Goal: Task Accomplishment & Management: Manage account settings

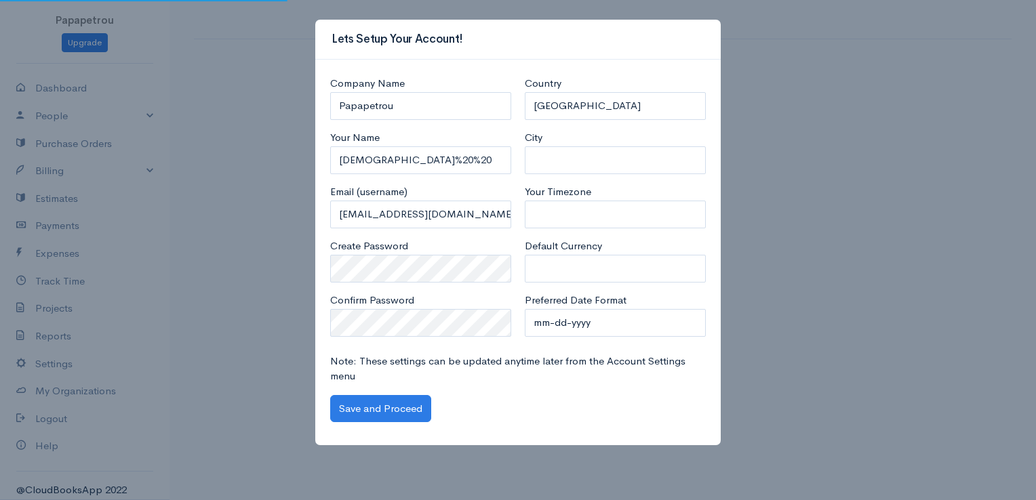
select select "[GEOGRAPHIC_DATA]"
click at [432, 150] on input "[DEMOGRAPHIC_DATA]%20%20" at bounding box center [420, 160] width 181 height 28
drag, startPoint x: 424, startPoint y: 149, endPoint x: 390, endPoint y: 144, distance: 33.6
click at [390, 144] on div "Your Name [DEMOGRAPHIC_DATA]%20%20" at bounding box center [420, 152] width 181 height 44
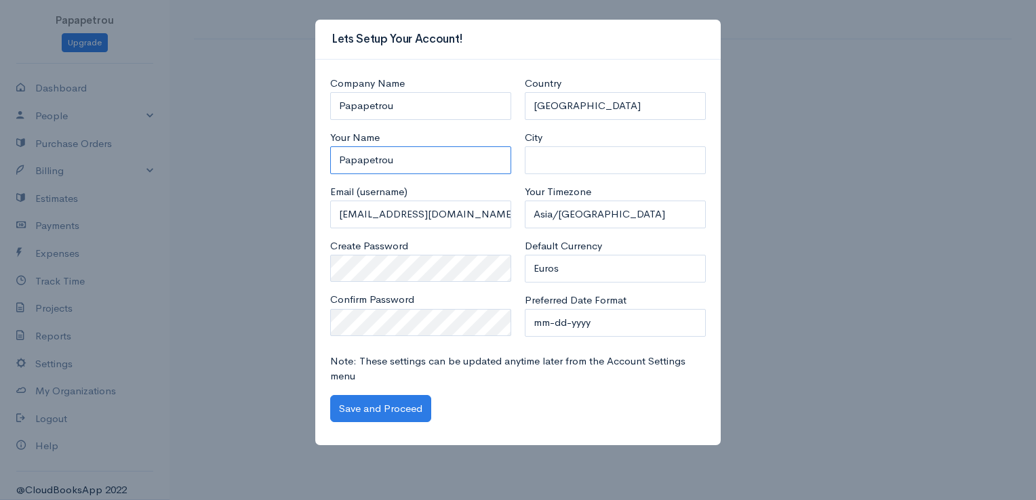
type input "Papapetrou"
click at [347, 403] on button "Save and Proceed" at bounding box center [380, 409] width 101 height 28
click at [585, 324] on select "mm-dd-yyyy mm/dd/yyyy dd-mm-yyyy dd/mm/yyyy yyyy-mm-dd yyyy/mm/dd" at bounding box center [615, 323] width 181 height 28
select select "dd-mm-yyyy"
click at [525, 309] on select "mm-dd-yyyy mm/dd/yyyy dd-mm-yyyy dd/mm/yyyy yyyy-mm-dd yyyy/mm/dd" at bounding box center [615, 323] width 181 height 28
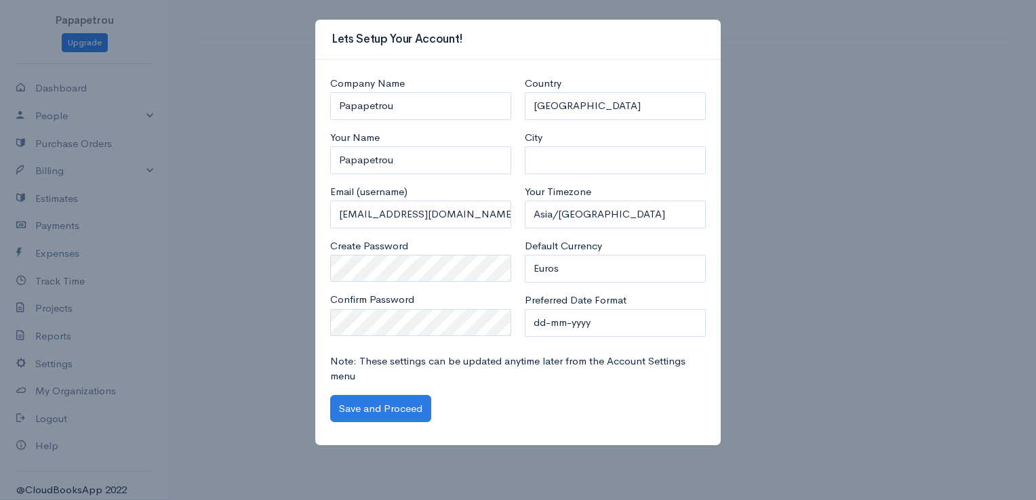
click at [415, 251] on div "Create Password" at bounding box center [420, 261] width 181 height 44
click at [340, 411] on button "Save and Proceed" at bounding box center [380, 409] width 101 height 28
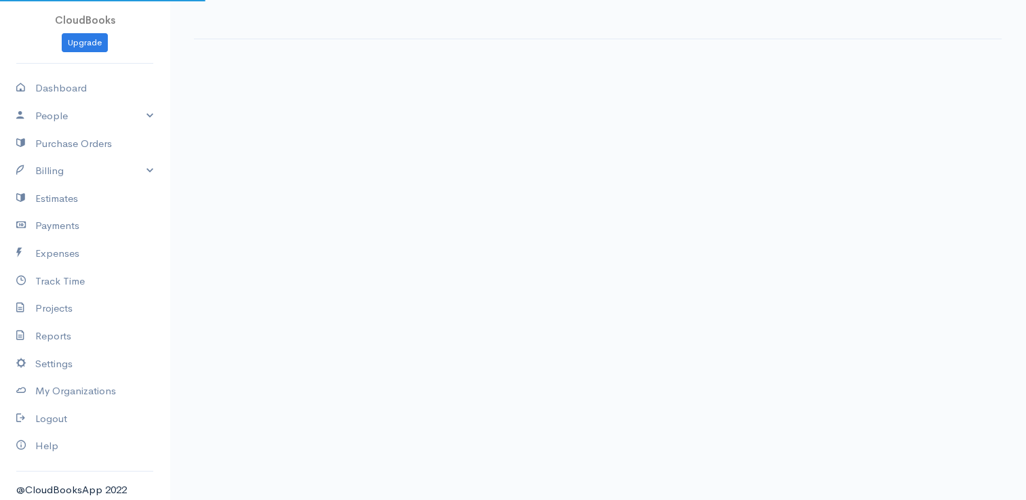
select select "365"
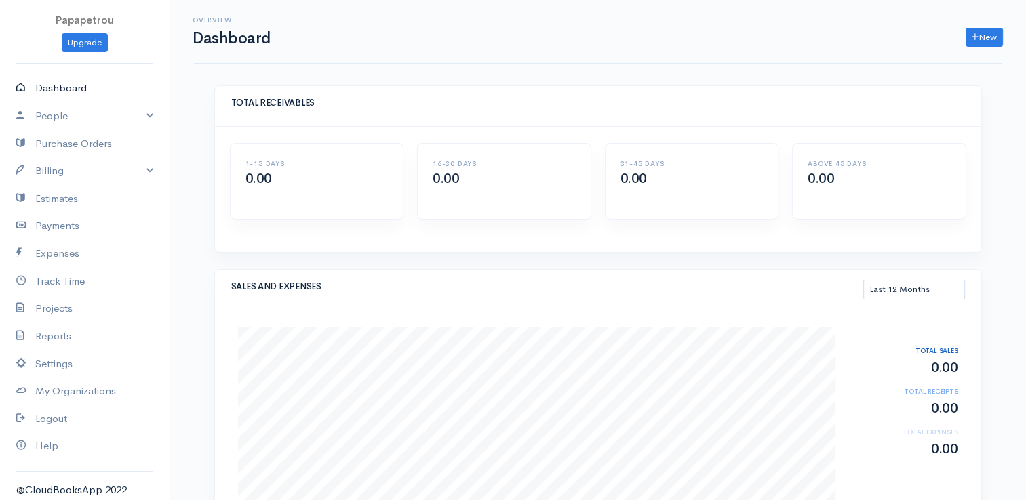
click at [54, 94] on link "Dashboard" at bounding box center [84, 89] width 169 height 28
click at [55, 112] on link "People" at bounding box center [84, 116] width 169 height 28
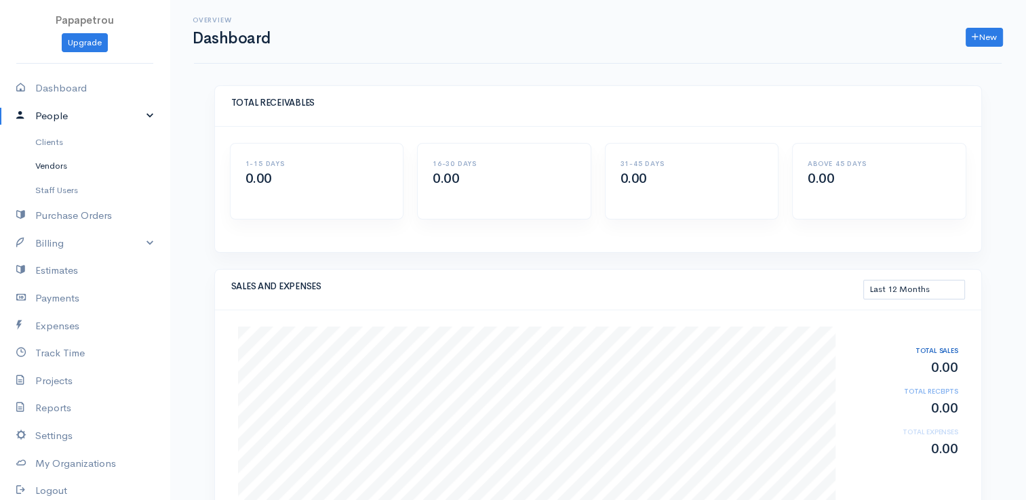
click at [47, 164] on link "Vendors" at bounding box center [84, 166] width 169 height 24
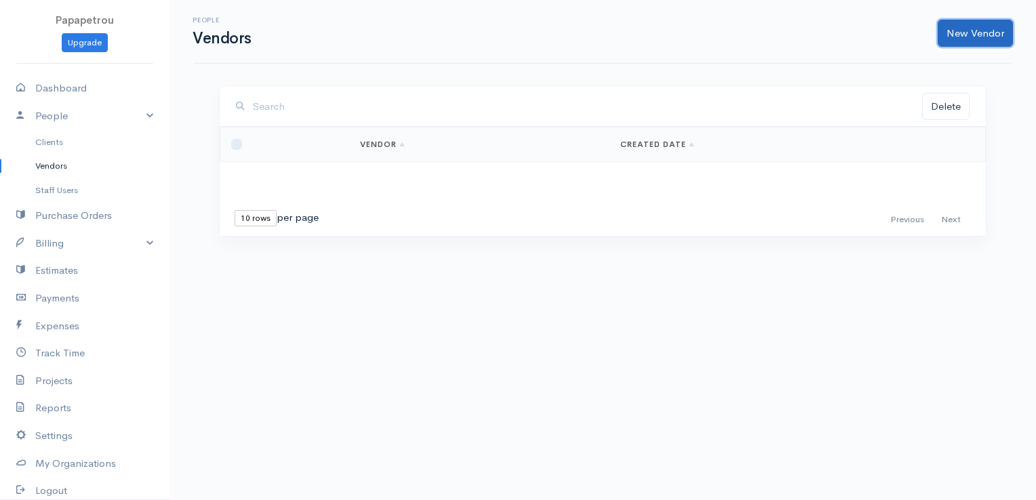
click at [961, 39] on link "New Vendor" at bounding box center [975, 34] width 75 height 28
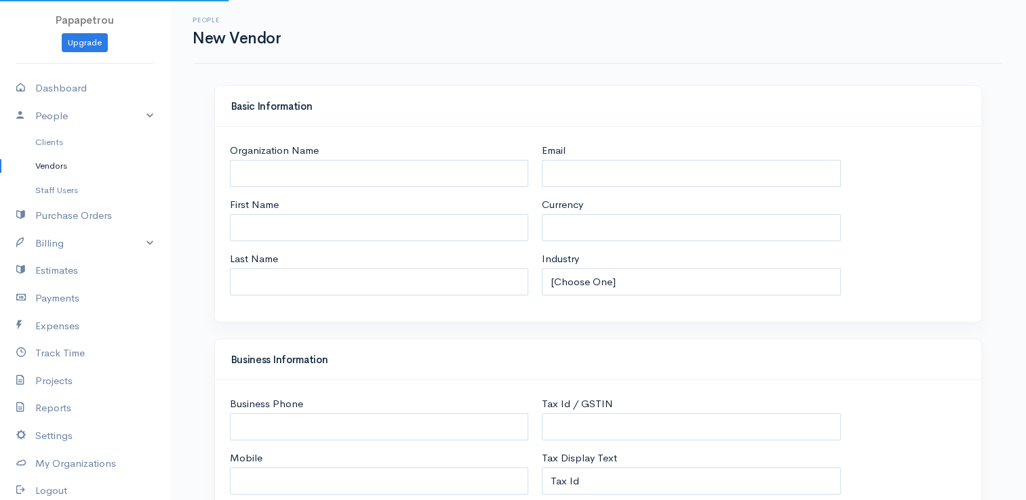
select select "EUR"
select select "[GEOGRAPHIC_DATA]"
click at [311, 167] on input "Organization Name" at bounding box center [379, 174] width 299 height 28
type input "AGELCO"
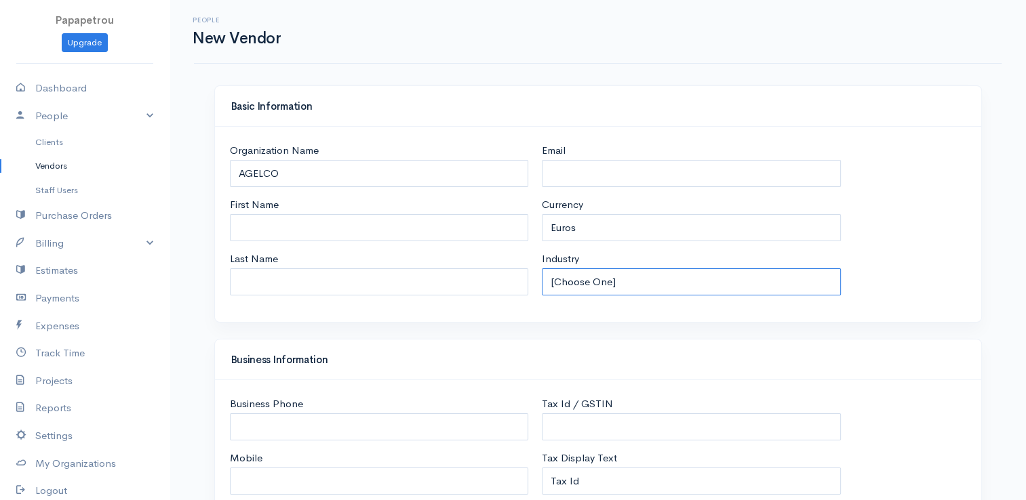
click at [617, 281] on select "[Choose One] Accommodation & Hospitality Accounting Administrative Services Adv…" at bounding box center [691, 282] width 299 height 28
click at [542, 268] on select "[Choose One] Accommodation & Hospitality Accounting Administrative Services Adv…" at bounding box center [691, 282] width 299 height 28
click at [597, 284] on select "[Choose One] Accommodation & Hospitality Accounting Administrative Services Adv…" at bounding box center [691, 282] width 299 height 28
click at [642, 283] on select "[Choose One] Accommodation & Hospitality Accounting Administrative Services Adv…" at bounding box center [691, 282] width 299 height 28
select select "Warehousing"
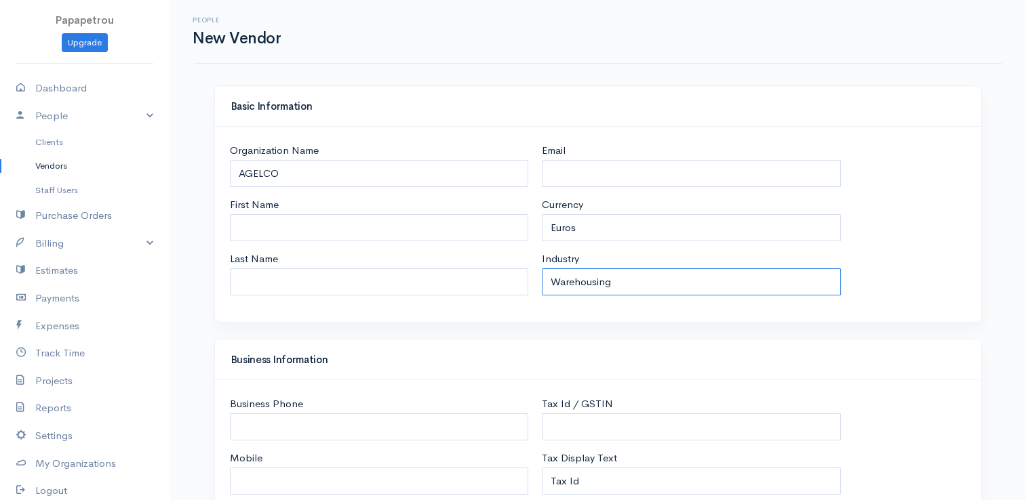
click at [542, 268] on select "[Choose One] Accommodation & Hospitality Accounting Administrative Services Adv…" at bounding box center [691, 282] width 299 height 28
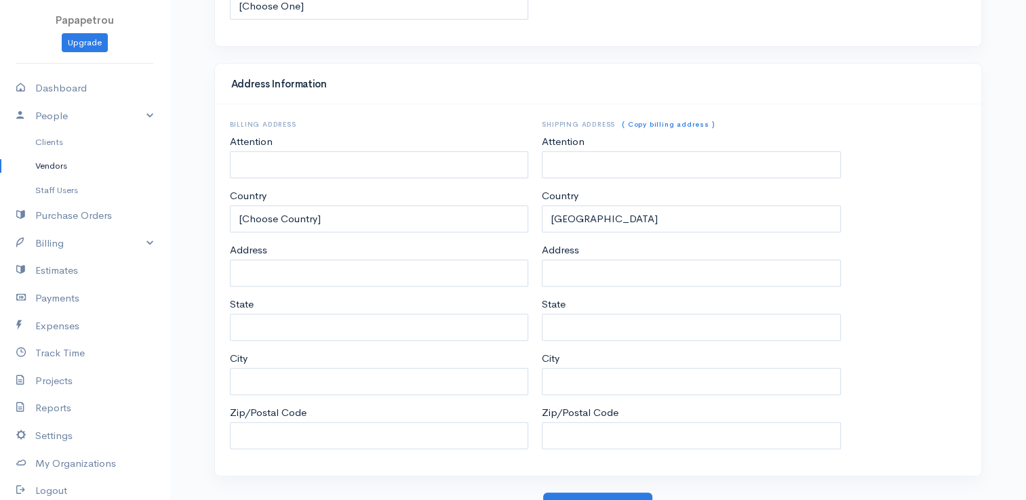
scroll to position [599, 0]
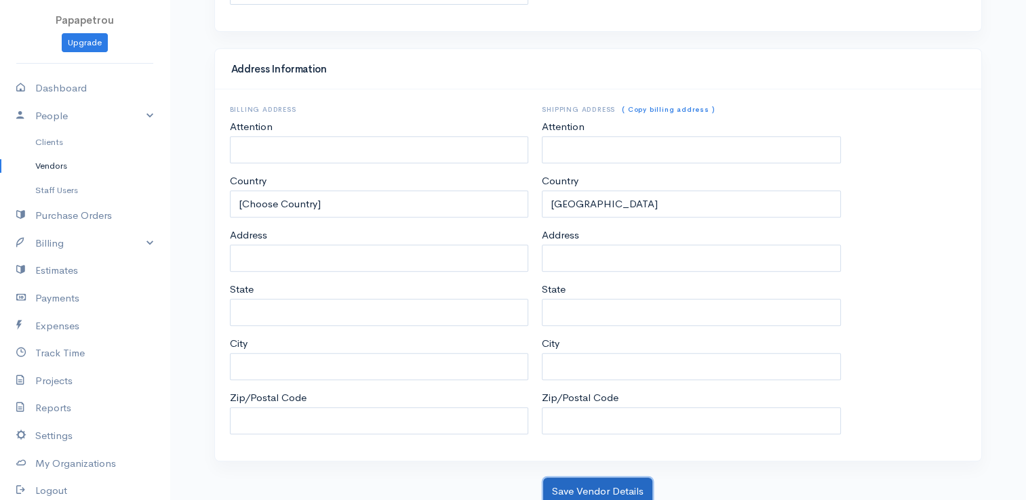
click at [604, 485] on button "Save Vendor Details" at bounding box center [597, 492] width 109 height 28
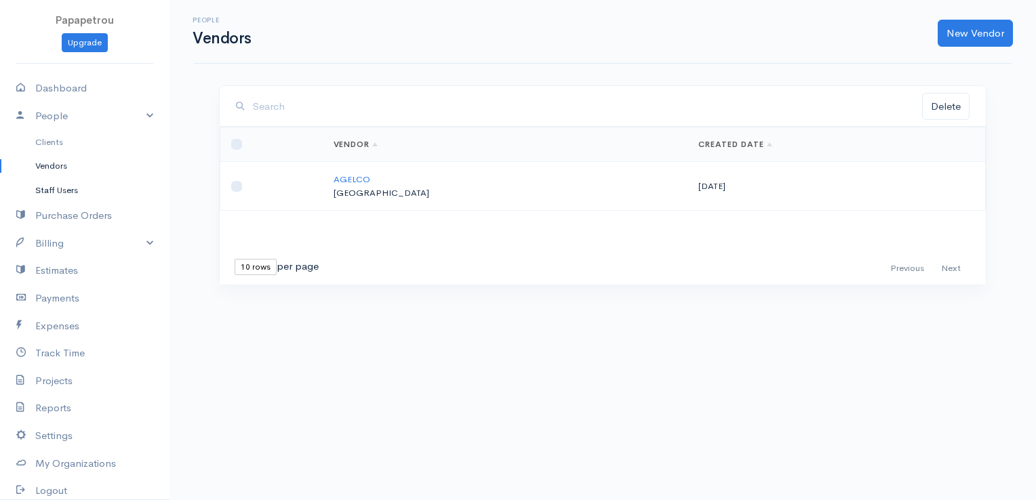
click at [70, 190] on link "Staff Users" at bounding box center [84, 190] width 169 height 24
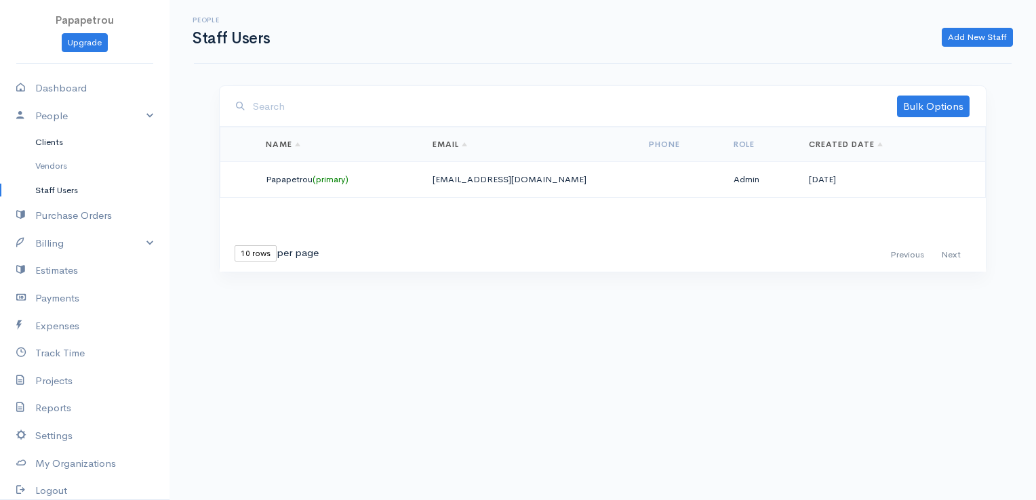
click at [54, 140] on link "Clients" at bounding box center [84, 142] width 169 height 24
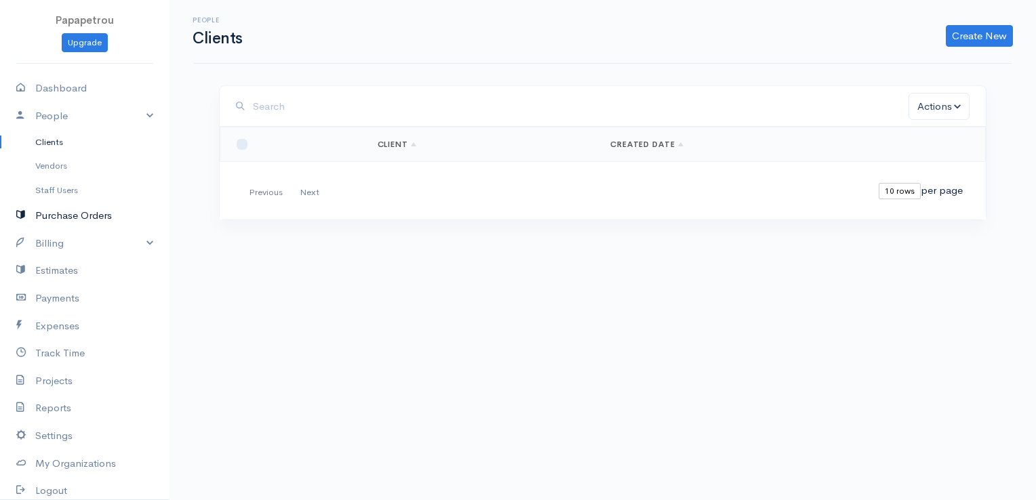
click at [33, 218] on icon at bounding box center [25, 215] width 19 height 17
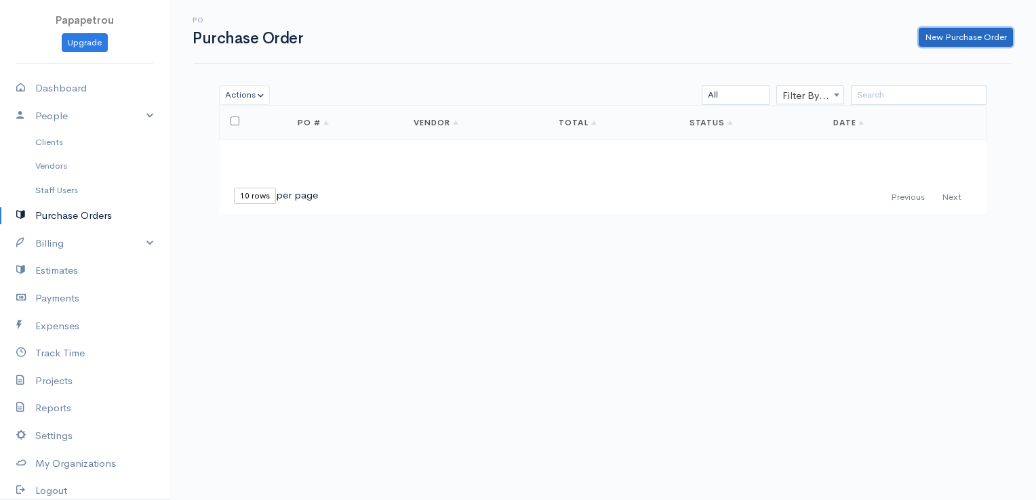
click at [990, 33] on link "New Purchase Order" at bounding box center [966, 38] width 94 height 20
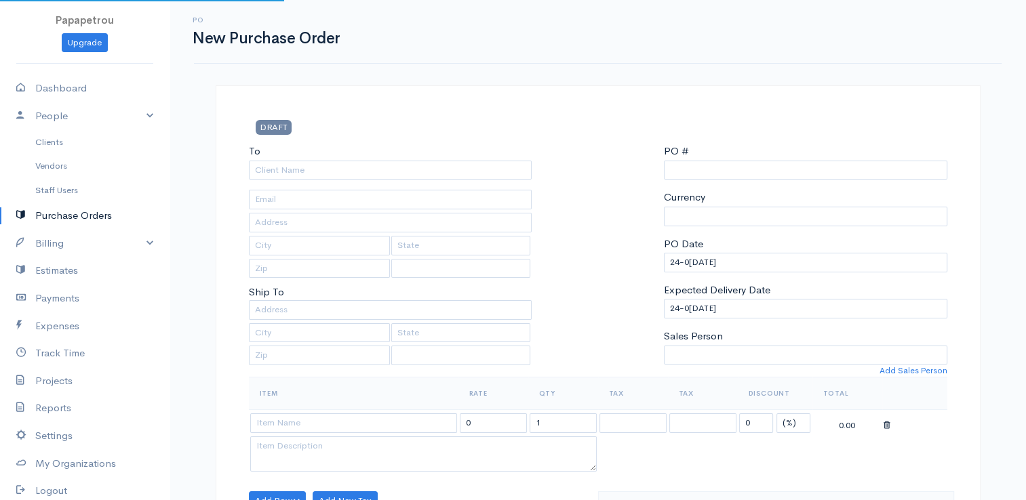
type input "0000000001"
select select "[GEOGRAPHIC_DATA]"
select select "EUR"
select select "[GEOGRAPHIC_DATA]"
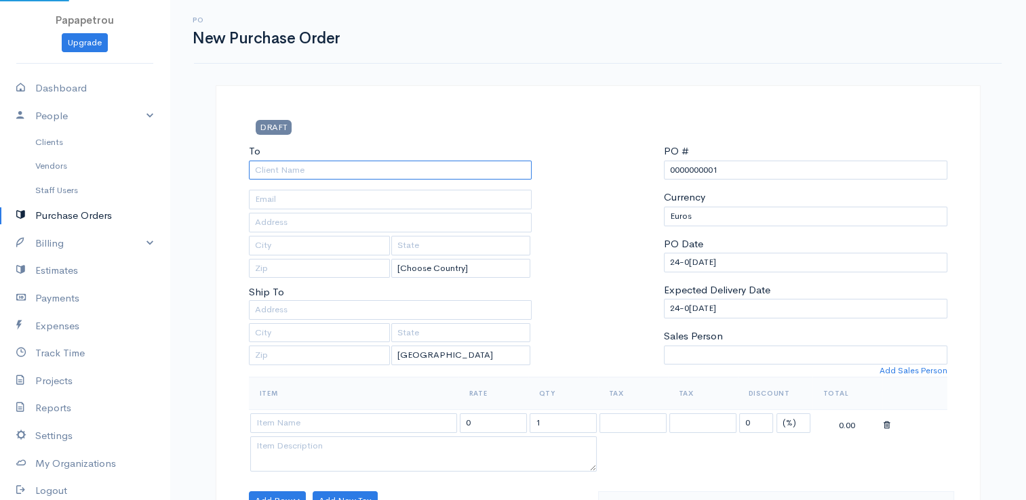
click at [313, 167] on input "To" at bounding box center [390, 171] width 283 height 20
click at [64, 144] on link "Clients" at bounding box center [84, 142] width 169 height 24
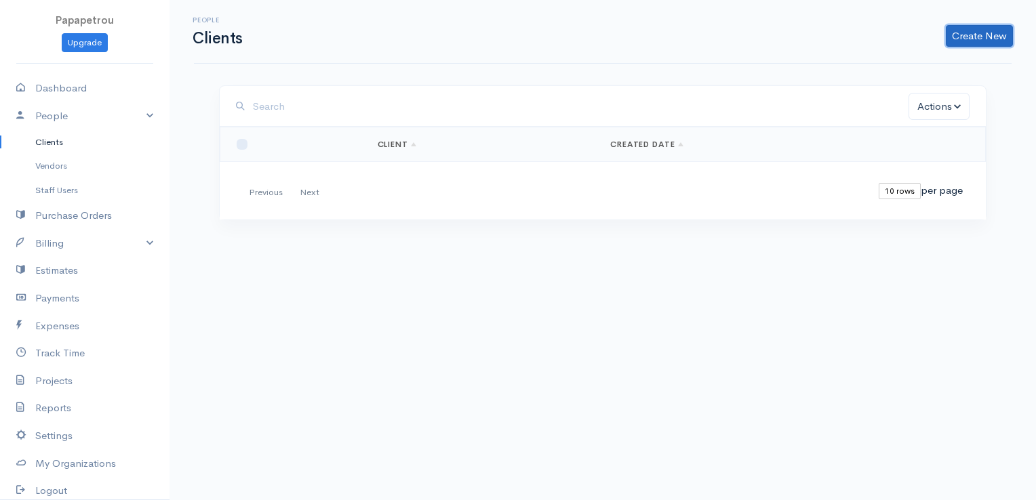
click at [979, 39] on link "Create New" at bounding box center [979, 36] width 67 height 22
click at [934, 61] on link "Client" at bounding box center [957, 64] width 107 height 24
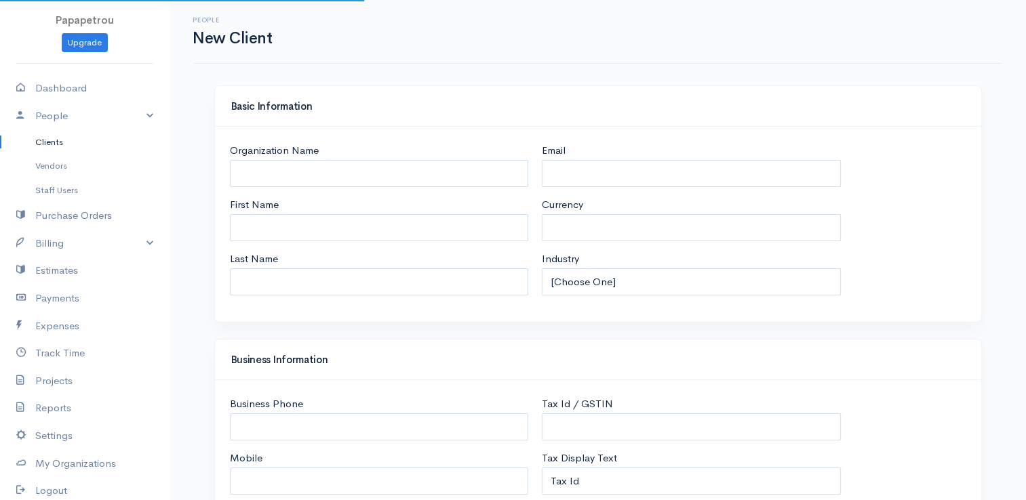
select select "EUR"
select select "[GEOGRAPHIC_DATA]"
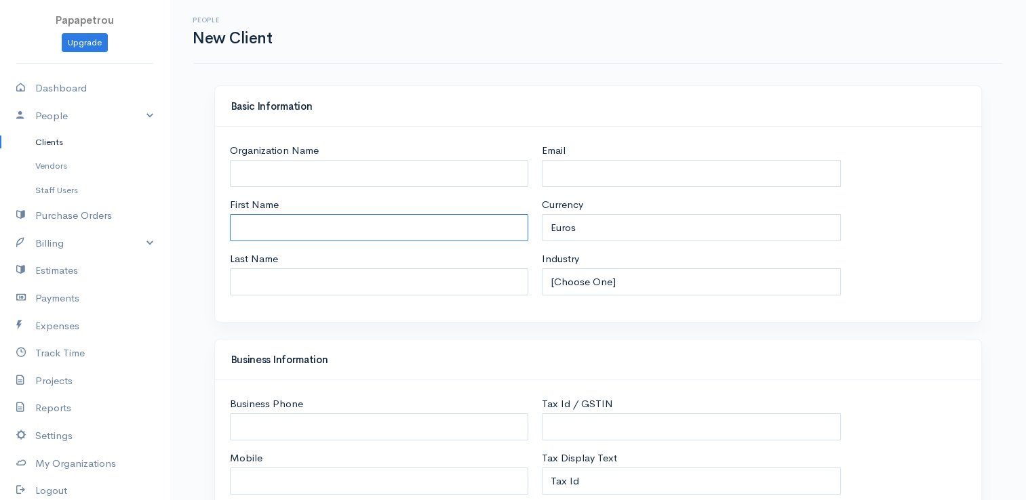
click at [301, 221] on input "First Name" at bounding box center [379, 228] width 299 height 28
type input "ΕΛΛΗ"
click at [429, 104] on h4 "Basic Information" at bounding box center [597, 107] width 733 height 12
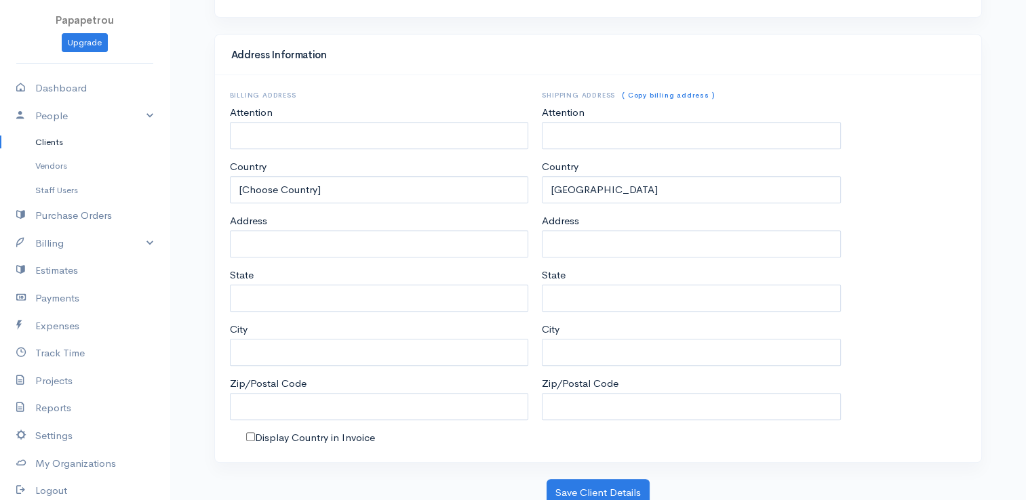
scroll to position [613, 0]
click at [618, 490] on button "Save Client Details" at bounding box center [597, 493] width 103 height 28
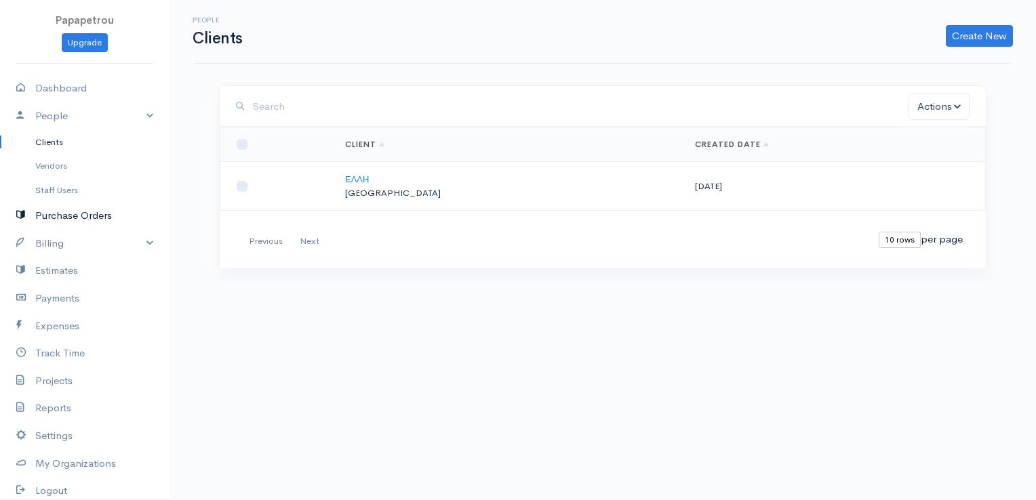
click at [68, 217] on link "Purchase Orders" at bounding box center [84, 216] width 169 height 28
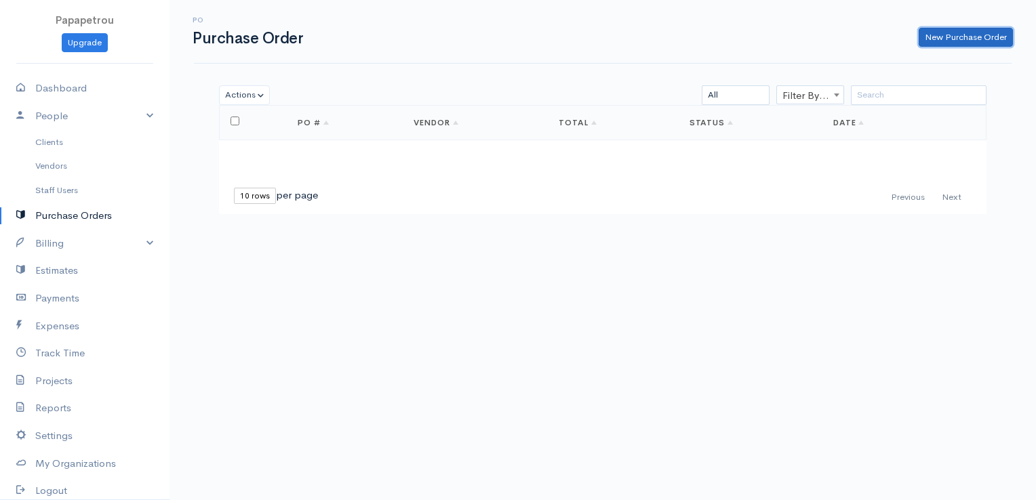
click at [946, 39] on link "New Purchase Order" at bounding box center [966, 38] width 94 height 20
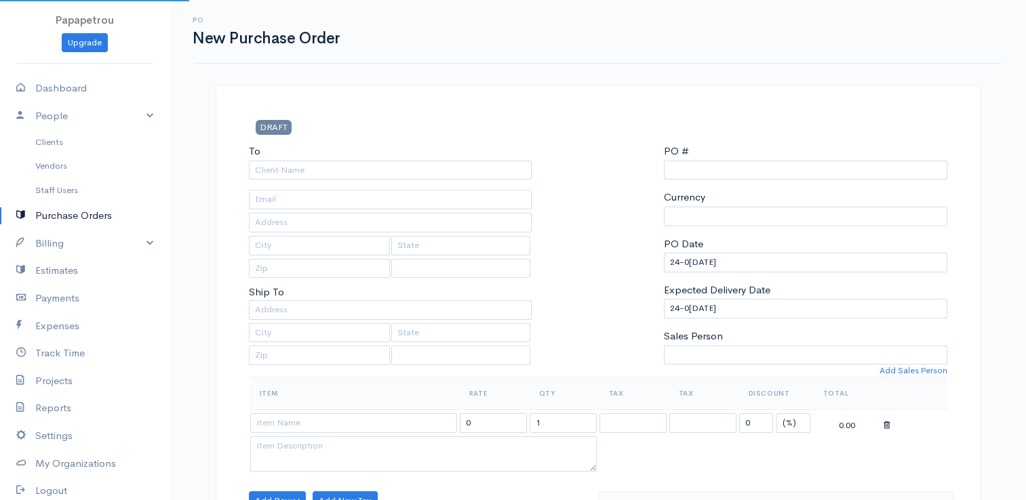
select select "EUR"
type input "0000000001"
select select "[GEOGRAPHIC_DATA]"
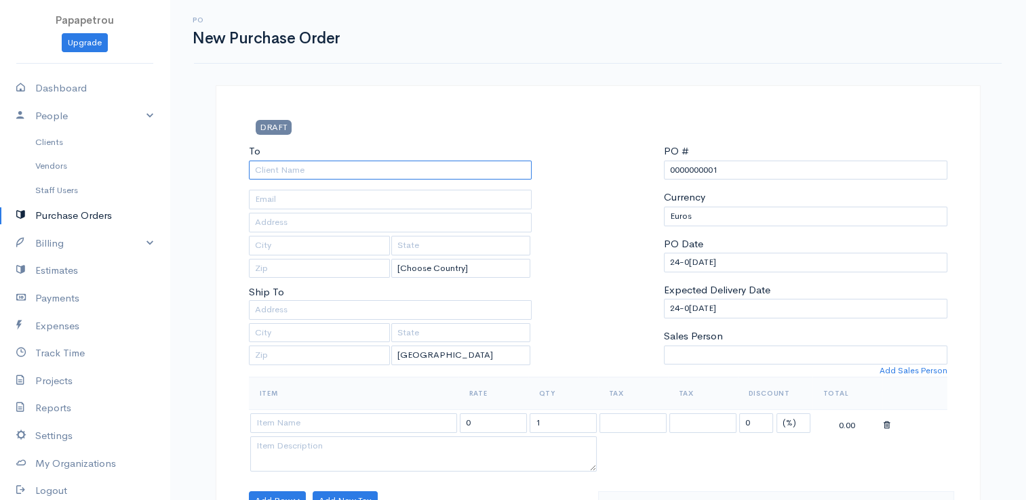
click at [323, 169] on input "To" at bounding box center [390, 171] width 283 height 20
click at [405, 125] on h3 "DRAFT" at bounding box center [361, 127] width 224 height 14
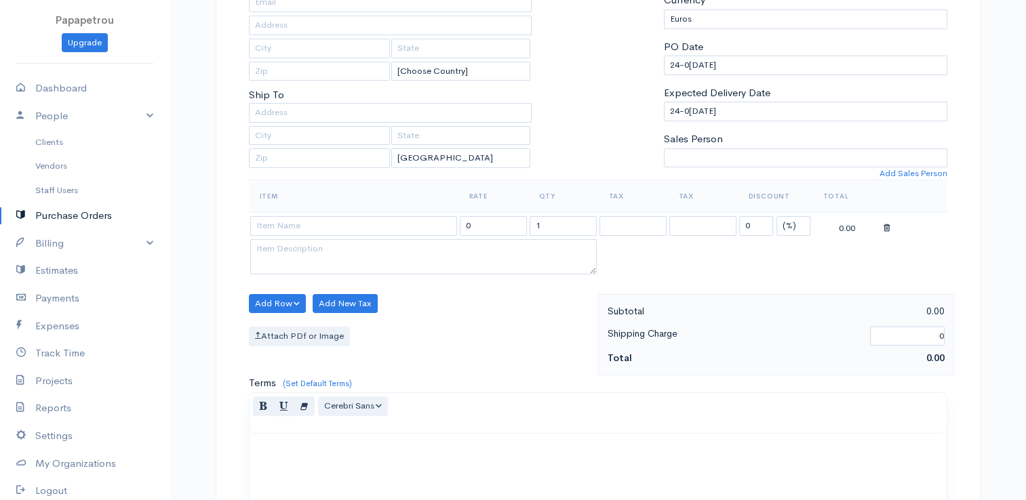
scroll to position [203, 0]
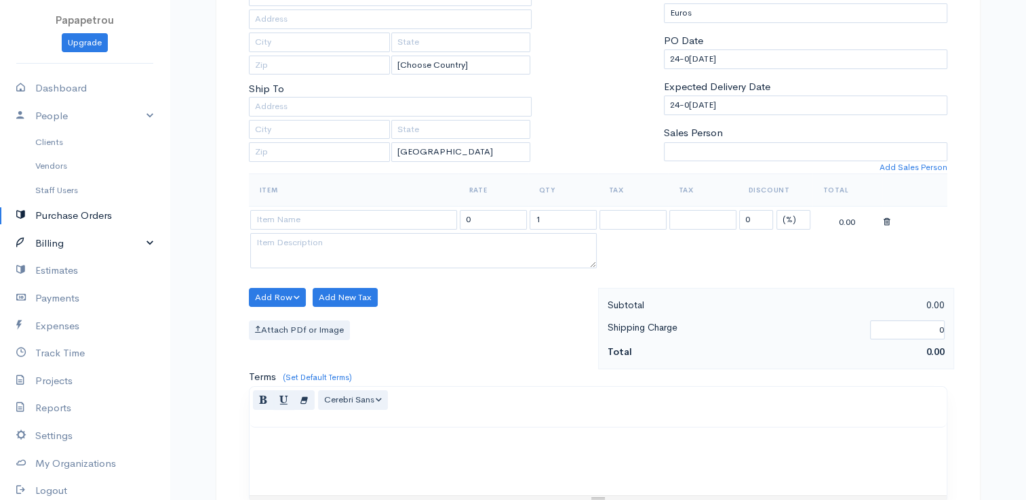
click at [91, 243] on link "Billing" at bounding box center [84, 244] width 169 height 28
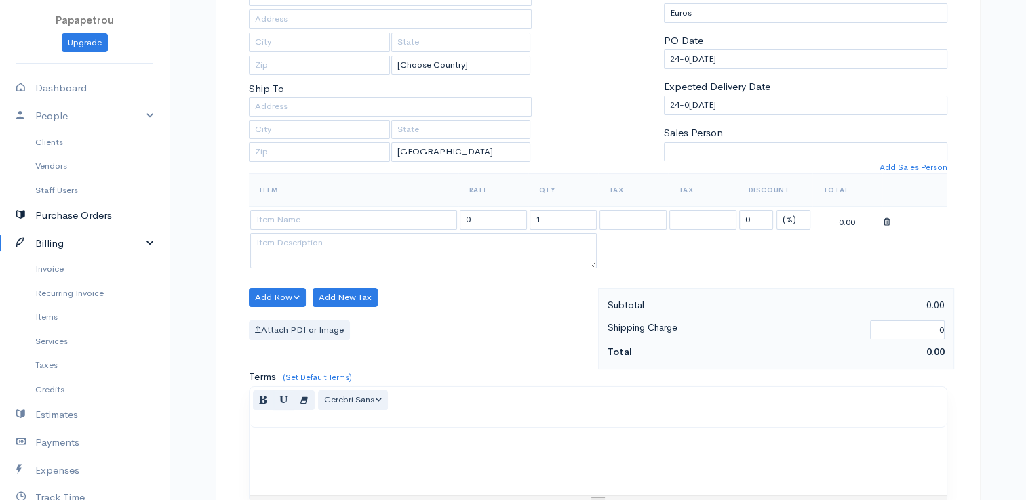
click at [56, 220] on link "Purchase Orders" at bounding box center [84, 216] width 169 height 28
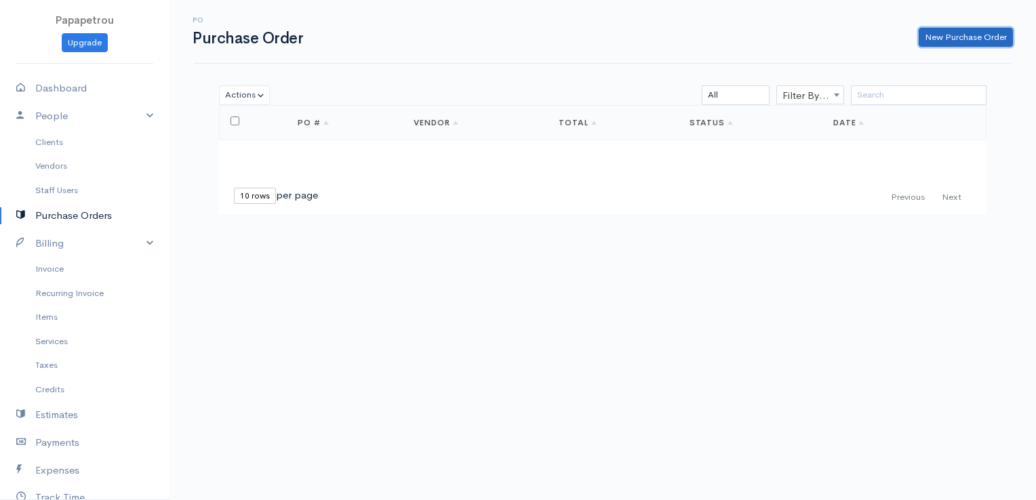
click at [946, 39] on link "New Purchase Order" at bounding box center [966, 38] width 94 height 20
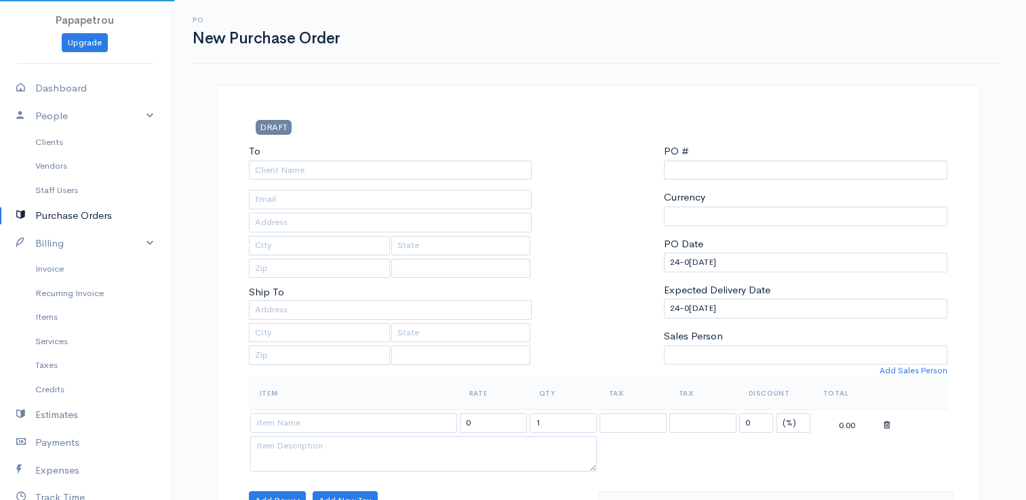
select select "EUR"
select select "[GEOGRAPHIC_DATA]"
type input "0000000001"
select select "[GEOGRAPHIC_DATA]"
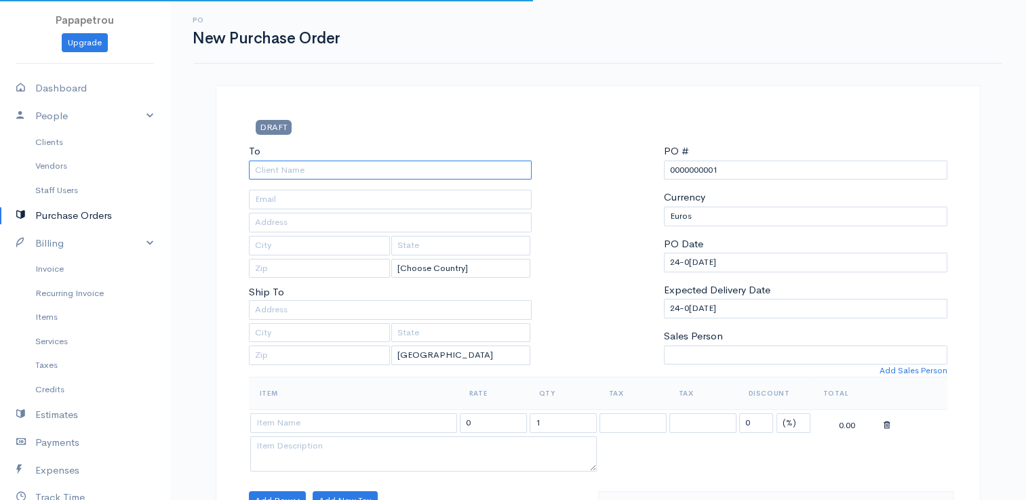
click at [450, 167] on input "To" at bounding box center [390, 171] width 283 height 20
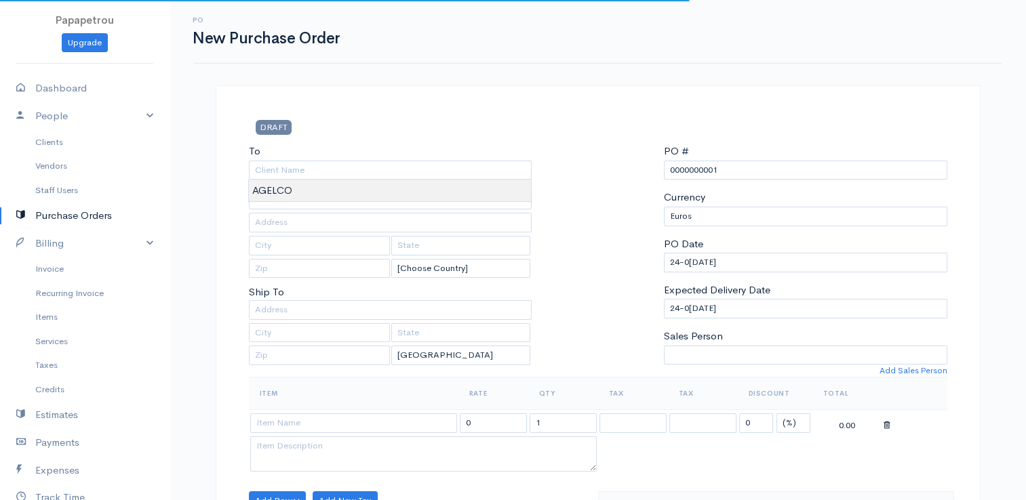
type input "AGELCO"
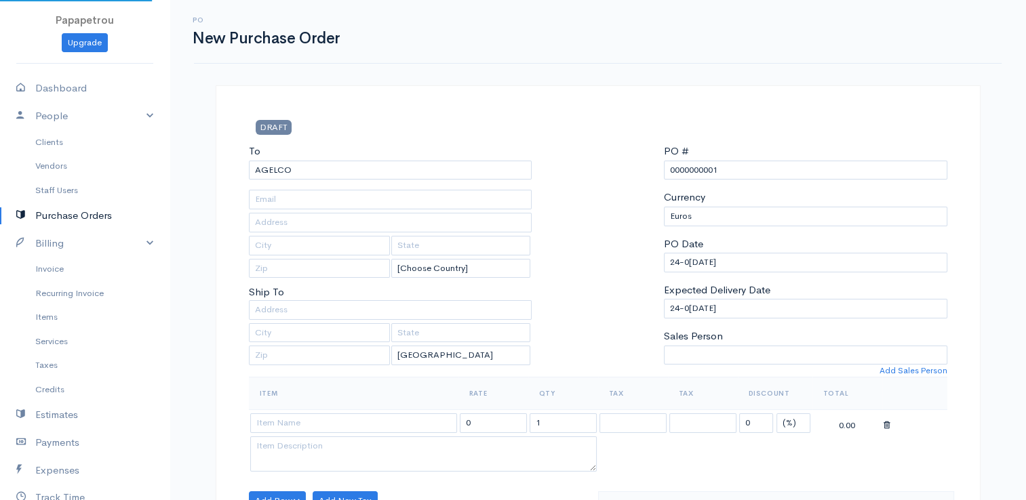
click at [732, 164] on input "0000000001" at bounding box center [805, 171] width 283 height 20
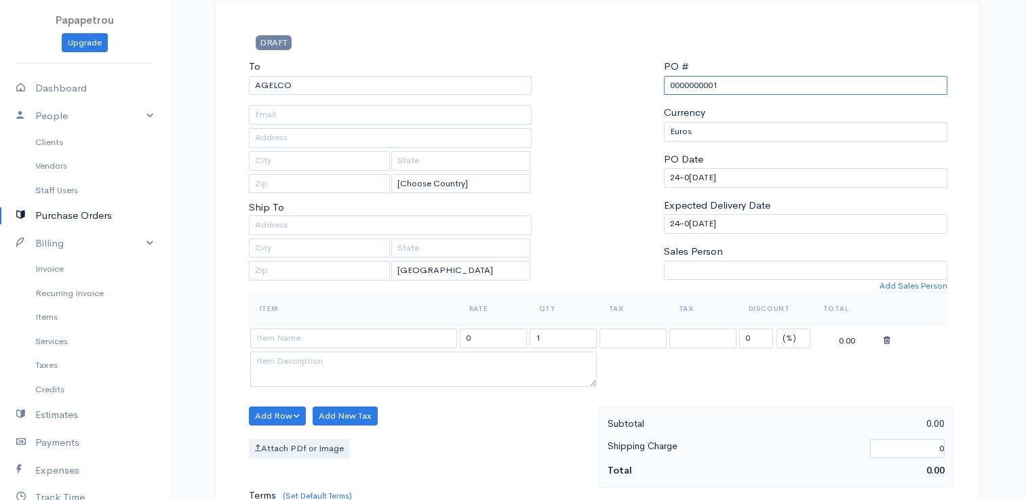
scroll to position [62, 0]
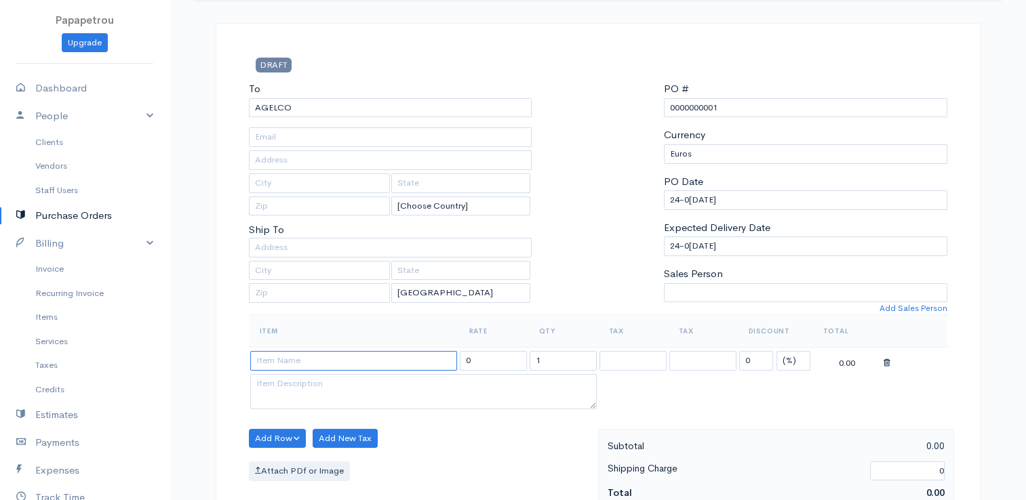
click at [315, 359] on input at bounding box center [353, 361] width 207 height 20
type input "ΑΝΑΛΩΣΙΜΑ"
drag, startPoint x: 489, startPoint y: 365, endPoint x: 445, endPoint y: 365, distance: 44.1
click at [445, 365] on tr "ΑΝΑΛΩΣΙΜΑ 0 1 0 (%) Flat 0.00" at bounding box center [598, 361] width 698 height 26
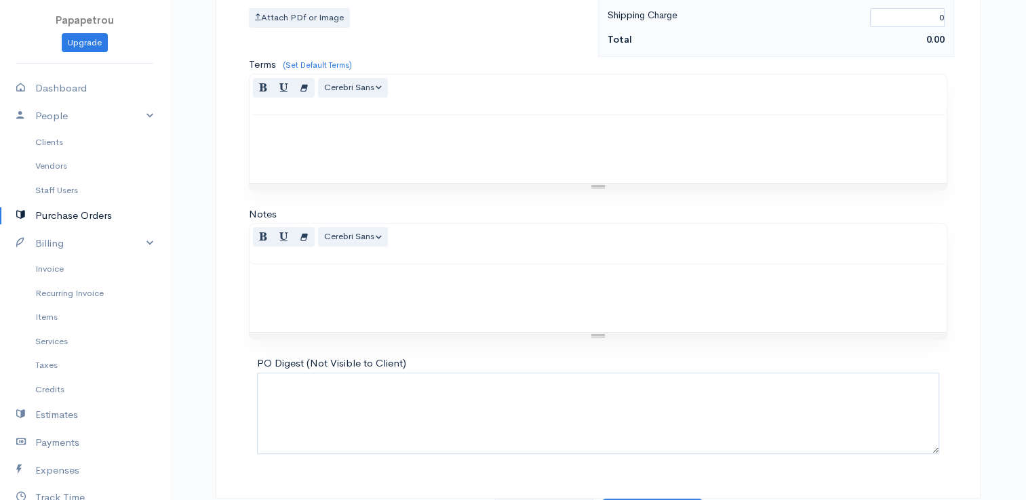
scroll to position [537, 0]
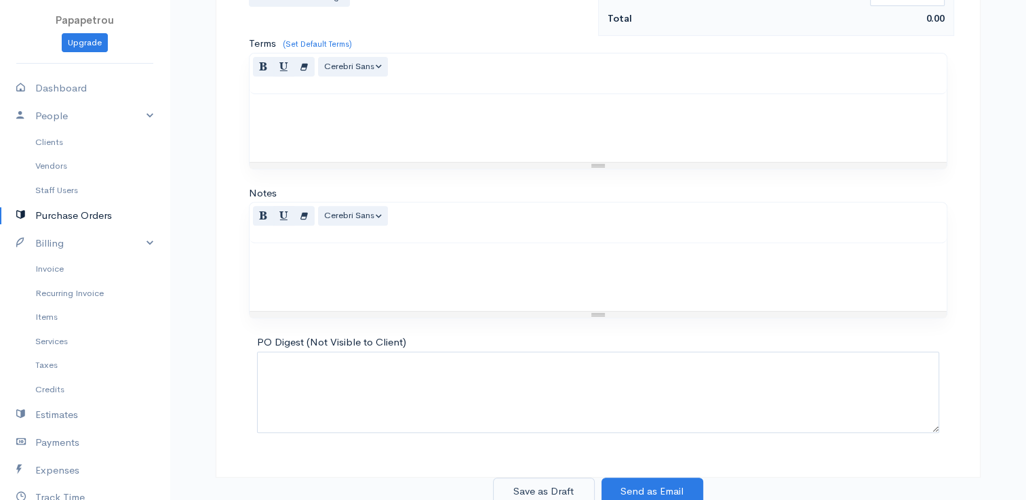
type input "25,00"
click at [551, 488] on button "Save as Draft" at bounding box center [544, 492] width 102 height 28
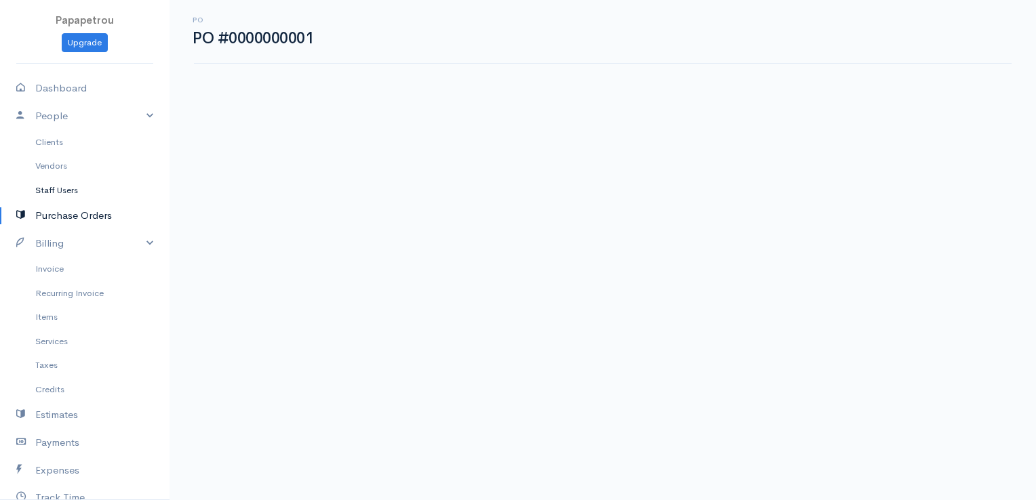
click at [58, 188] on link "Staff Users" at bounding box center [84, 190] width 169 height 24
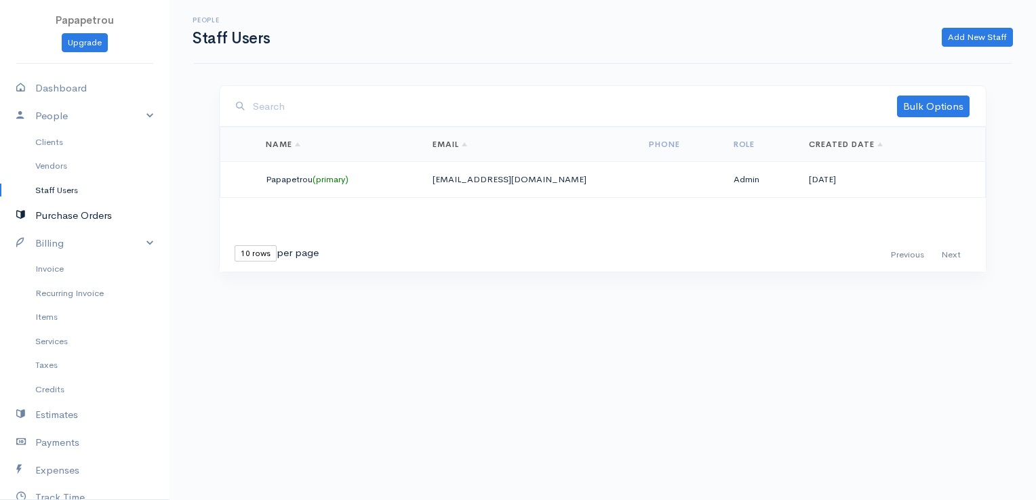
click at [58, 219] on link "Purchase Orders" at bounding box center [84, 216] width 169 height 28
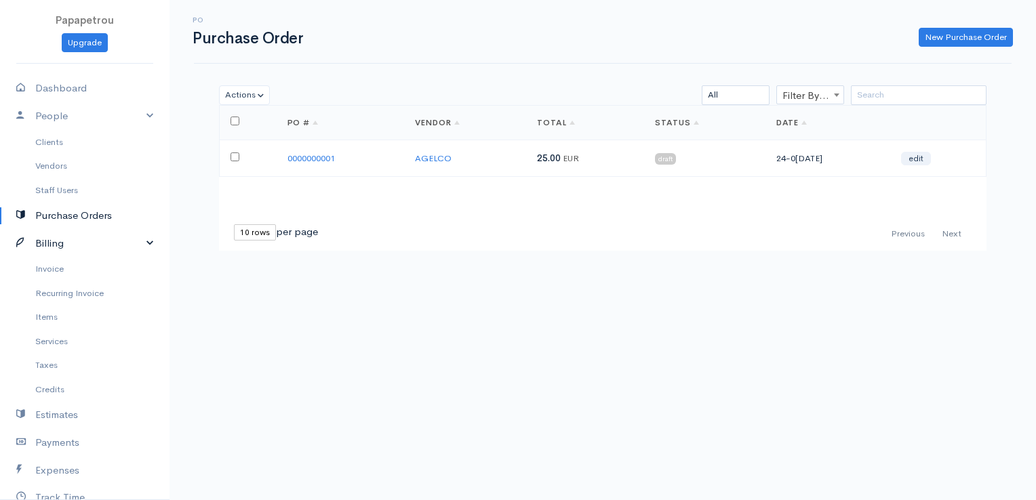
click at [54, 244] on link "Billing" at bounding box center [84, 244] width 169 height 28
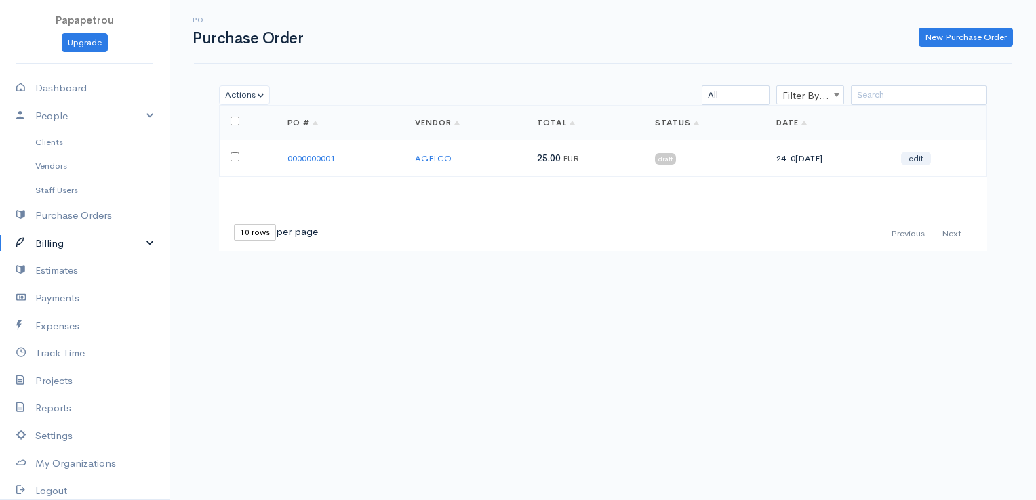
click at [54, 244] on link "Billing" at bounding box center [84, 244] width 169 height 28
click at [54, 262] on link "Invoice" at bounding box center [84, 269] width 169 height 24
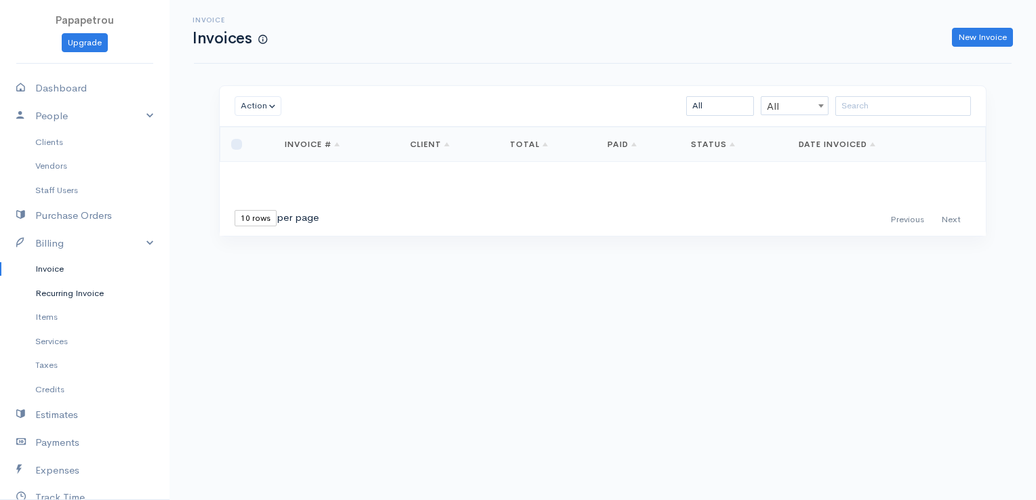
click at [56, 291] on link "Recurring Invoice" at bounding box center [84, 293] width 169 height 24
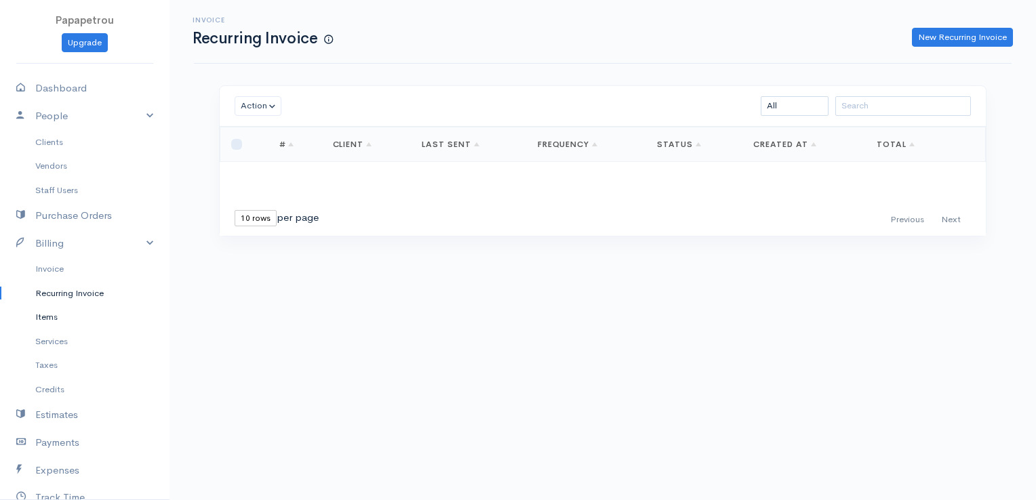
click at [54, 313] on link "Items" at bounding box center [84, 317] width 169 height 24
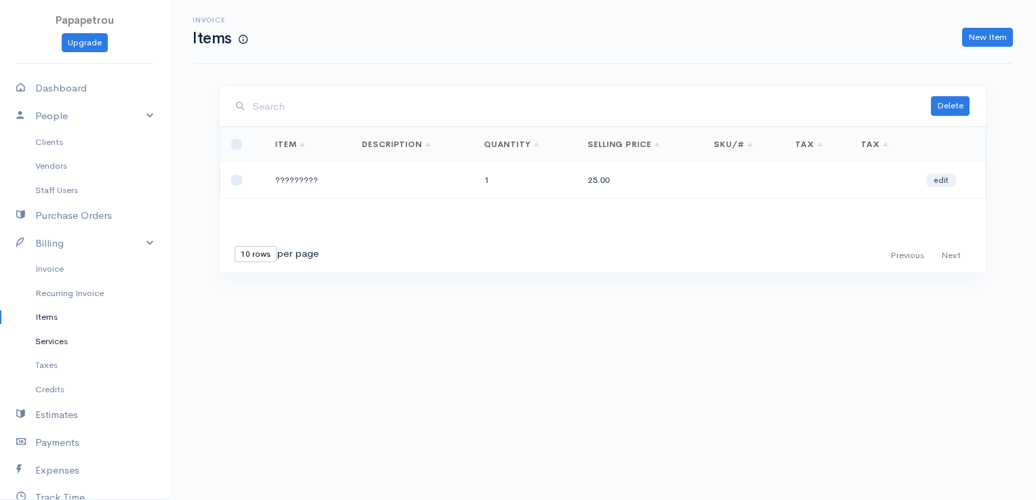
click at [54, 335] on link "Services" at bounding box center [84, 341] width 169 height 24
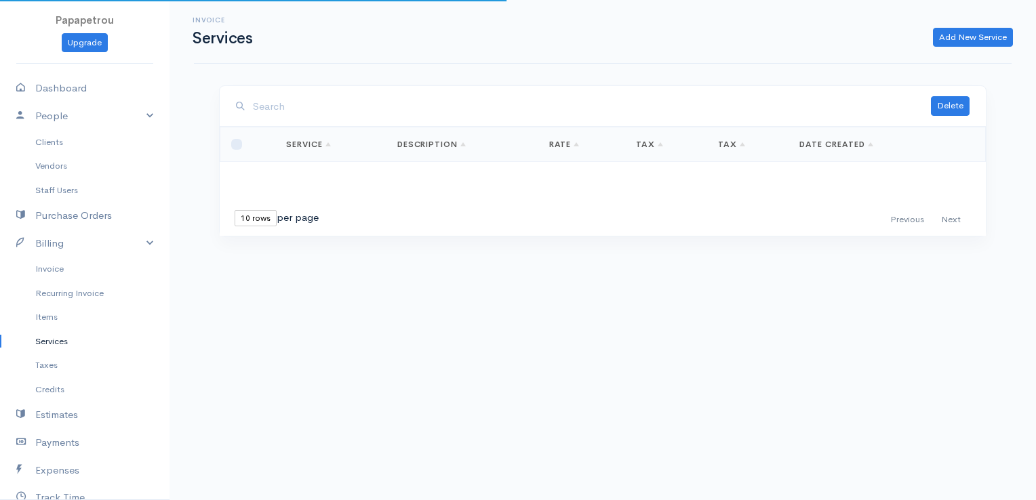
scroll to position [68, 0]
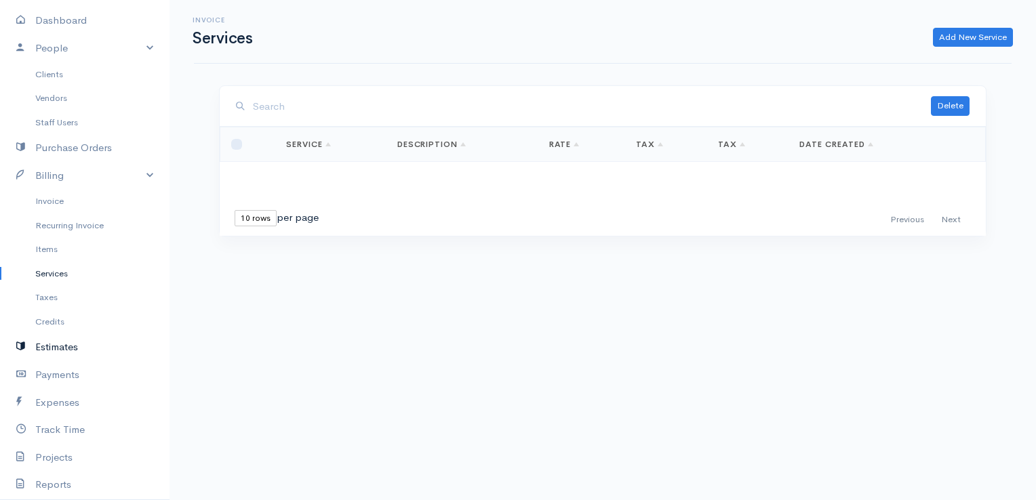
click at [54, 347] on link "Estimates" at bounding box center [84, 348] width 169 height 28
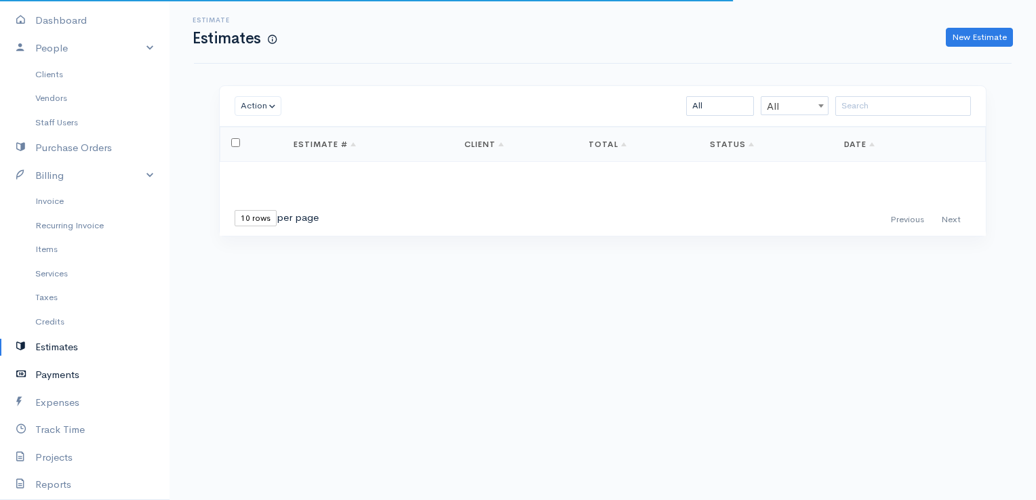
click at [59, 382] on link "Payments" at bounding box center [84, 375] width 169 height 28
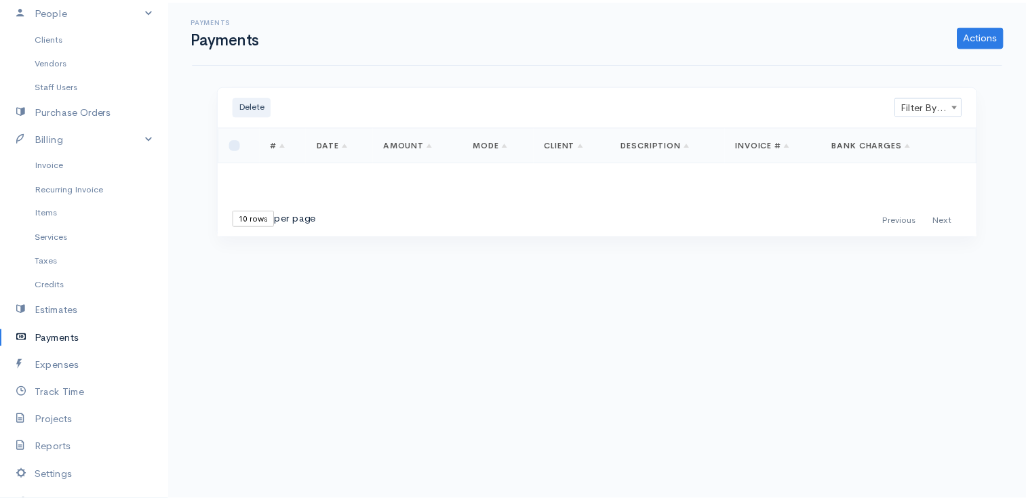
scroll to position [136, 0]
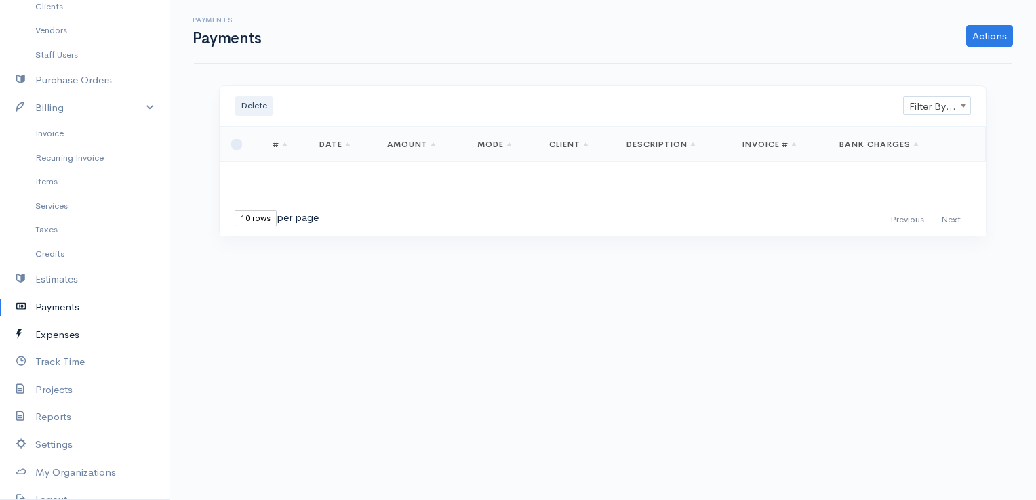
click at [57, 340] on link "Expenses" at bounding box center [84, 335] width 169 height 28
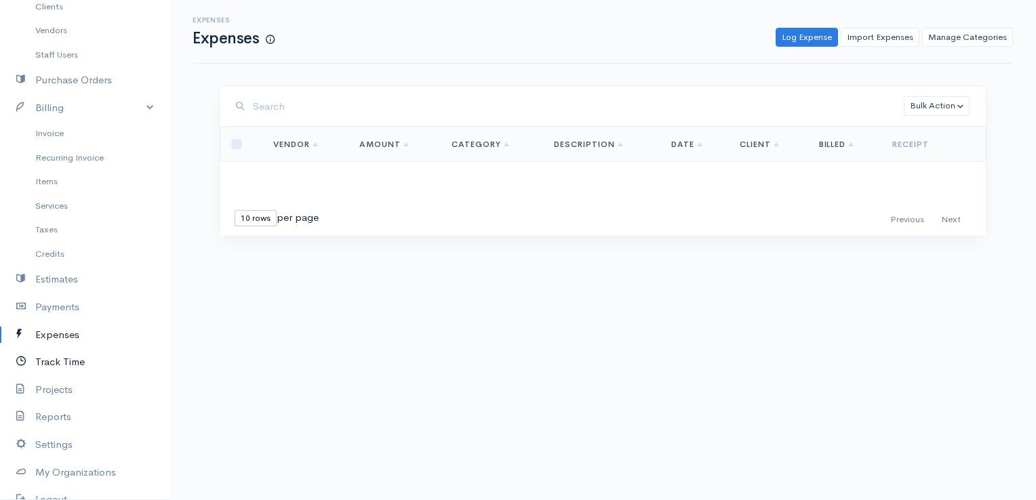
click at [62, 370] on link "Track Time" at bounding box center [84, 362] width 169 height 28
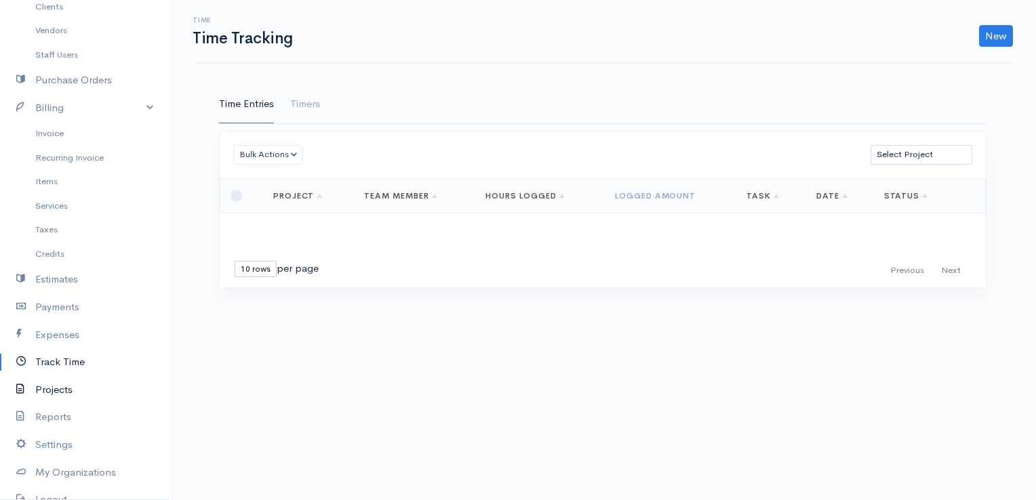
click at [57, 402] on link "Projects" at bounding box center [84, 390] width 169 height 28
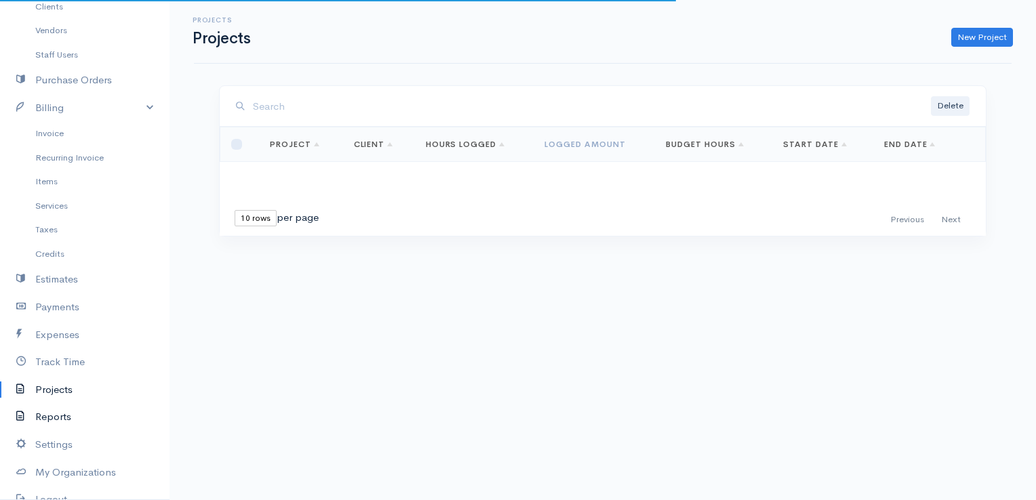
click at [56, 420] on link "Reports" at bounding box center [84, 417] width 169 height 28
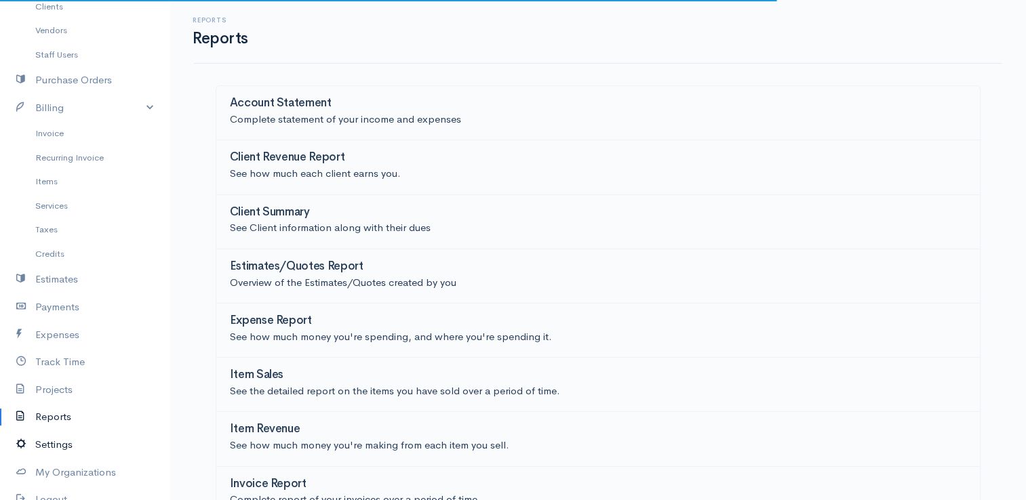
click at [56, 438] on link "Settings" at bounding box center [84, 445] width 169 height 28
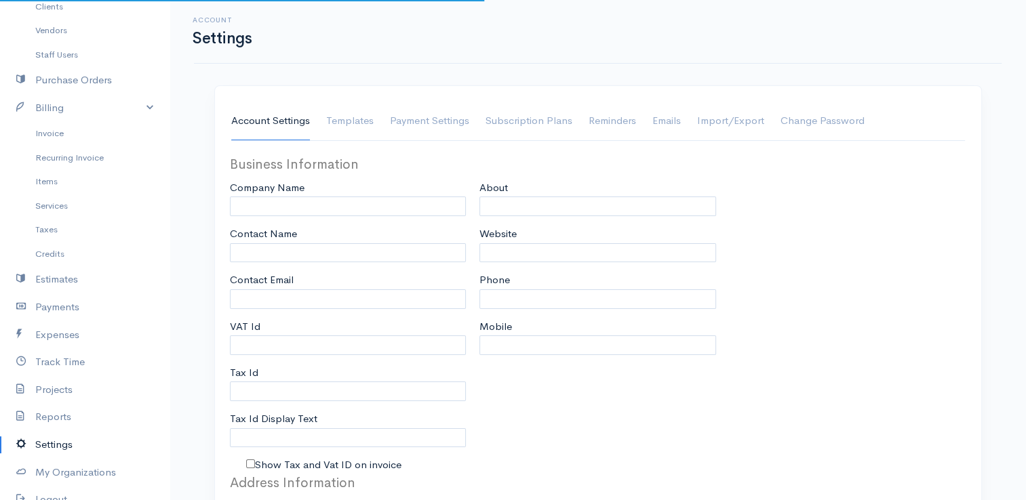
type input "Papapetrou"
type input "[EMAIL_ADDRESS][DOMAIN_NAME]"
type input "Tax Id"
select select
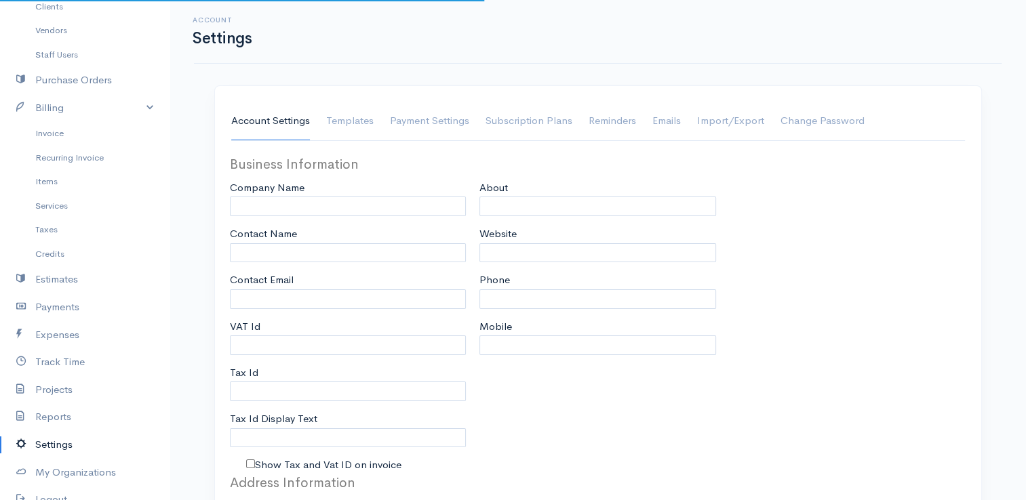
select select "dd-mm-yyyy"
select select
type input "INVOICE"
type input "1"
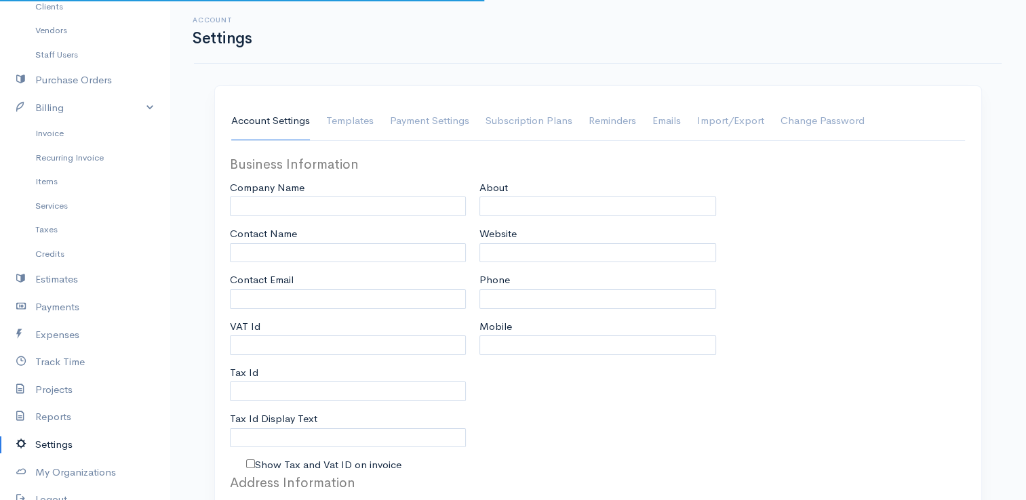
select select "3"
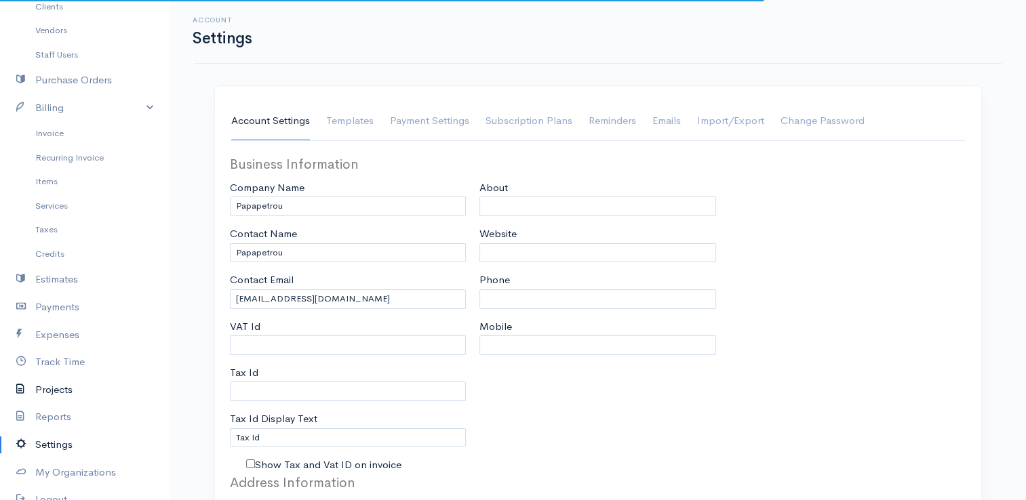
select select "EUR"
select select "[GEOGRAPHIC_DATA]"
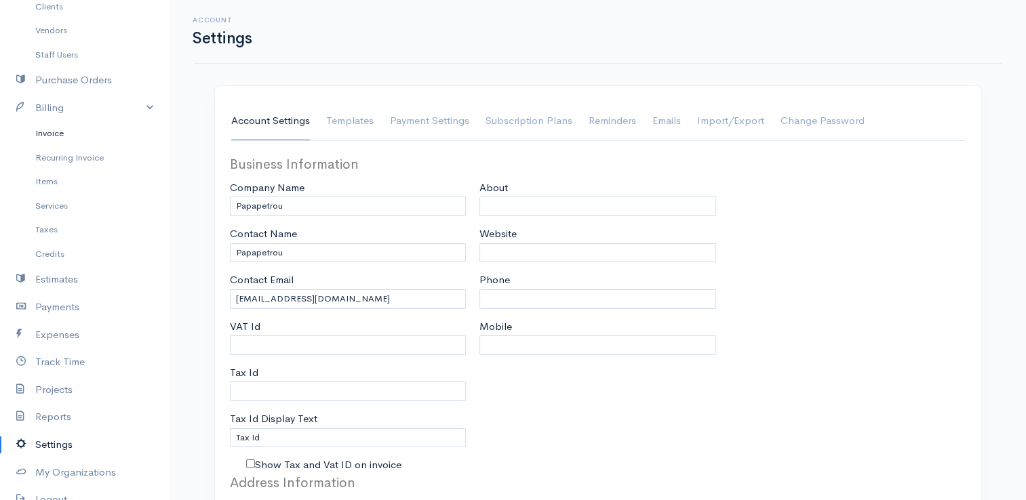
click at [57, 137] on link "Invoice" at bounding box center [84, 133] width 169 height 24
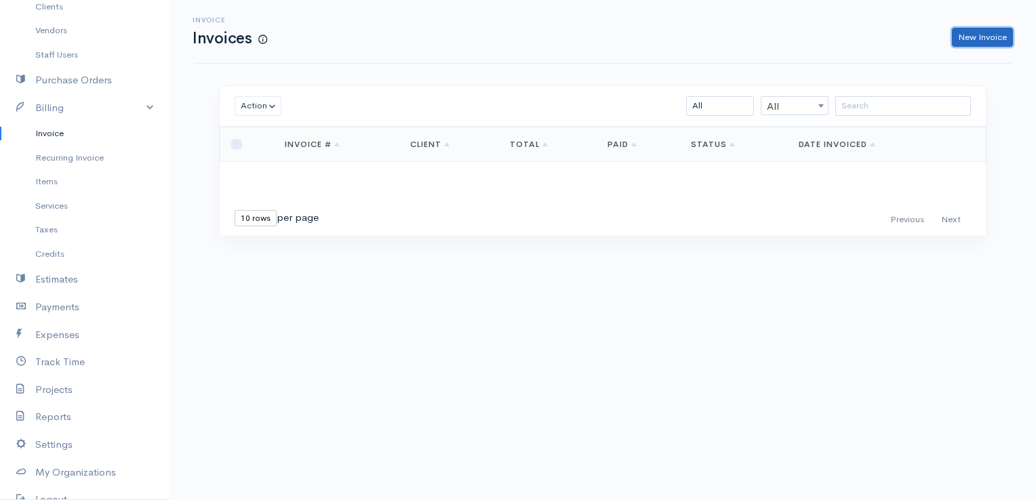
click at [999, 34] on link "New Invoice" at bounding box center [982, 38] width 61 height 20
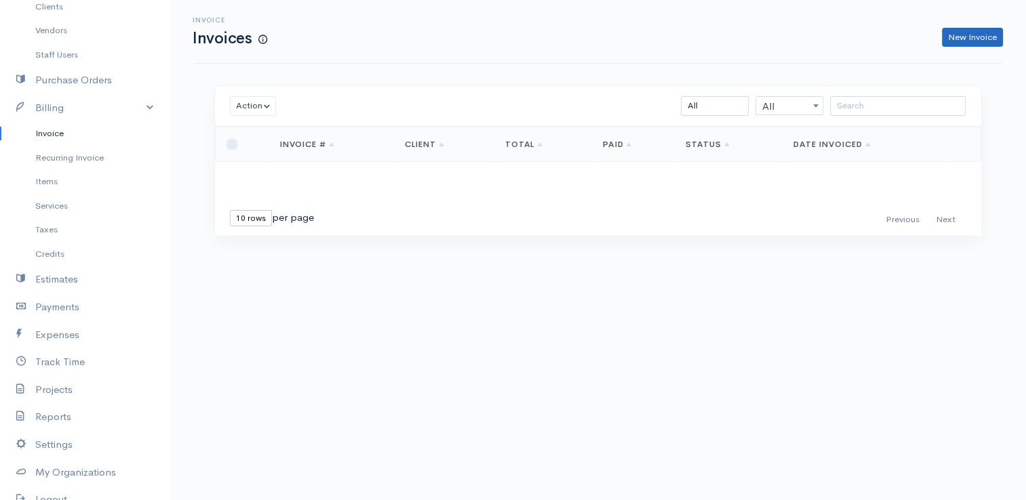
select select "[GEOGRAPHIC_DATA]"
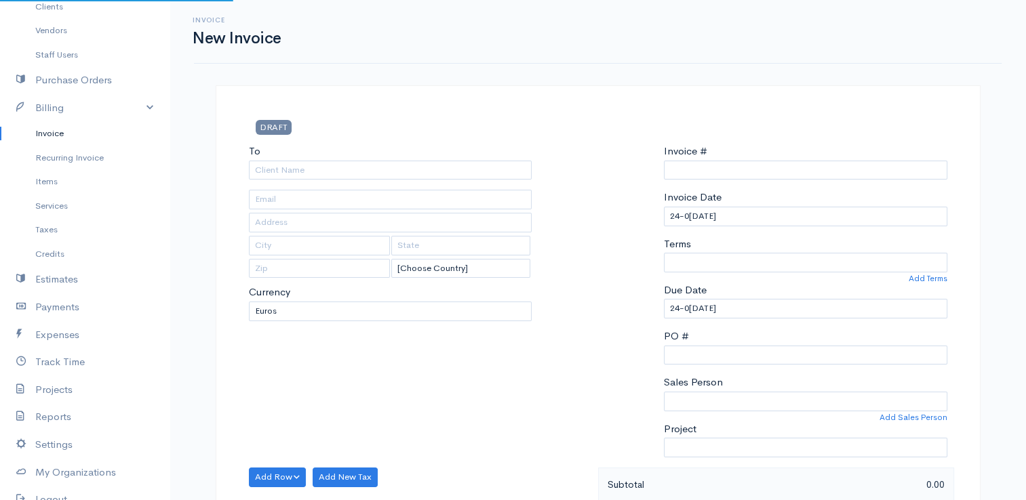
type input "0000000001"
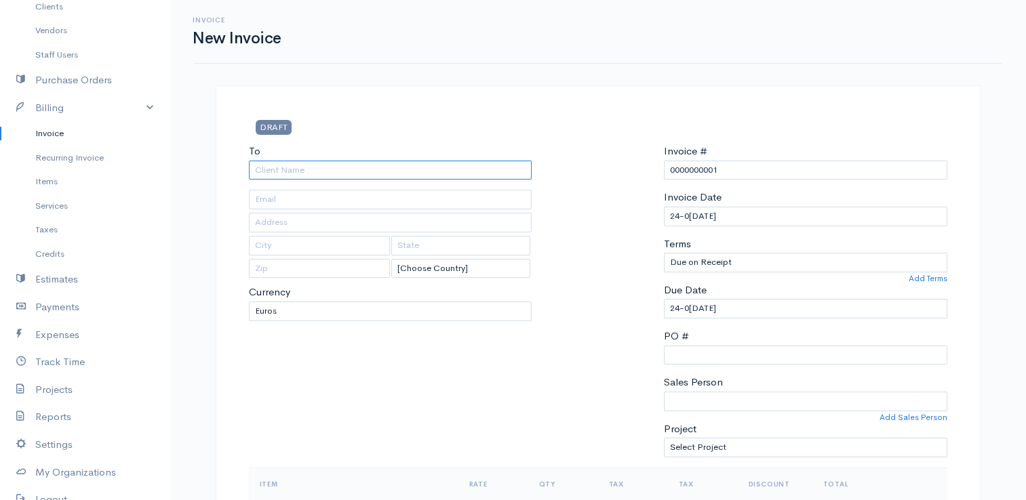
click at [301, 174] on input "To" at bounding box center [390, 171] width 283 height 20
type input "ΕΛΛΗ"
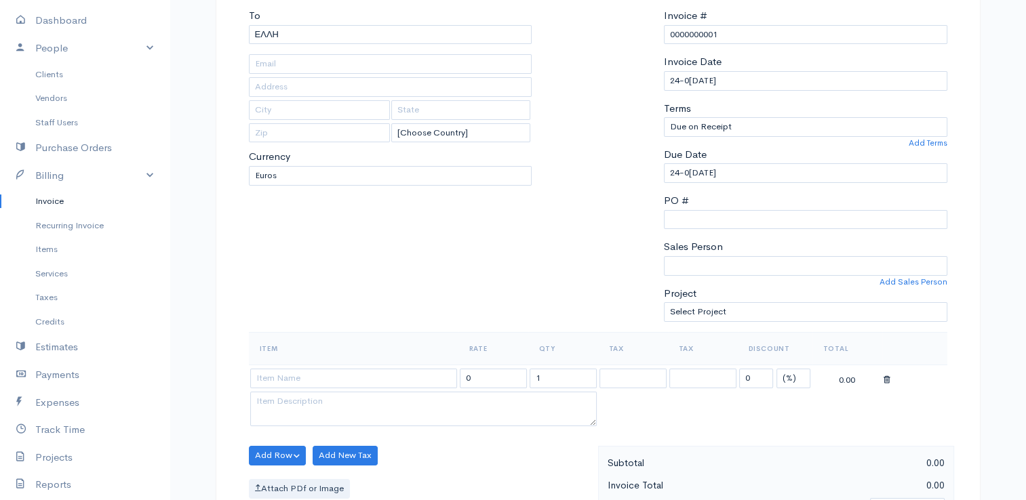
scroll to position [203, 0]
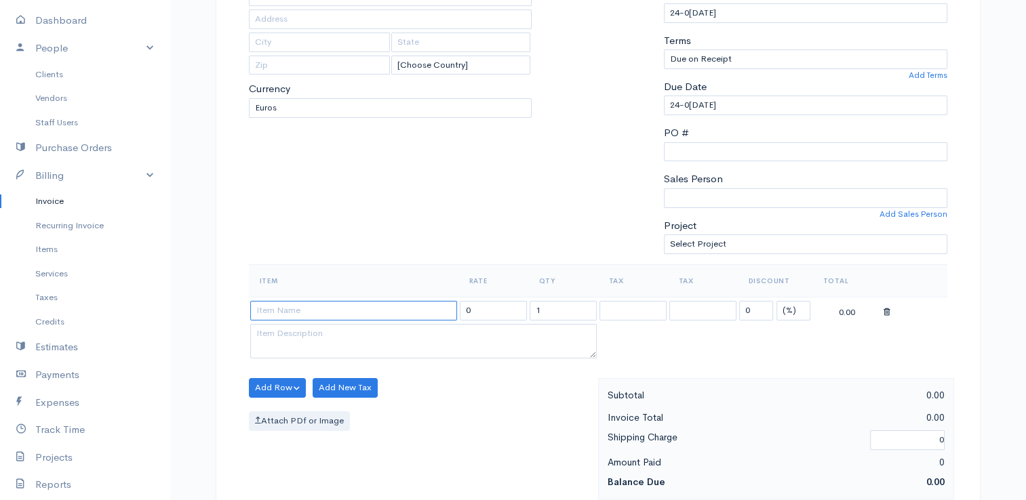
click at [304, 310] on input at bounding box center [353, 311] width 207 height 20
type input "Α"
type input "ANALOSIMA"
drag, startPoint x: 472, startPoint y: 302, endPoint x: 454, endPoint y: 302, distance: 19.0
click at [454, 302] on tr "ANALOSIMA 0 1 0 (%) Flat 0.00" at bounding box center [598, 310] width 698 height 26
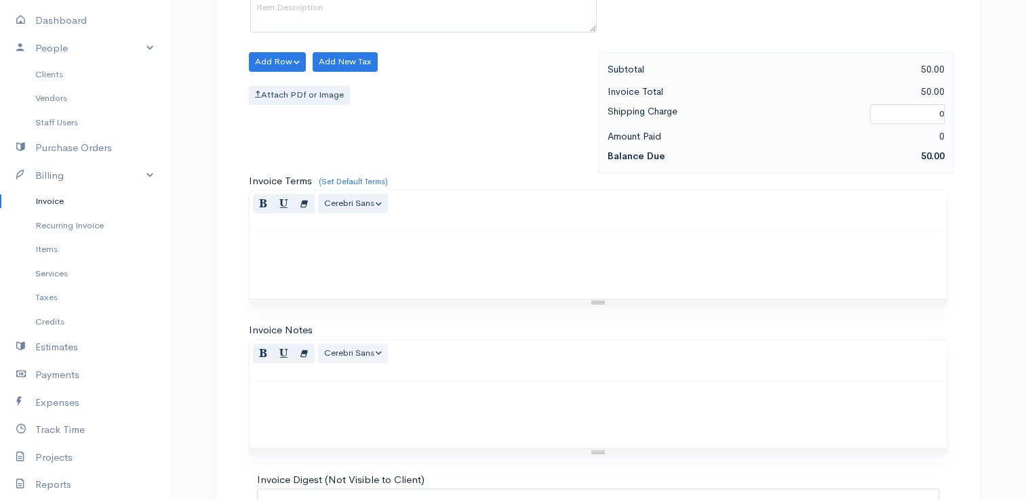
scroll to position [666, 0]
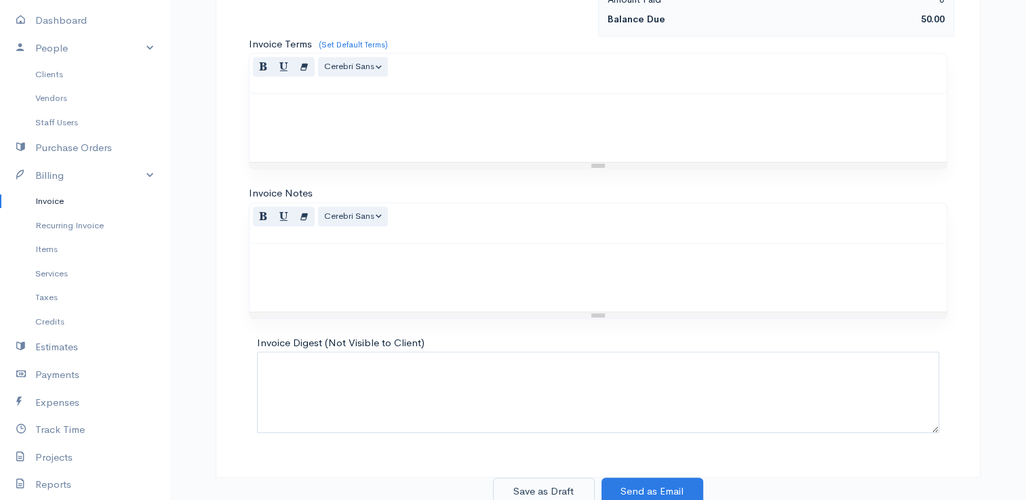
type input "50"
click at [538, 486] on button "Save as Draft" at bounding box center [544, 492] width 102 height 28
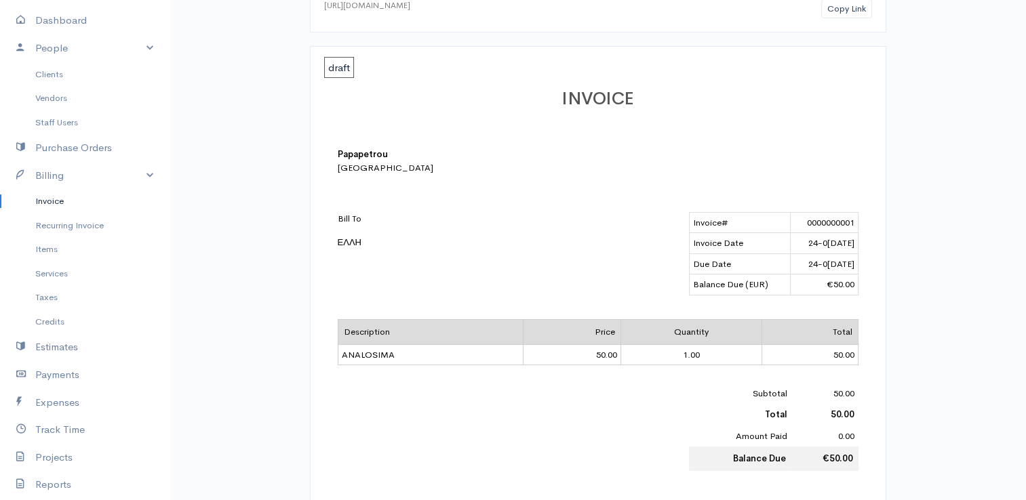
scroll to position [203, 0]
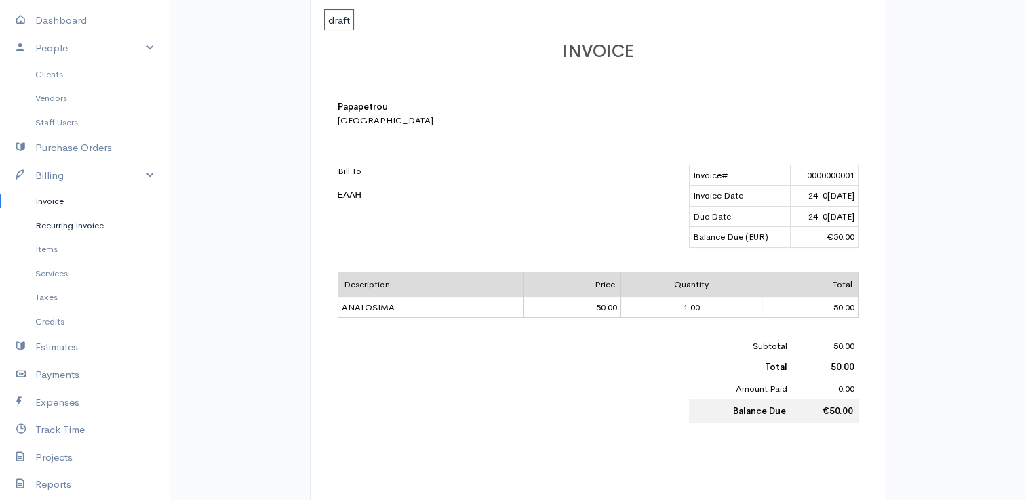
click at [71, 220] on link "Recurring Invoice" at bounding box center [84, 226] width 169 height 24
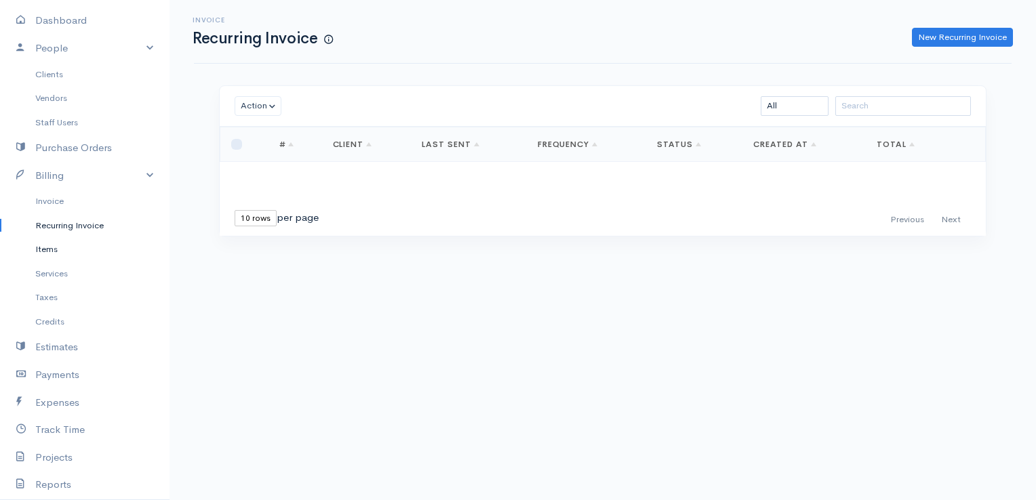
click at [60, 249] on link "Items" at bounding box center [84, 249] width 169 height 24
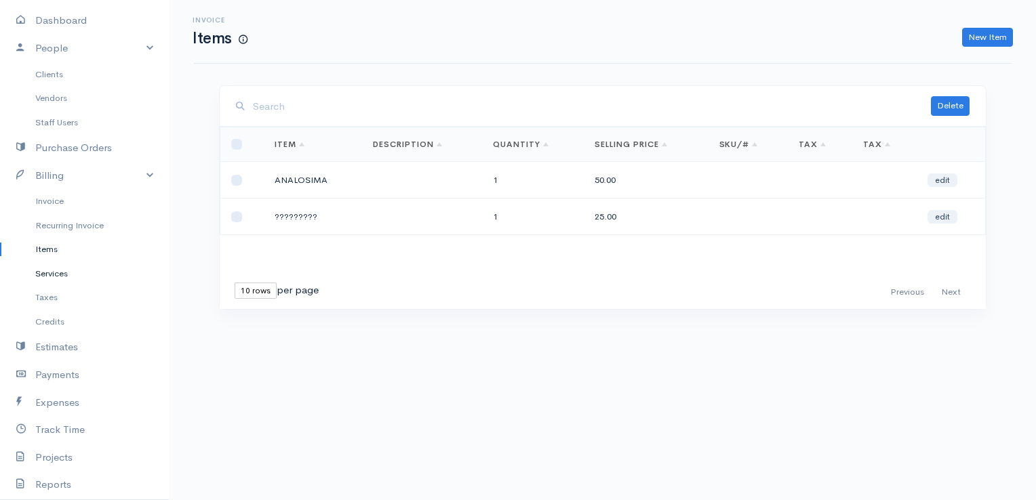
click at [60, 270] on link "Services" at bounding box center [84, 274] width 169 height 24
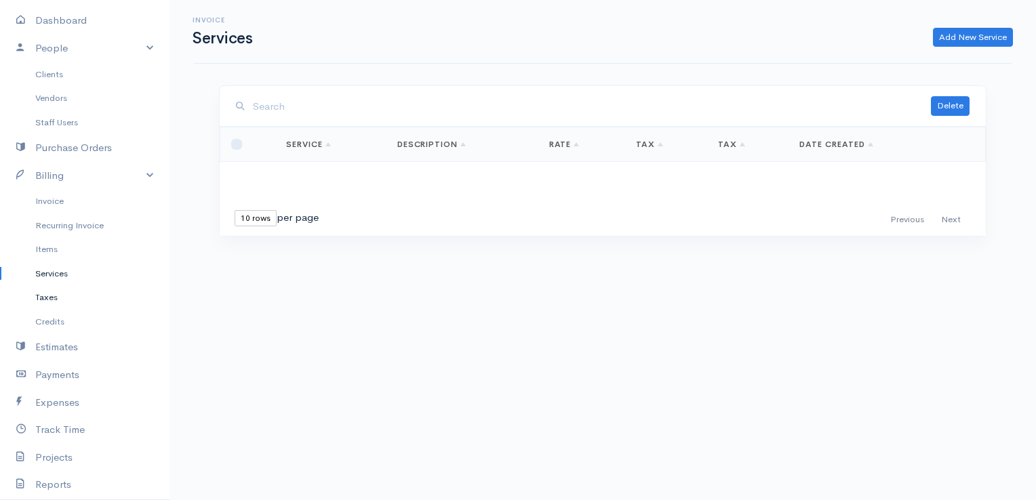
click at [56, 300] on link "Taxes" at bounding box center [84, 297] width 169 height 24
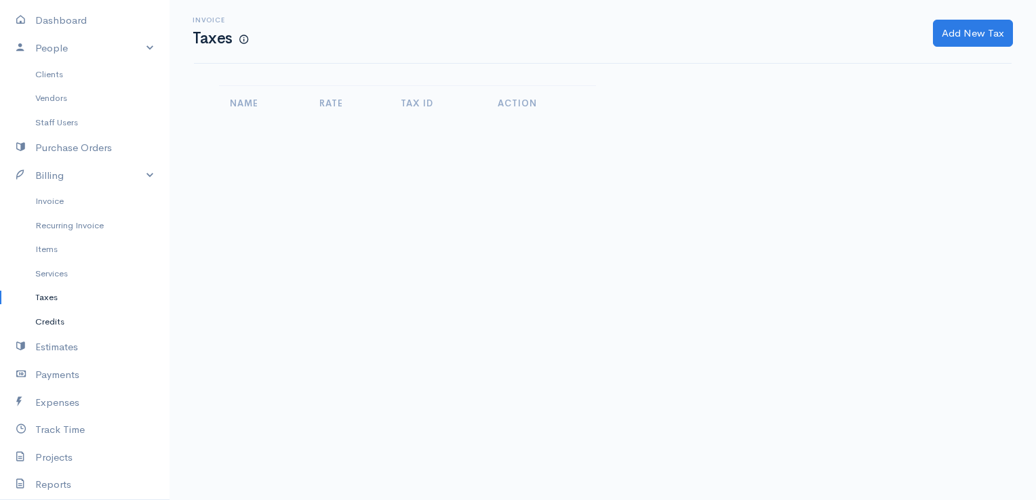
click at [56, 327] on link "Credits" at bounding box center [84, 322] width 169 height 24
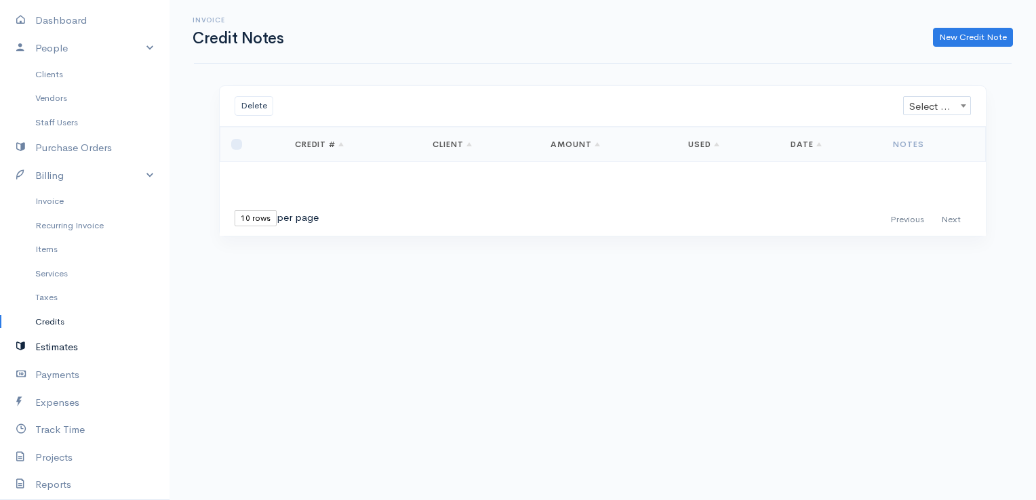
click at [52, 348] on link "Estimates" at bounding box center [84, 348] width 169 height 28
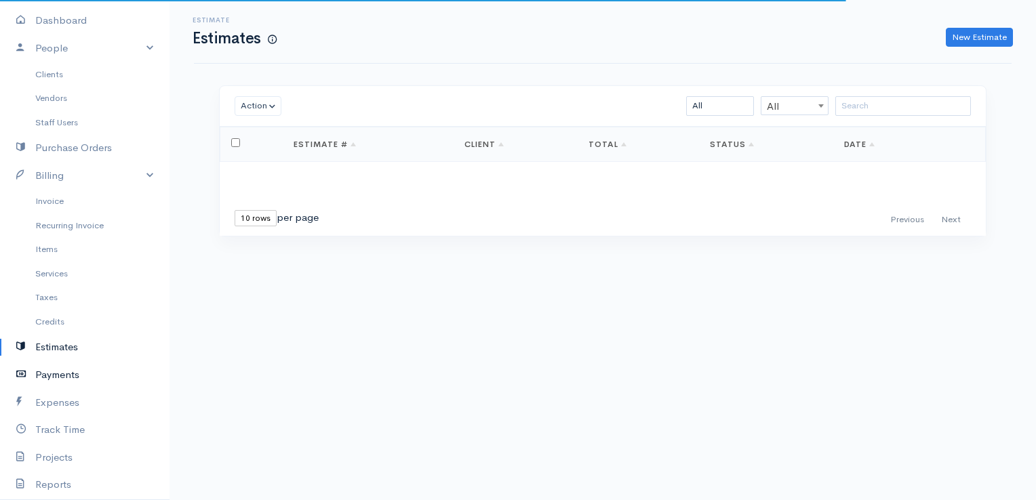
click at [52, 369] on link "Payments" at bounding box center [84, 375] width 169 height 28
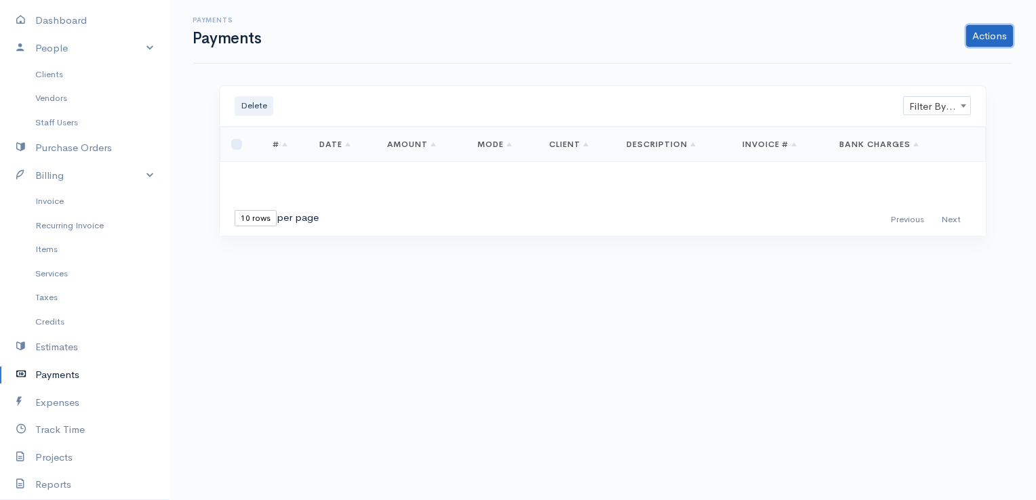
click at [982, 35] on link "Actions" at bounding box center [989, 36] width 47 height 22
click at [927, 65] on link "Enter Payment" at bounding box center [944, 64] width 140 height 24
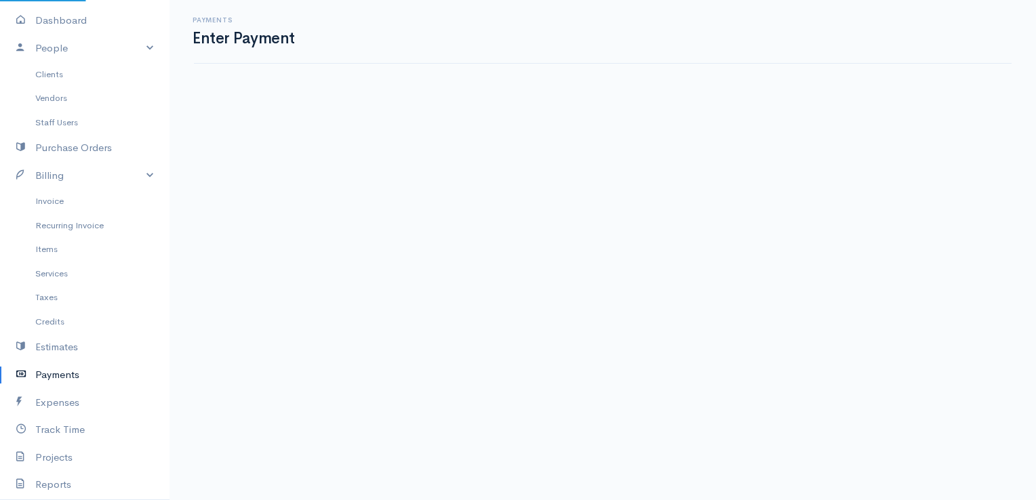
select select "2"
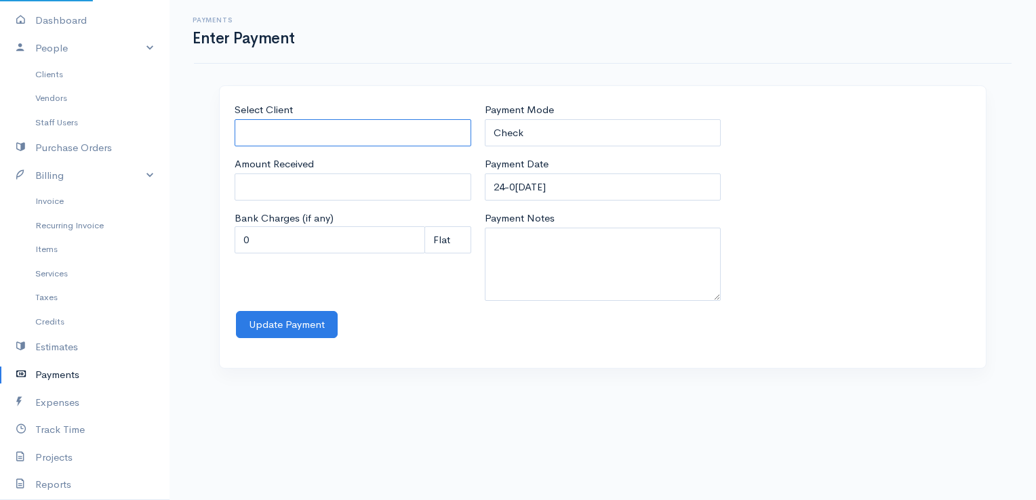
click at [369, 126] on input "Select Client" at bounding box center [353, 133] width 237 height 28
type input "ΕΛΛΗ"
click at [350, 165] on body "Papapetrou Upgrade Dashboard People Clients Vendors Staff Users Purchase Orders…" at bounding box center [518, 250] width 1036 height 500
drag, startPoint x: 266, startPoint y: 188, endPoint x: 184, endPoint y: 180, distance: 82.4
click at [196, 183] on div "Select Client ΕΛΛΗ Amount Received 0 Bank Charges (if any) 0 Perc (%) Perc (%) …" at bounding box center [602, 235] width 813 height 300
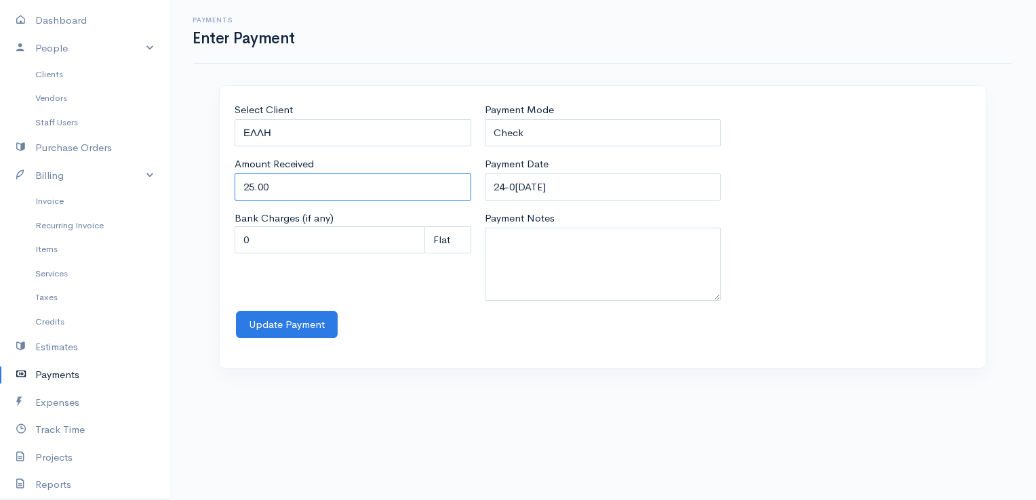
type input "25.00"
click at [517, 136] on select "Check Bank Transfer Credit Cash Debit ACH VISA MASTERCARD AMEX Discover DINERS …" at bounding box center [603, 133] width 237 height 28
select select "Cash"
click at [485, 119] on select "Check Bank Transfer Credit Cash Debit ACH VISA MASTERCARD AMEX Discover DINERS …" at bounding box center [603, 133] width 237 height 28
click at [289, 324] on button "Update Payment" at bounding box center [287, 325] width 102 height 28
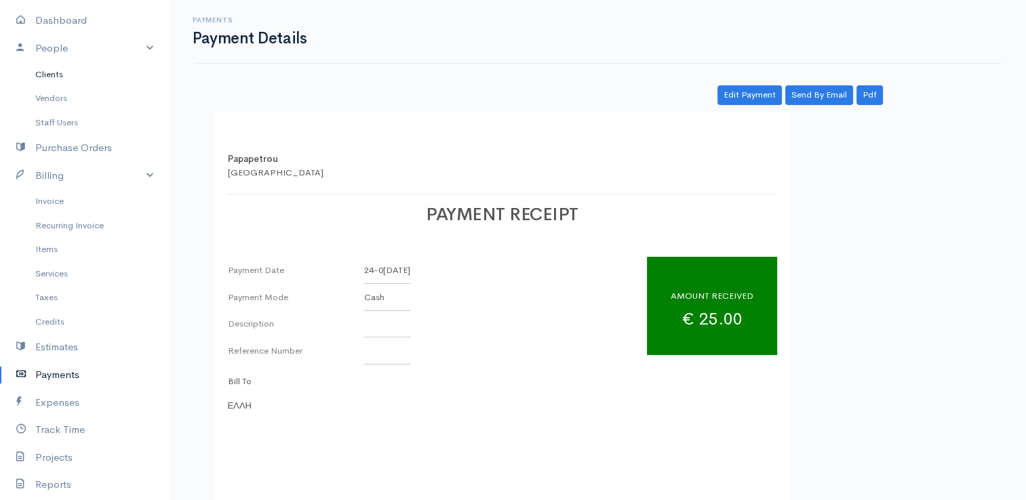
click at [54, 75] on link "Clients" at bounding box center [84, 74] width 169 height 24
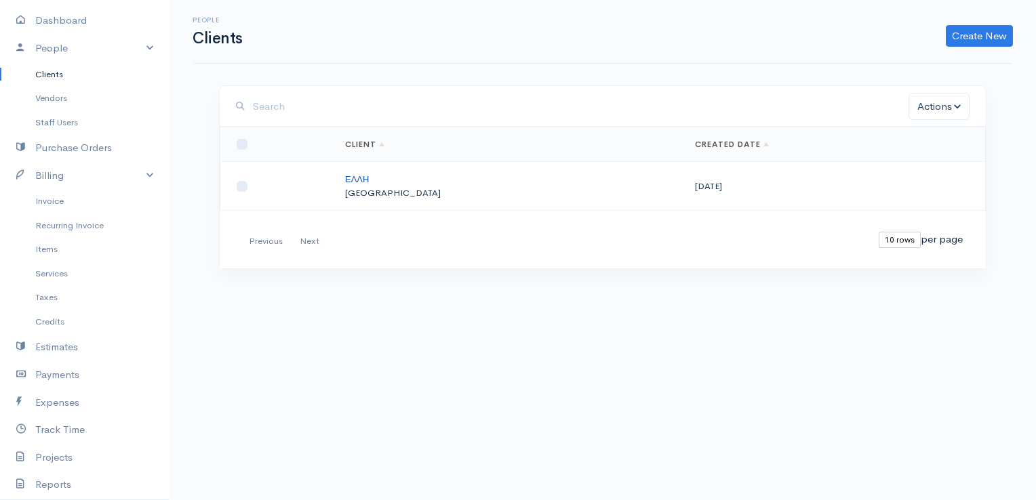
click at [369, 182] on link "ΕΛΛΗ" at bounding box center [357, 180] width 24 height 12
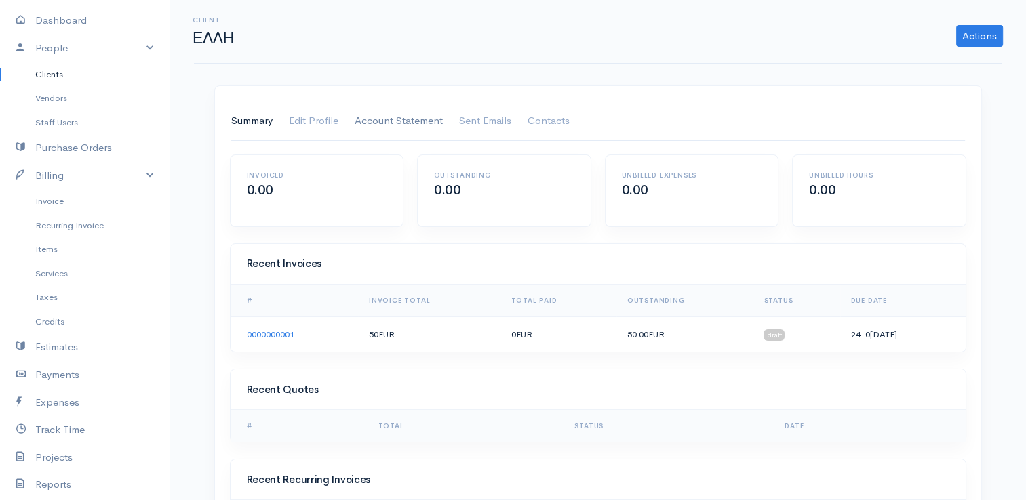
click at [415, 124] on link "Account Statement" at bounding box center [399, 121] width 88 height 38
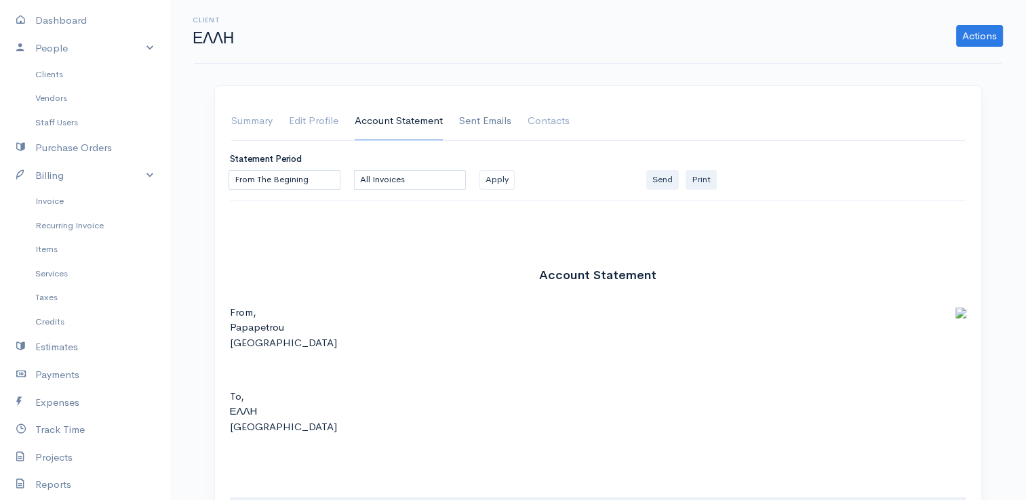
click at [488, 124] on link "Sent Emails" at bounding box center [485, 121] width 52 height 38
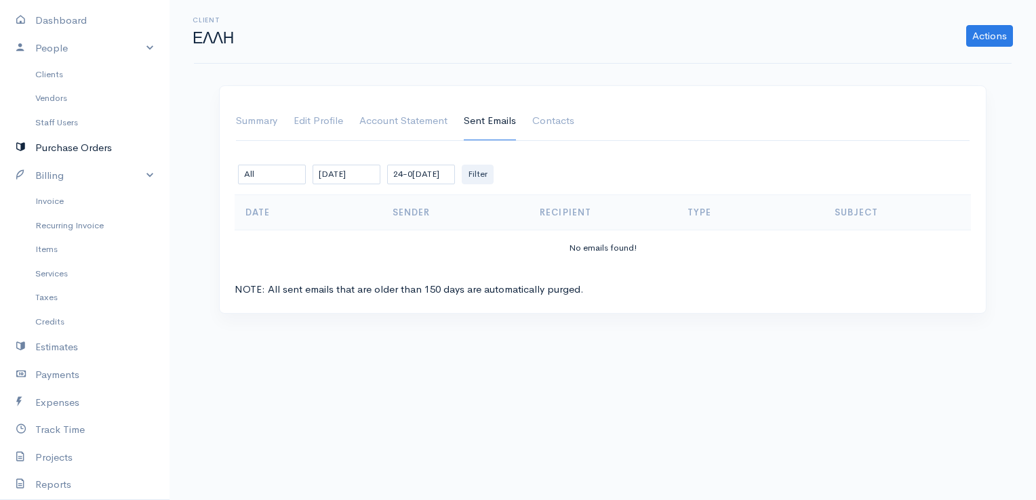
click at [49, 153] on link "Purchase Orders" at bounding box center [84, 148] width 169 height 28
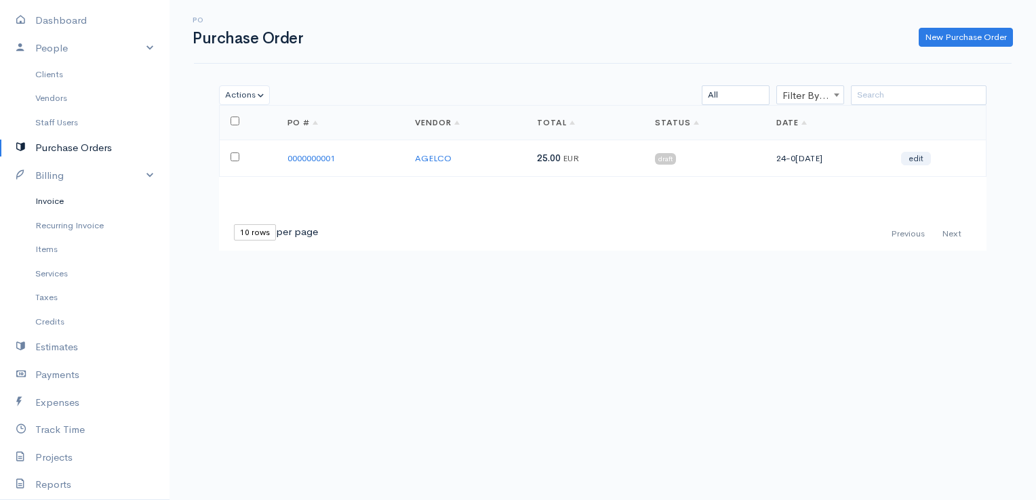
click at [52, 197] on link "Invoice" at bounding box center [84, 201] width 169 height 24
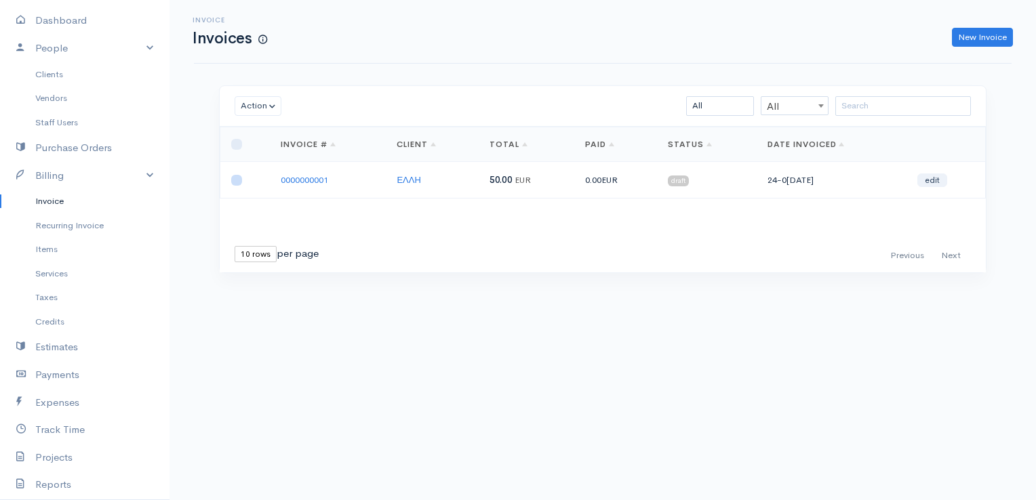
click at [233, 180] on input "checkbox" at bounding box center [236, 180] width 11 height 11
checkbox input "true"
click at [313, 174] on link "0000000001" at bounding box center [304, 180] width 47 height 12
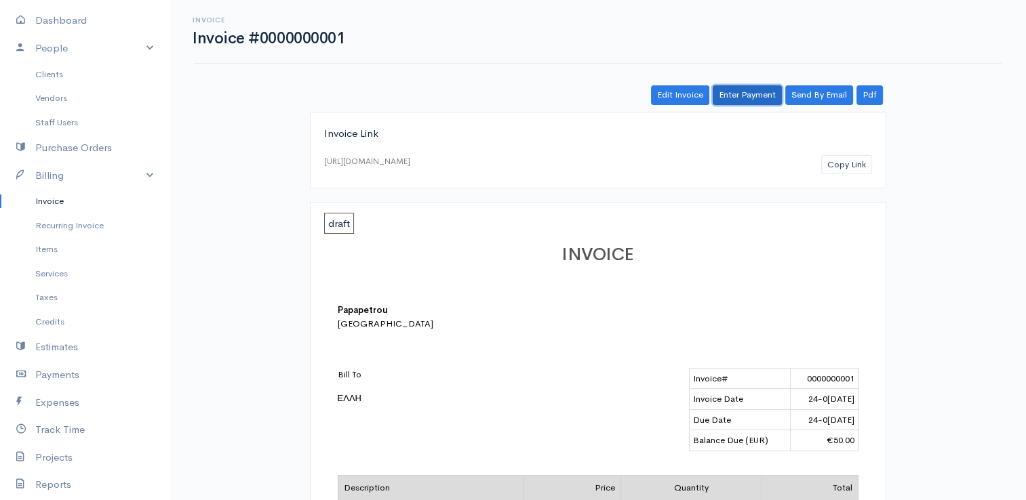
click at [756, 92] on link "Enter Payment" at bounding box center [746, 95] width 69 height 20
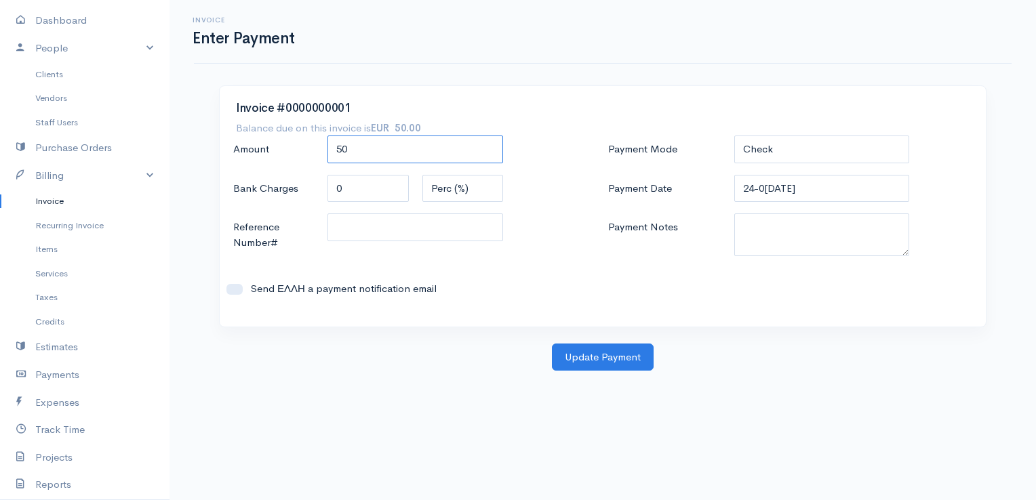
click at [353, 148] on input "50" at bounding box center [415, 150] width 176 height 28
type input "5"
type input "25.00"
click at [595, 362] on button "Update Payment" at bounding box center [603, 358] width 102 height 28
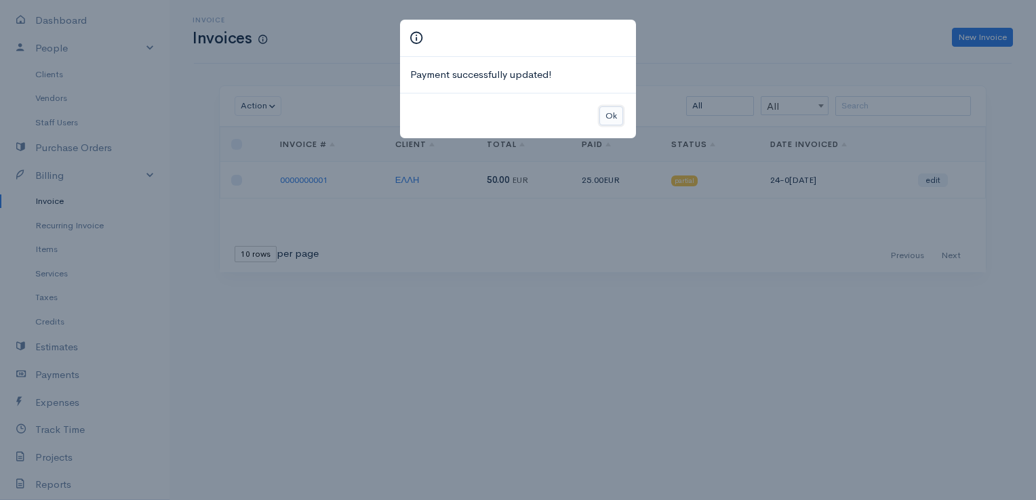
click at [610, 115] on button "Ok" at bounding box center [611, 116] width 24 height 20
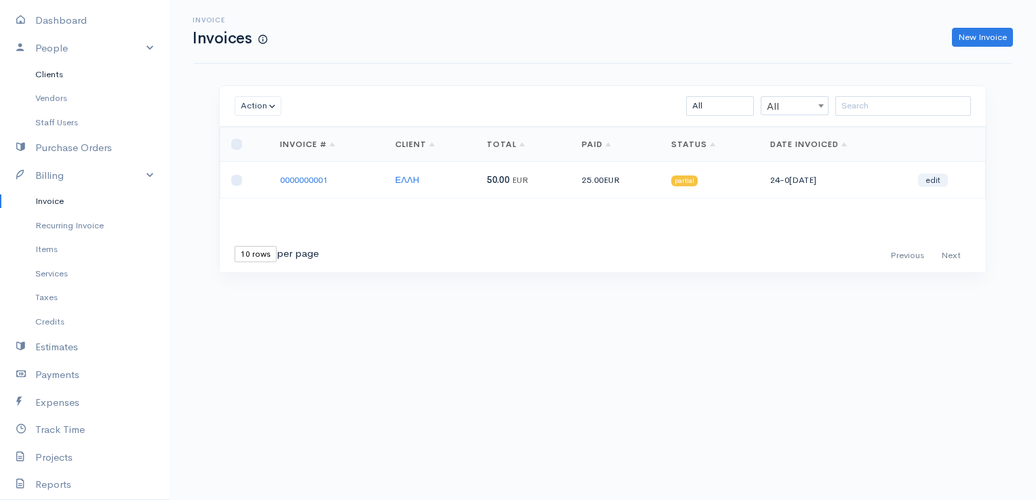
click at [54, 71] on link "Clients" at bounding box center [84, 74] width 169 height 24
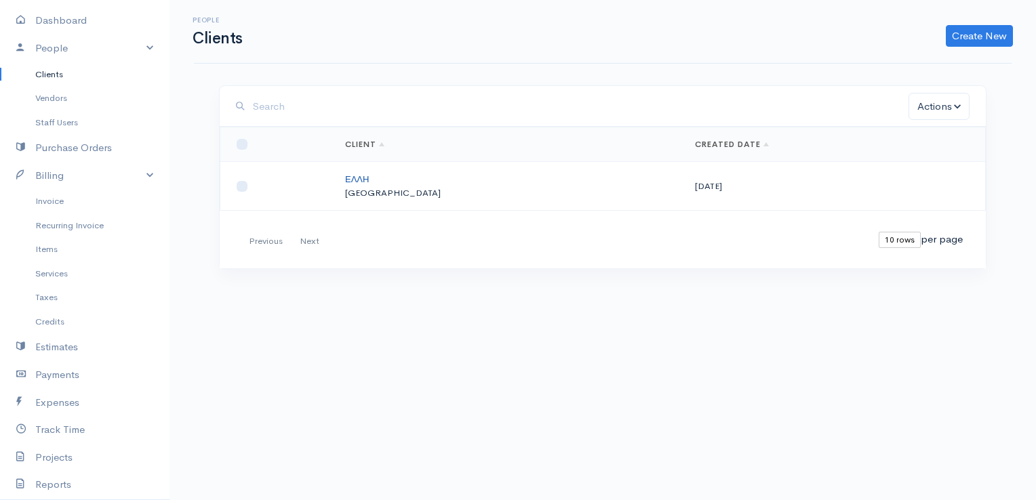
click at [369, 179] on link "ΕΛΛΗ" at bounding box center [357, 180] width 24 height 12
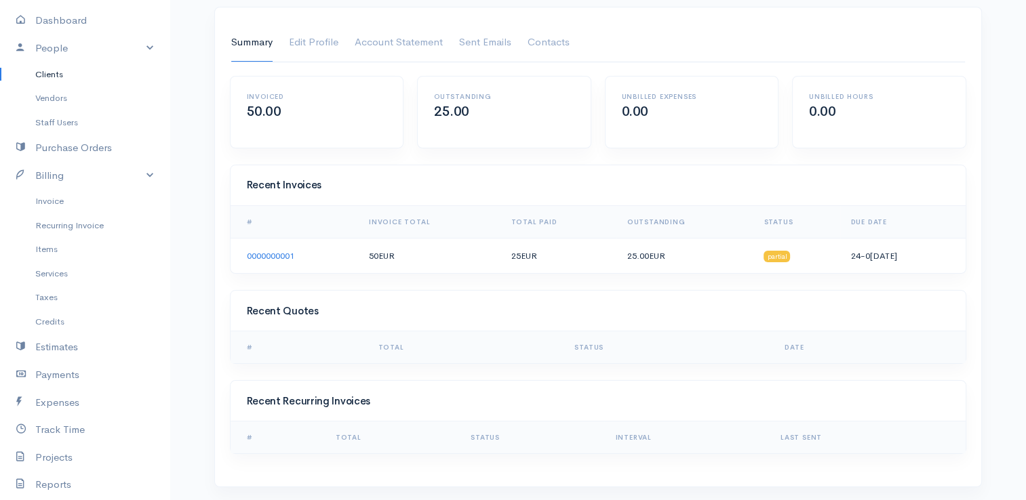
scroll to position [80, 0]
click at [263, 254] on link "0000000001" at bounding box center [270, 255] width 47 height 12
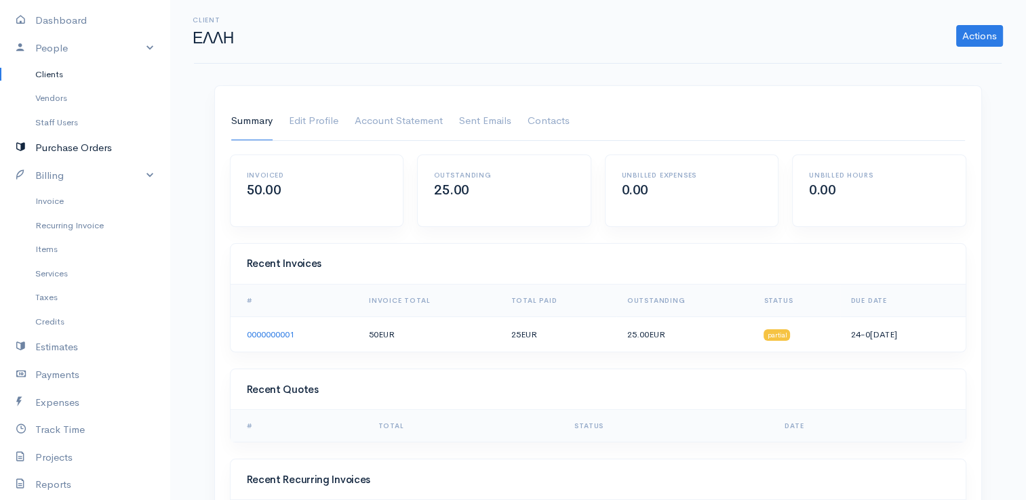
click at [62, 148] on link "Purchase Orders" at bounding box center [84, 148] width 169 height 28
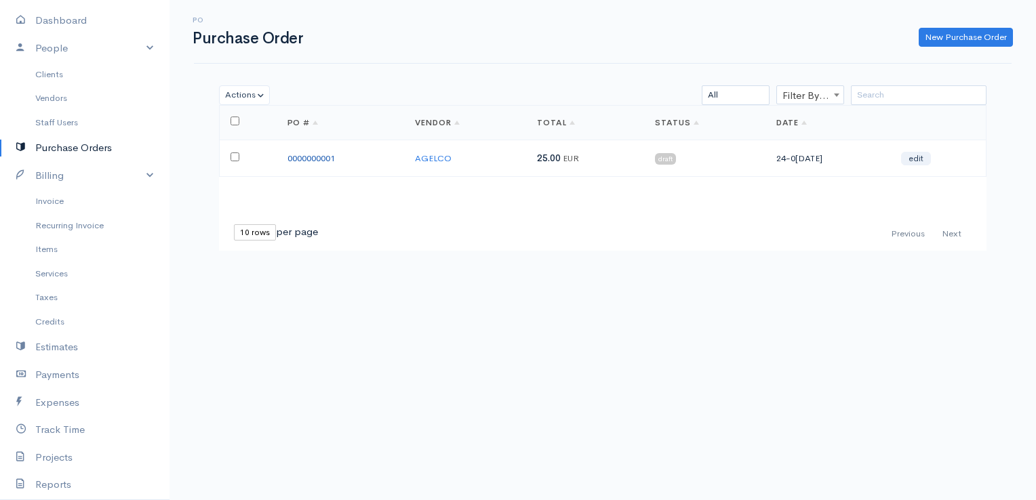
click at [312, 157] on link "0000000001" at bounding box center [310, 159] width 47 height 12
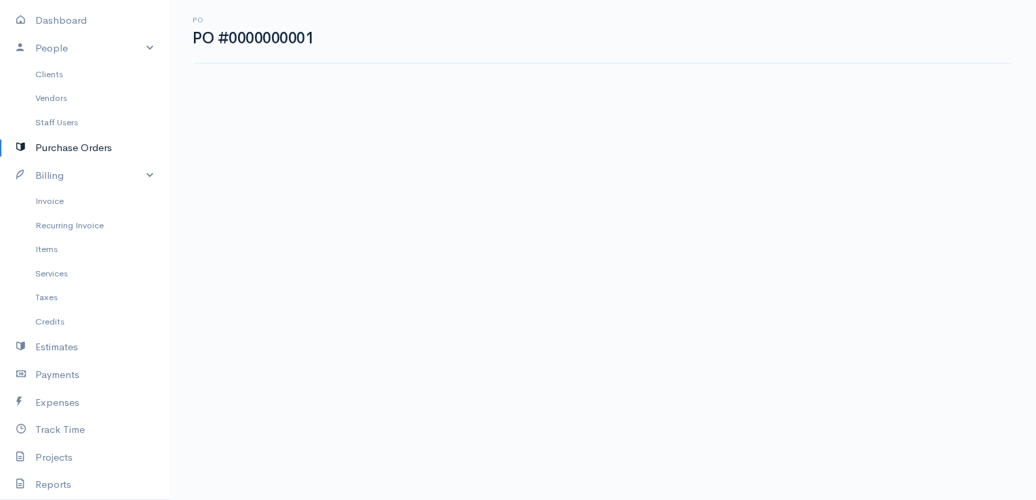
click at [68, 145] on link "Purchase Orders" at bounding box center [84, 148] width 169 height 28
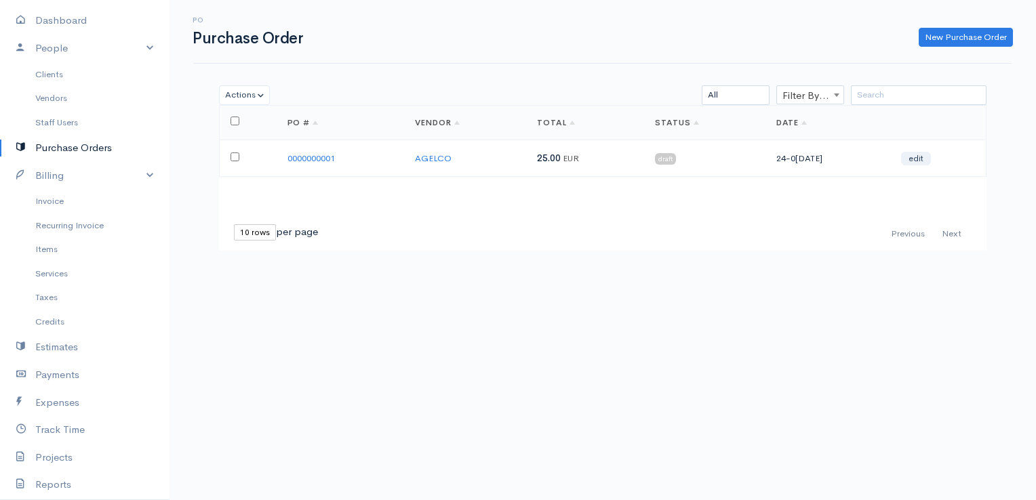
click at [235, 156] on input "checkbox" at bounding box center [234, 157] width 9 height 9
checkbox input "true"
click at [327, 155] on link "0000000001" at bounding box center [310, 159] width 47 height 12
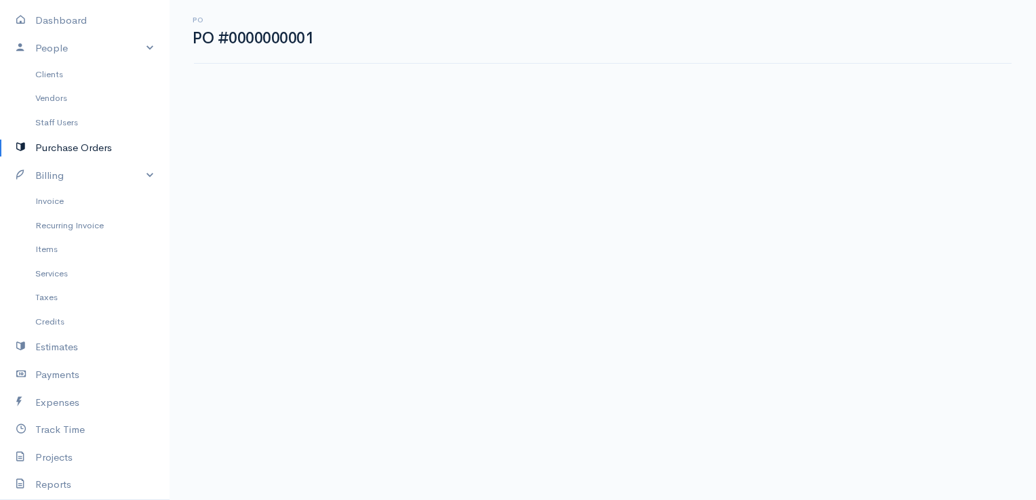
click at [107, 153] on link "Purchase Orders" at bounding box center [84, 148] width 169 height 28
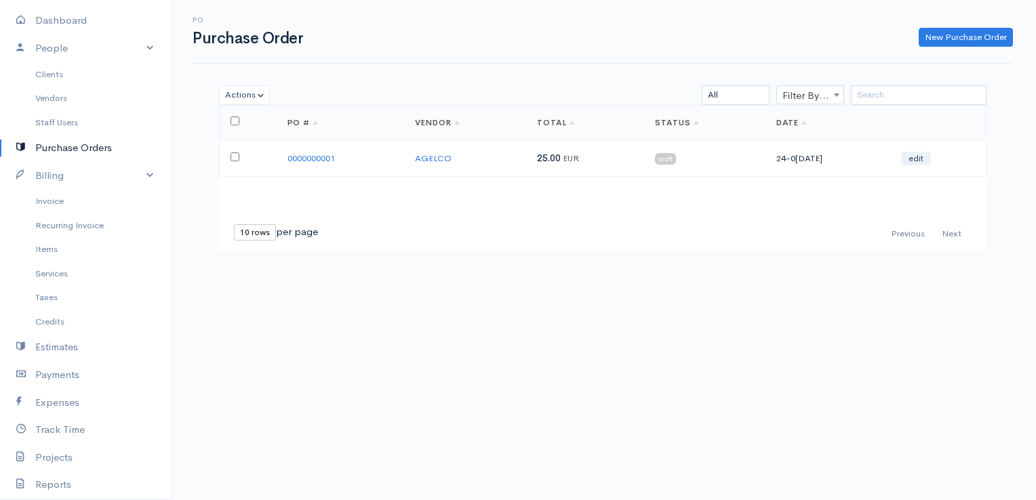
click at [668, 159] on span "draft" at bounding box center [665, 158] width 21 height 11
click at [923, 156] on link "edit" at bounding box center [916, 159] width 30 height 14
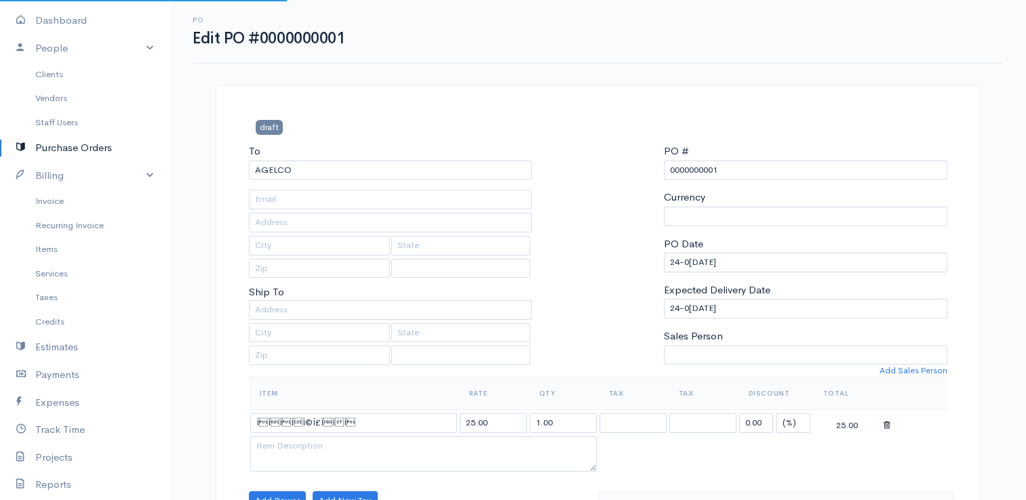
select select "[GEOGRAPHIC_DATA]"
select select "EUR"
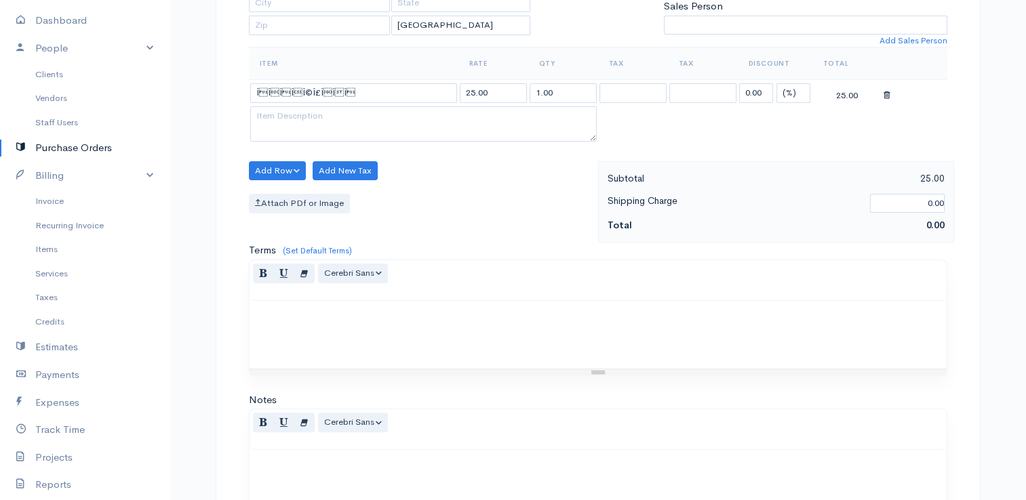
scroll to position [130, 0]
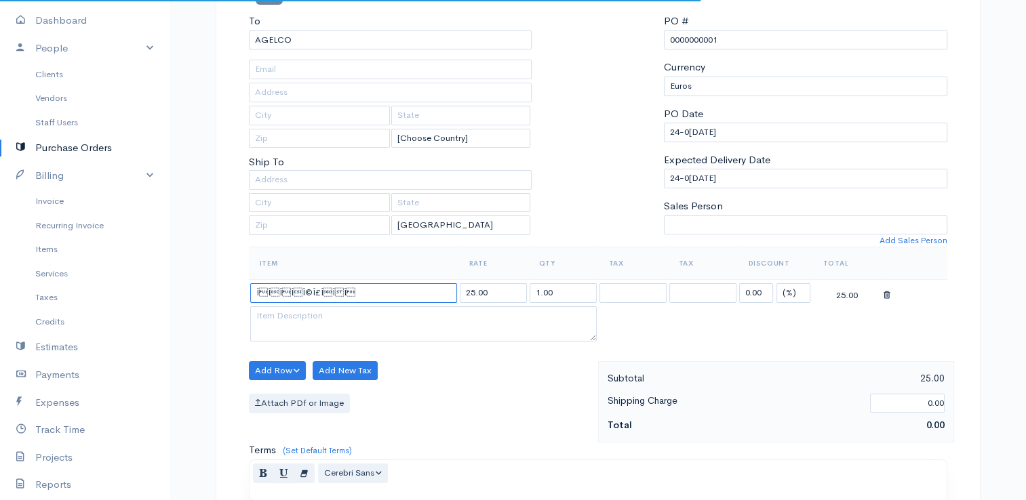
drag, startPoint x: 371, startPoint y: 288, endPoint x: 171, endPoint y: 254, distance: 203.6
click at [171, 254] on div "PO Edit PO #0000000001 draft To AGELCO [Choose Country] [Choose Country] United…" at bounding box center [597, 391] width 856 height 1042
type input "ANALOSIMA"
click at [318, 315] on body "Papapetrou Upgrade Dashboard People Clients Vendors Staff Users Purchase Orders…" at bounding box center [513, 391] width 1026 height 1042
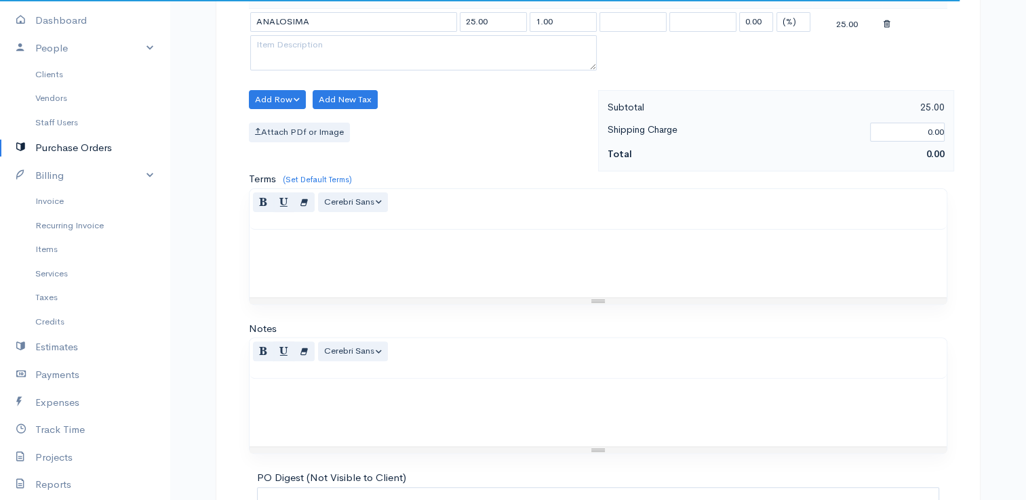
scroll to position [537, 0]
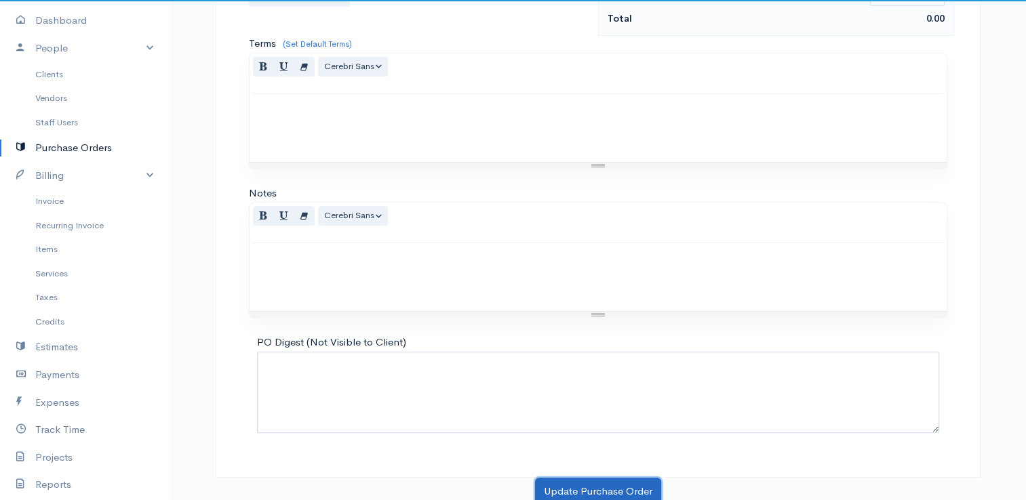
click at [576, 492] on button "Update Purchase Order" at bounding box center [598, 492] width 126 height 28
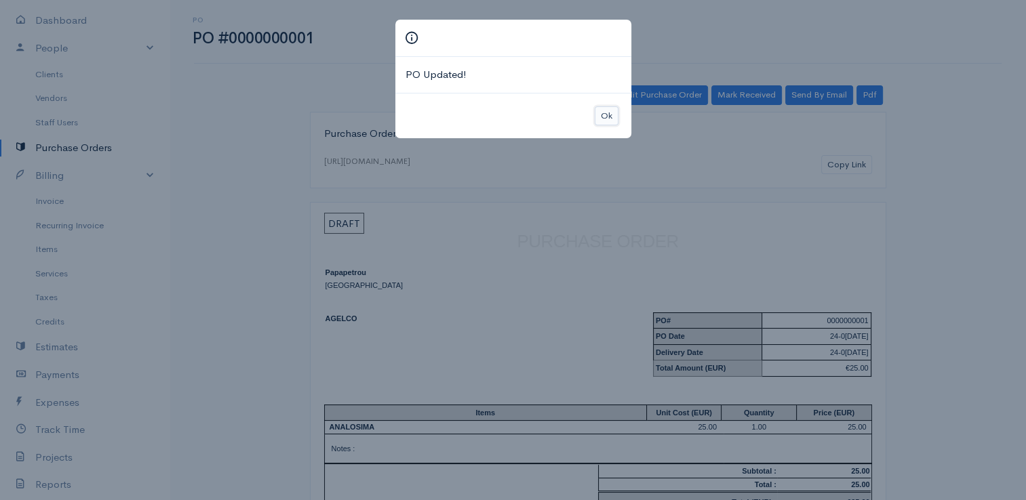
click at [610, 117] on button "Ok" at bounding box center [607, 116] width 24 height 20
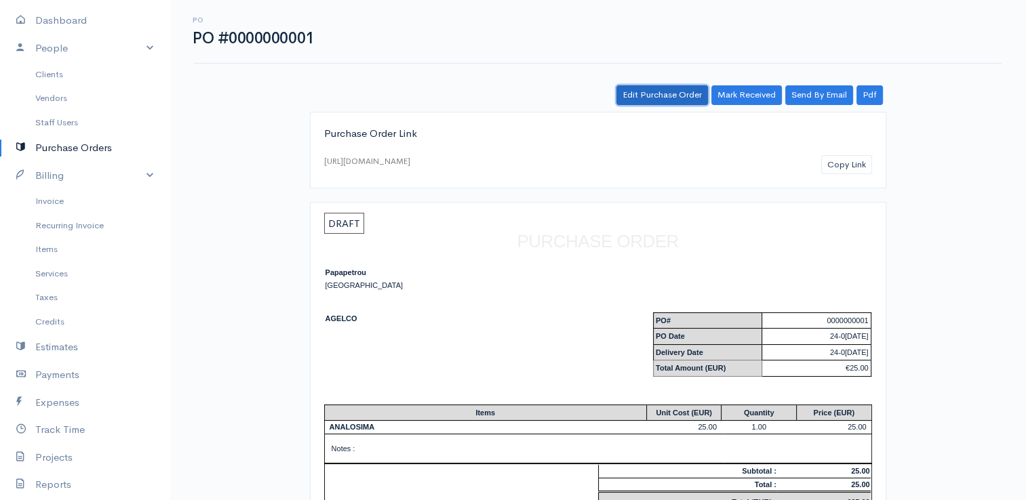
click at [636, 100] on link "Edit Purchase Order" at bounding box center [662, 95] width 92 height 20
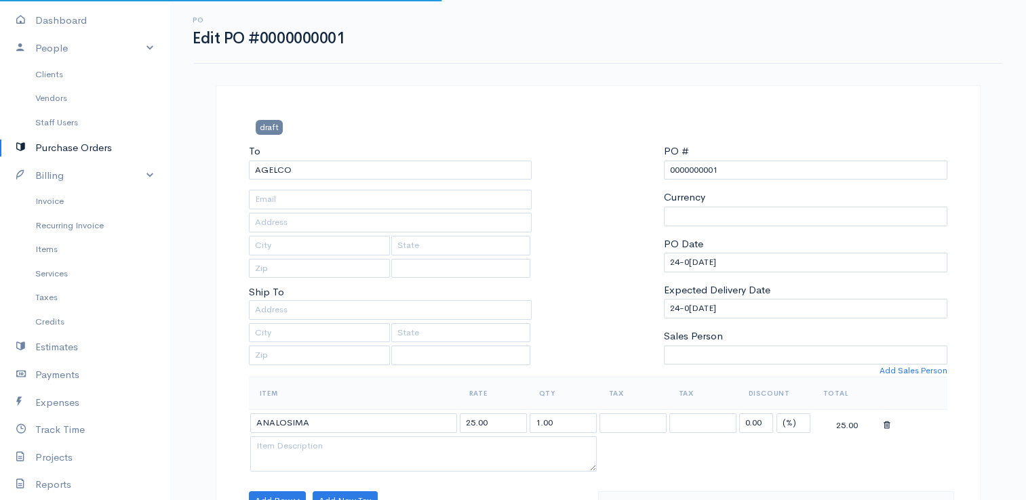
select select "[GEOGRAPHIC_DATA]"
select select "EUR"
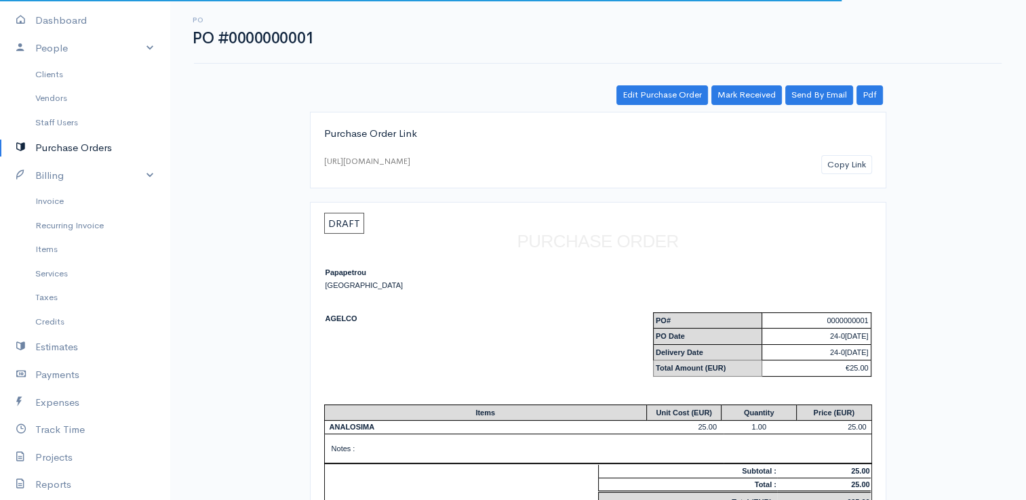
click at [60, 148] on link "Purchase Orders" at bounding box center [84, 148] width 169 height 28
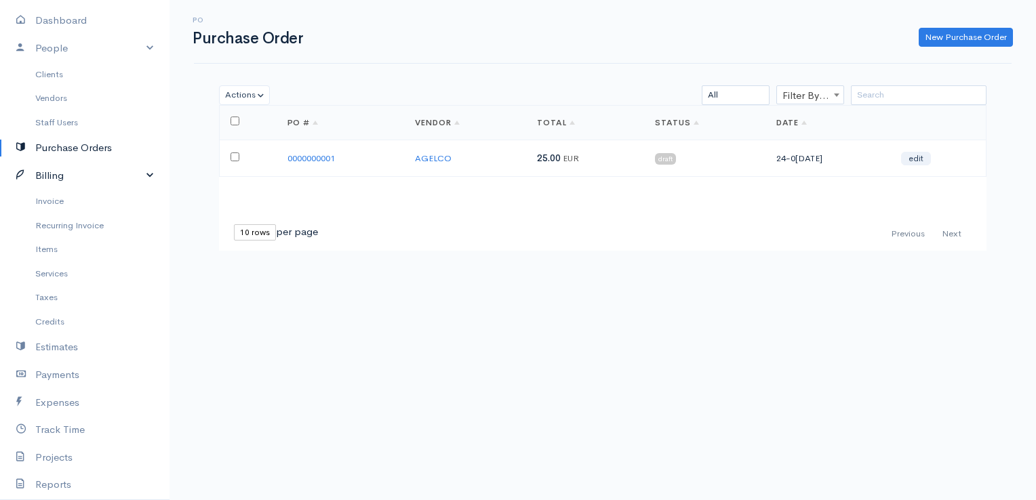
click at [45, 177] on link "Billing" at bounding box center [84, 176] width 169 height 28
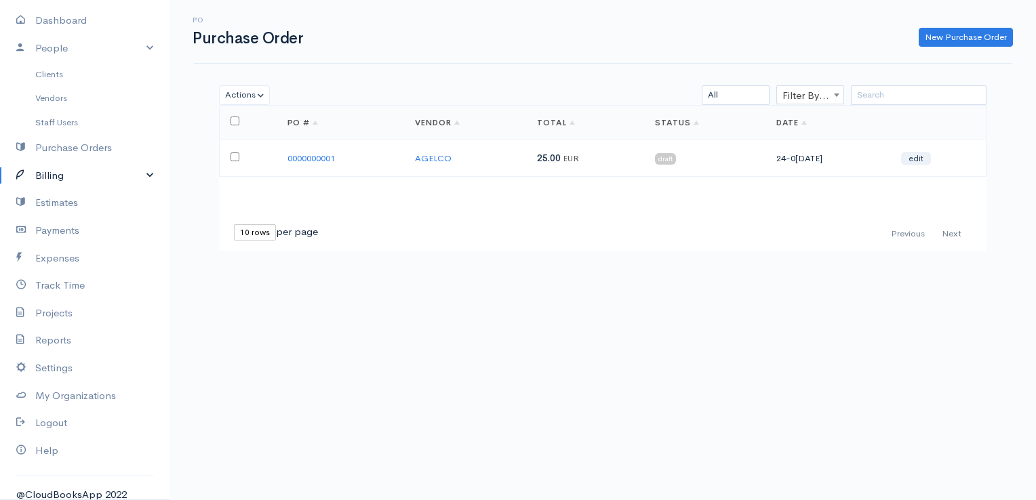
click at [45, 177] on link "Billing" at bounding box center [84, 176] width 169 height 28
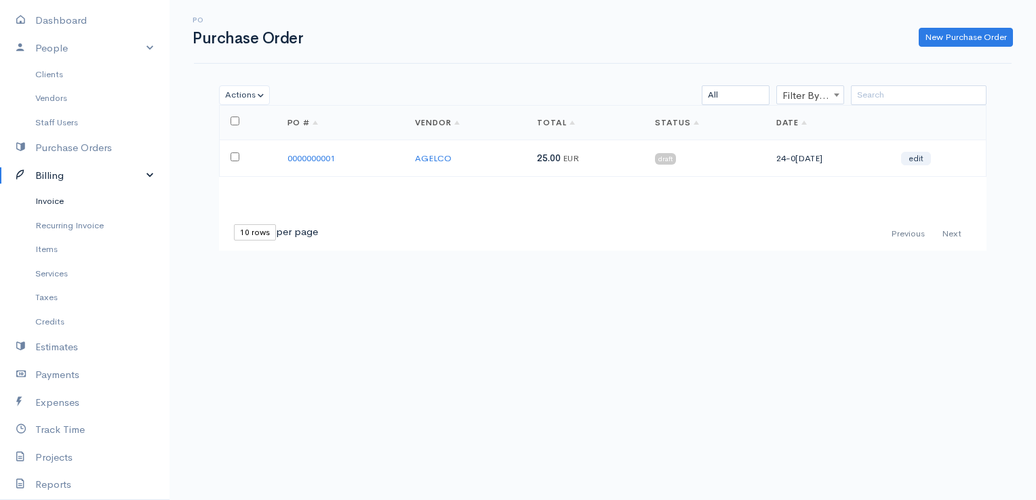
click at [51, 195] on link "Invoice" at bounding box center [84, 201] width 169 height 24
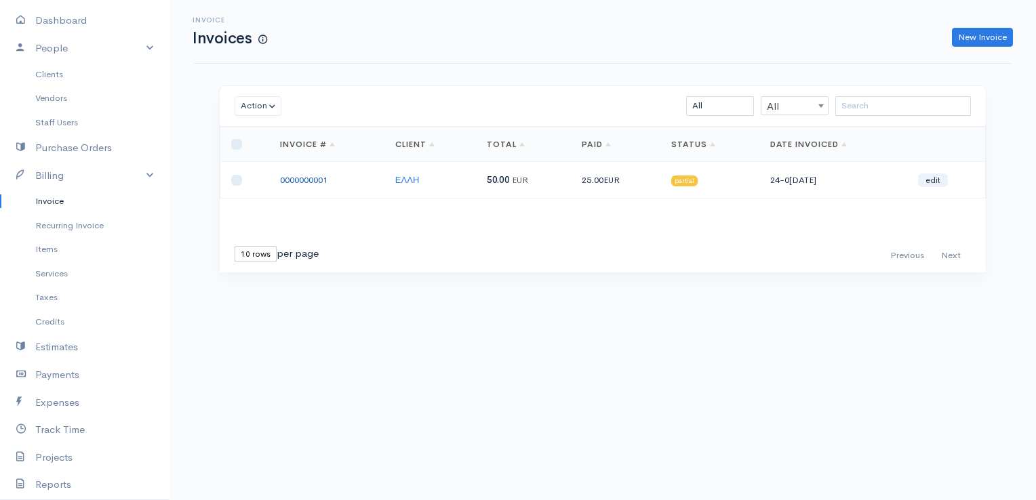
click at [297, 181] on link "0000000001" at bounding box center [303, 180] width 47 height 12
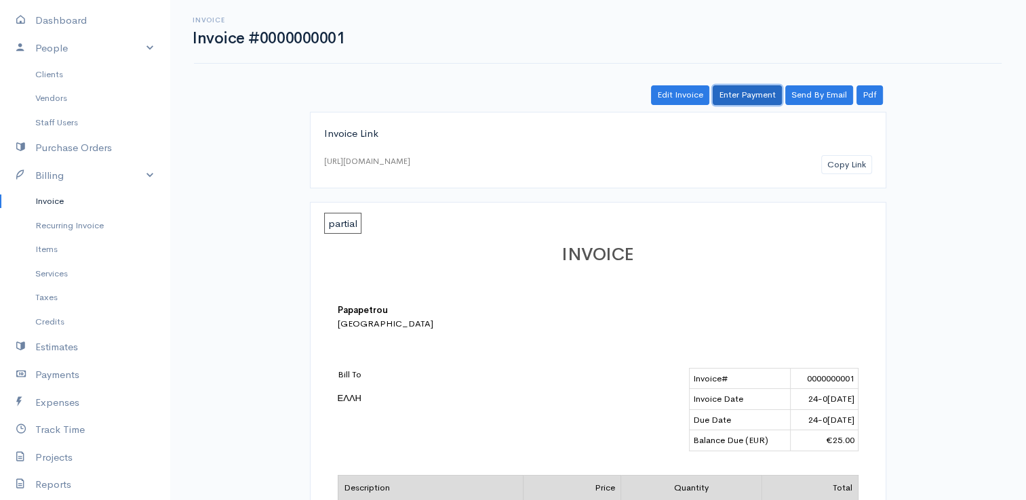
click at [740, 90] on link "Enter Payment" at bounding box center [746, 95] width 69 height 20
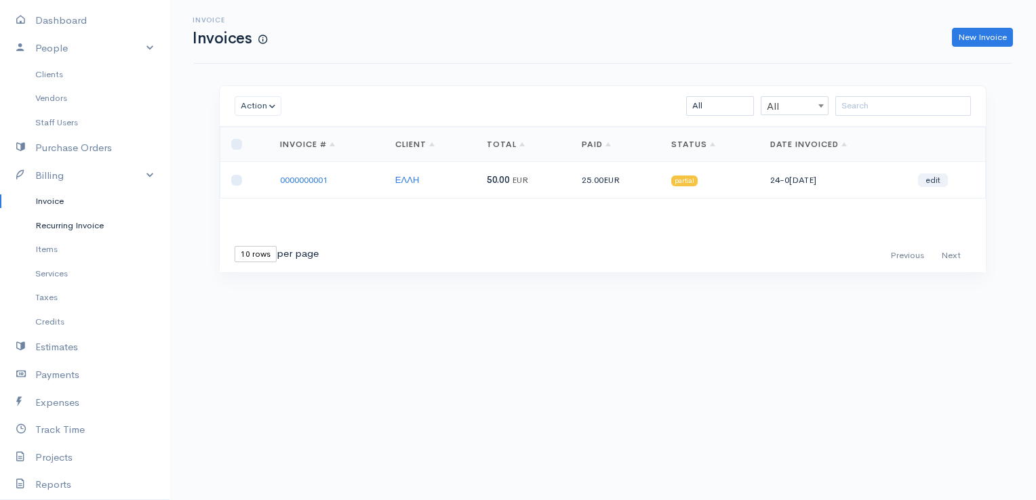
click at [56, 228] on link "Recurring Invoice" at bounding box center [84, 226] width 169 height 24
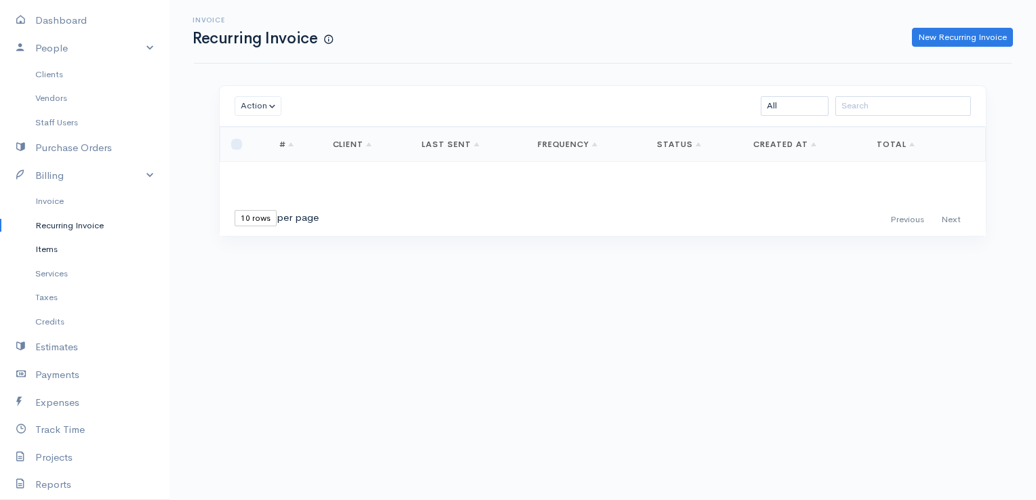
click at [49, 248] on link "Items" at bounding box center [84, 249] width 169 height 24
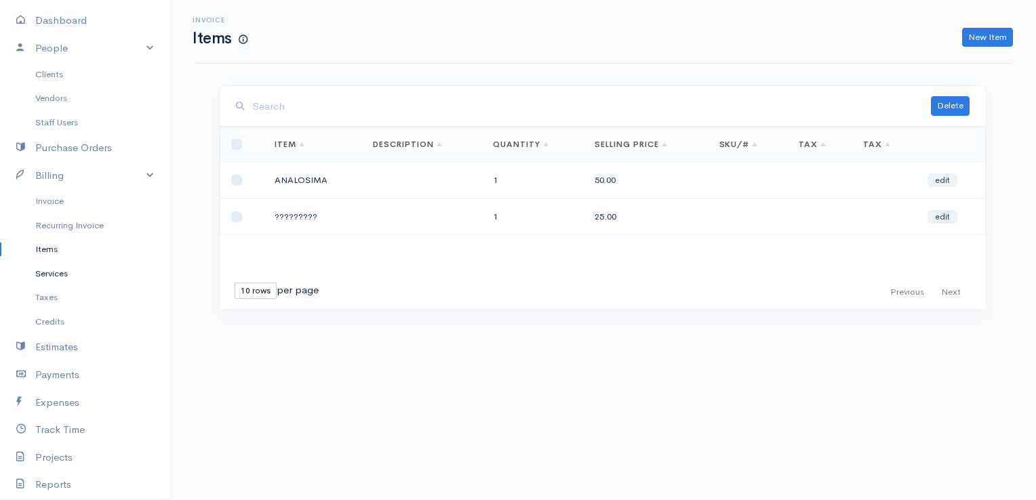
click at [49, 275] on link "Services" at bounding box center [84, 274] width 169 height 24
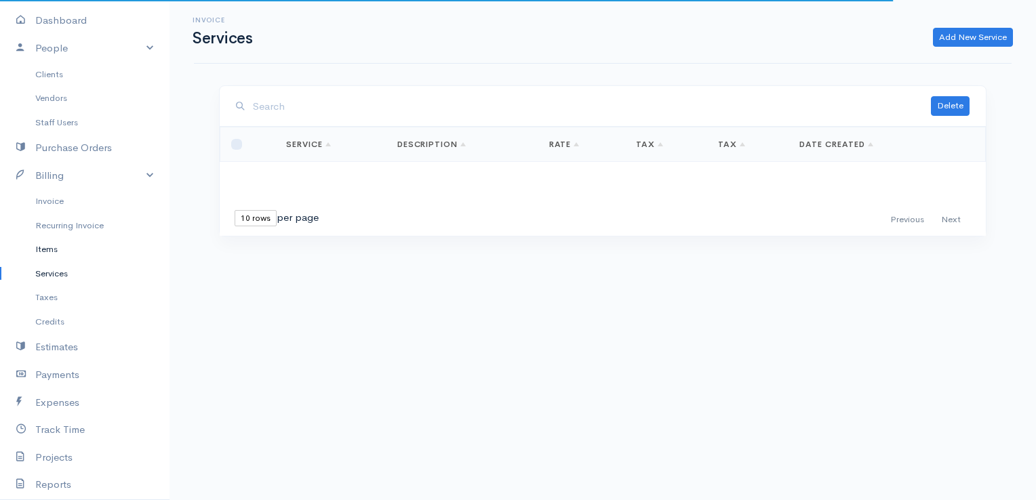
click at [49, 251] on link "Items" at bounding box center [84, 249] width 169 height 24
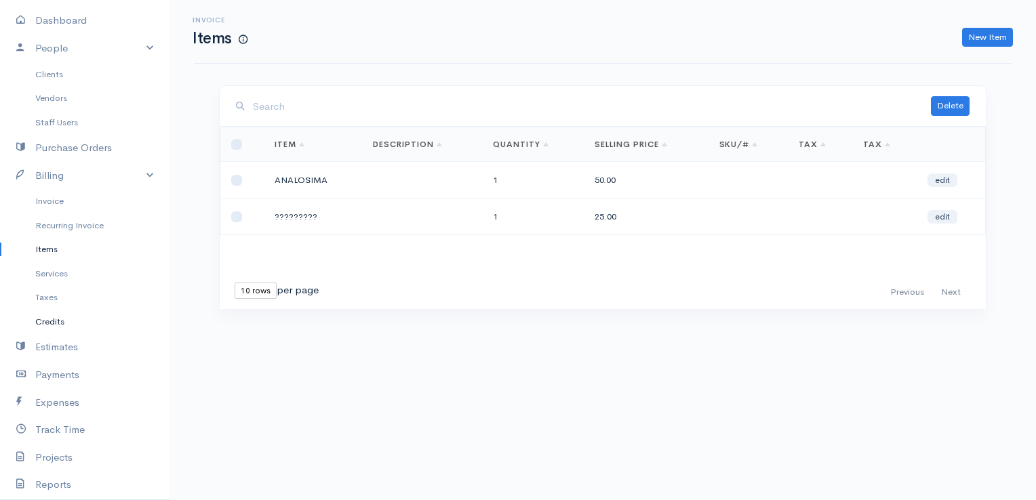
click at [53, 327] on link "Credits" at bounding box center [84, 322] width 169 height 24
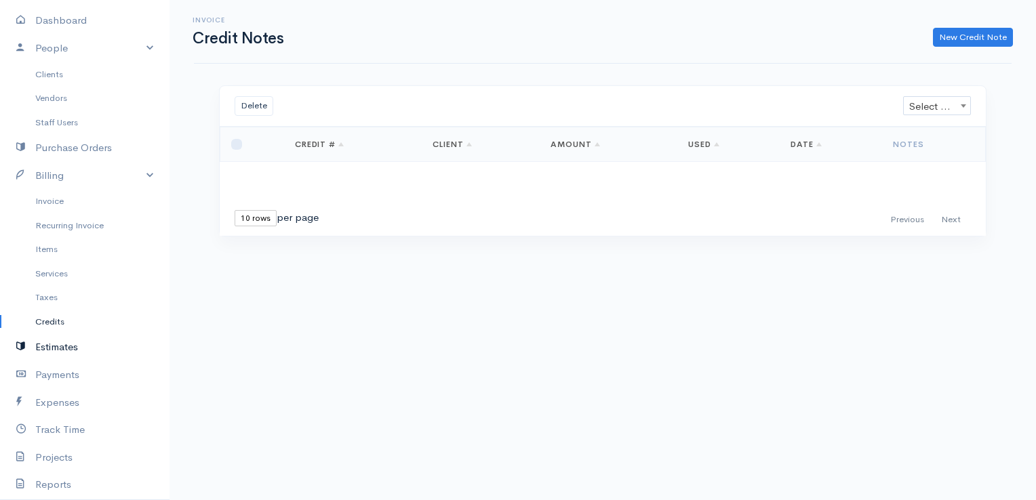
click at [60, 351] on link "Estimates" at bounding box center [84, 348] width 169 height 28
click at [56, 324] on link "Credits" at bounding box center [84, 322] width 169 height 24
click at [50, 298] on link "Taxes" at bounding box center [84, 297] width 169 height 24
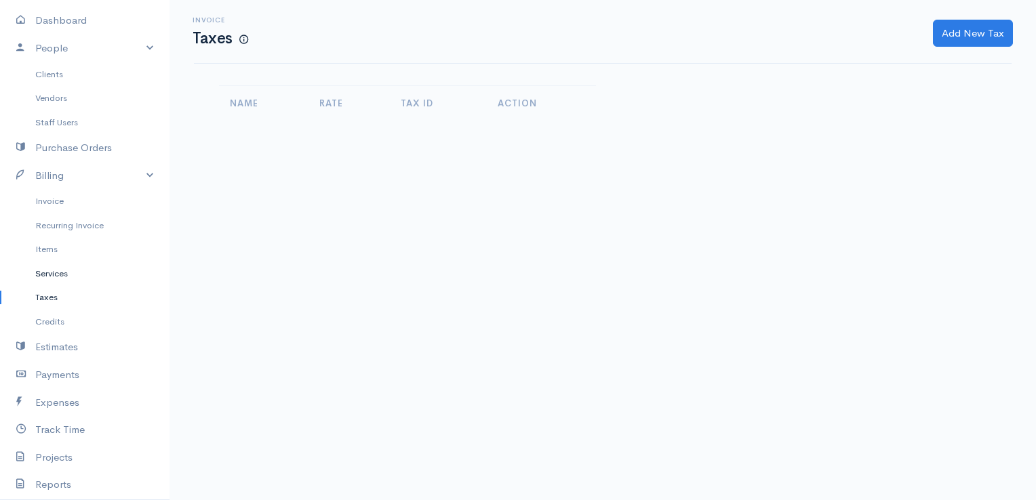
click at [50, 275] on link "Services" at bounding box center [84, 274] width 169 height 24
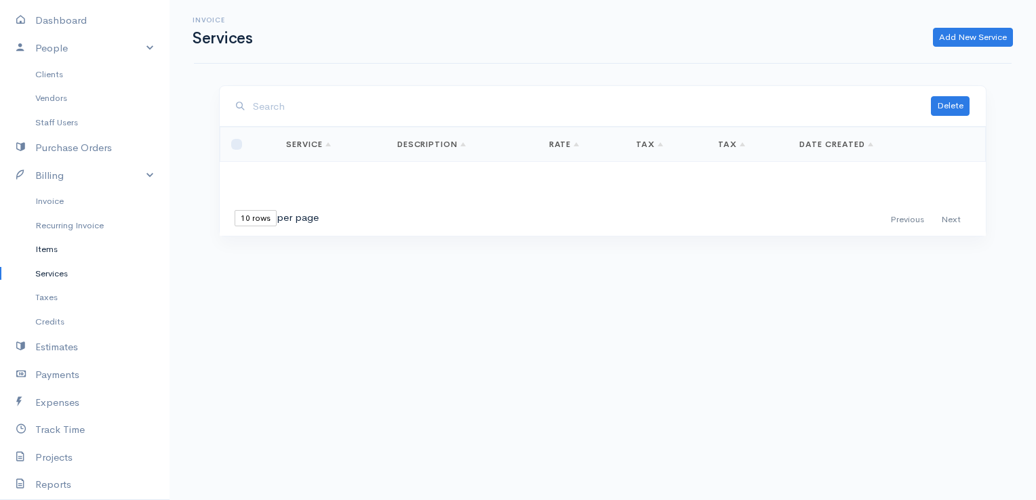
click at [50, 250] on link "Items" at bounding box center [84, 249] width 169 height 24
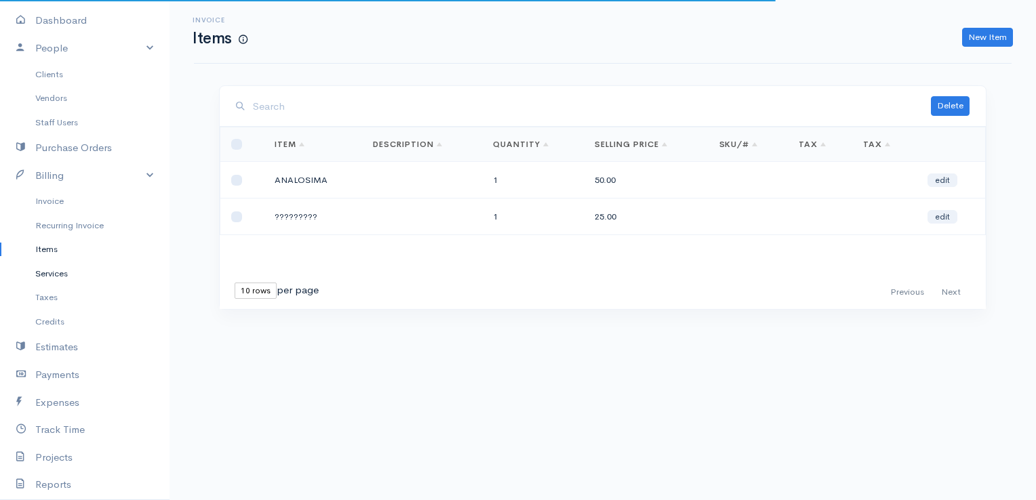
click at [52, 275] on link "Services" at bounding box center [84, 274] width 169 height 24
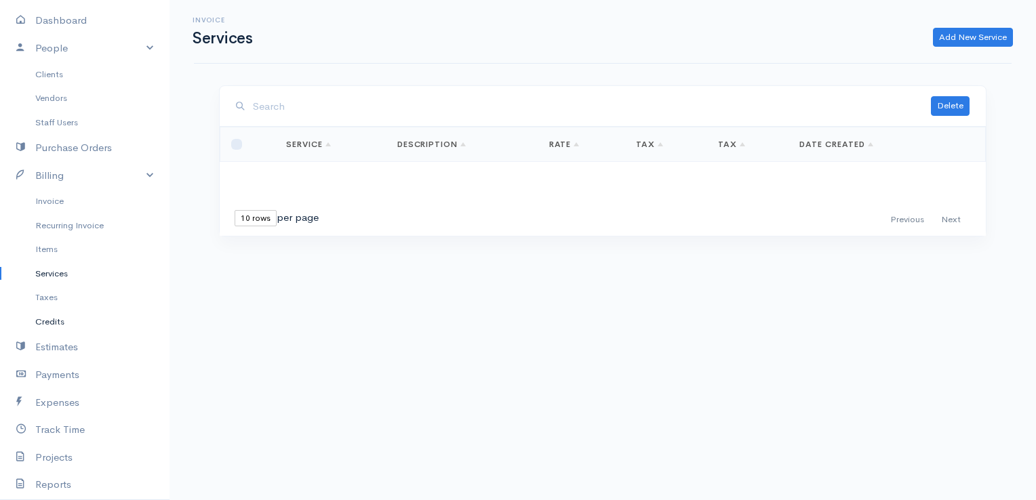
click at [60, 318] on link "Credits" at bounding box center [84, 322] width 169 height 24
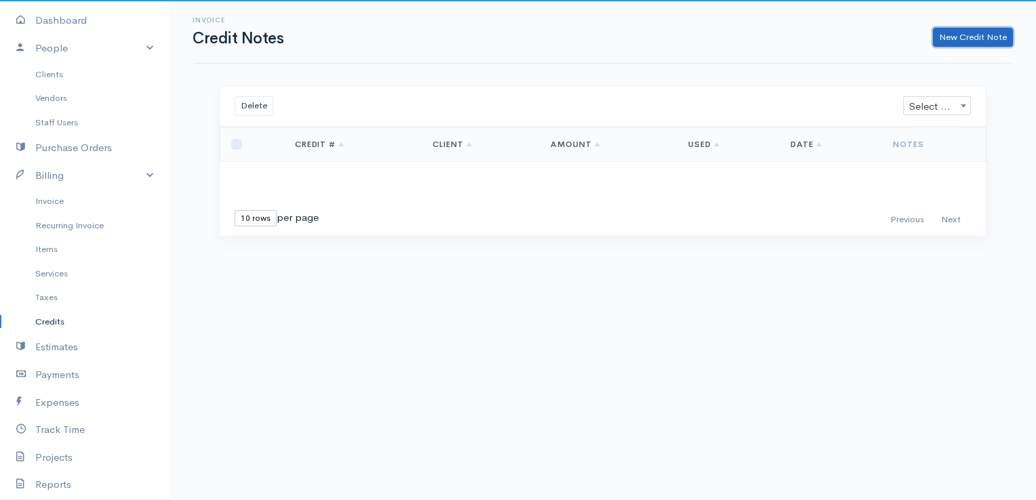
click at [942, 42] on link "New Credit Note" at bounding box center [973, 38] width 80 height 20
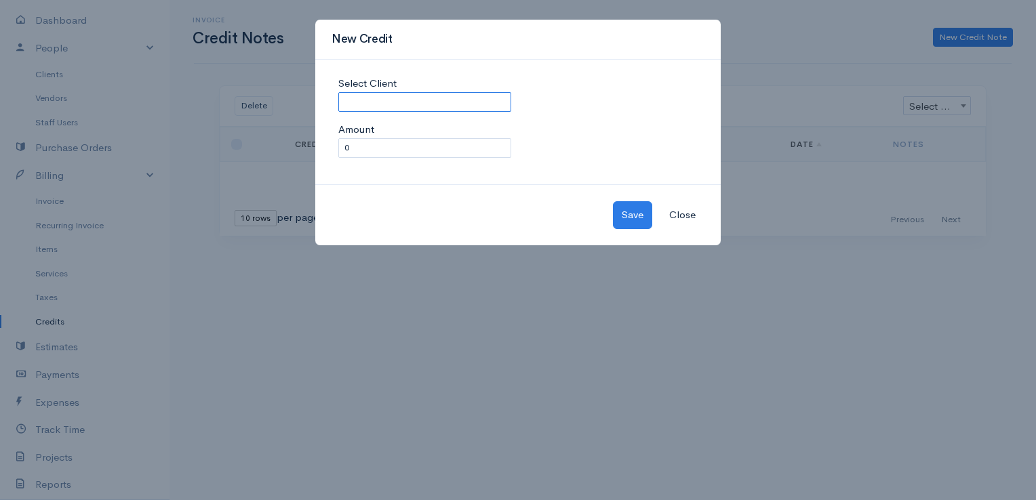
click at [504, 100] on input "Select Client" at bounding box center [424, 102] width 173 height 20
type input "ΕΛΛΗ"
click at [480, 126] on body "Papapetrou Upgrade Dashboard People Clients Vendors Staff Users Purchase Orders…" at bounding box center [518, 250] width 1036 height 500
click at [679, 218] on button "Close" at bounding box center [682, 215] width 44 height 28
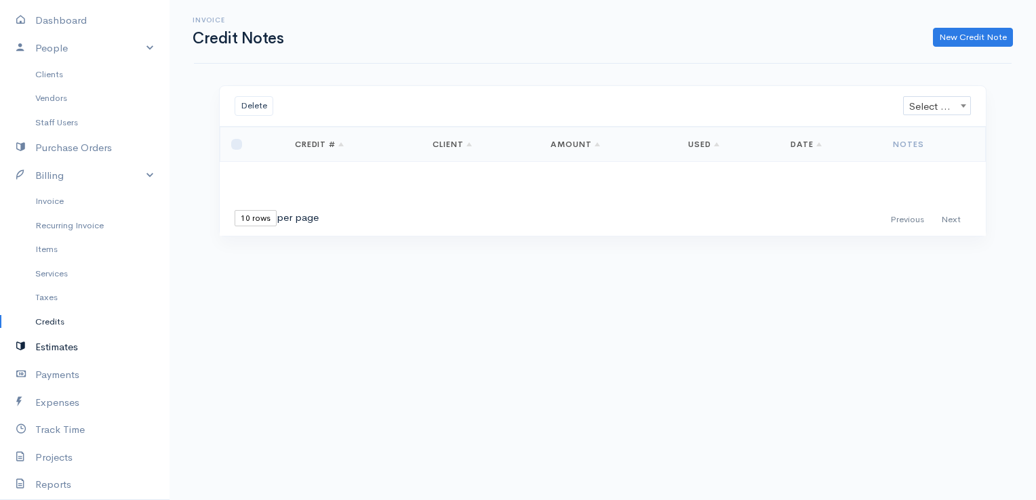
click at [64, 350] on link "Estimates" at bounding box center [84, 348] width 169 height 28
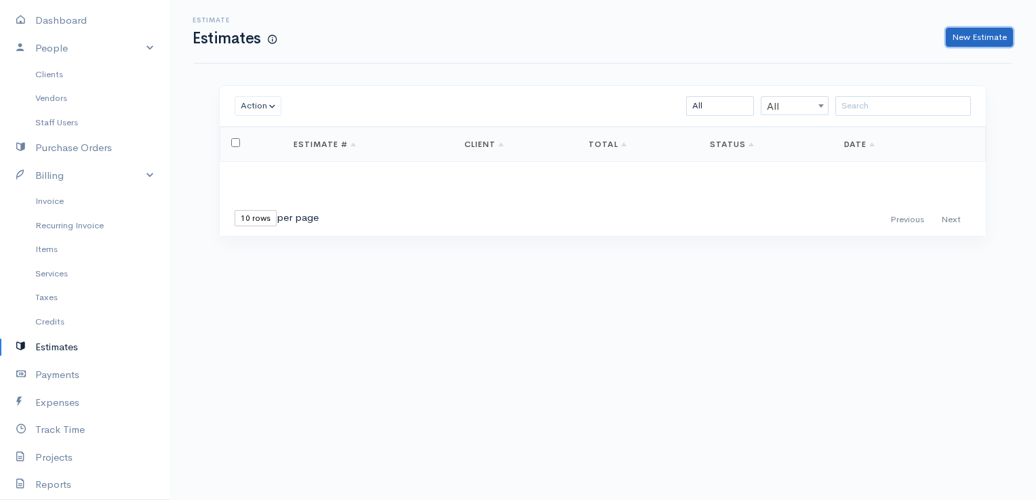
click at [970, 39] on link "New Estimate" at bounding box center [979, 38] width 67 height 20
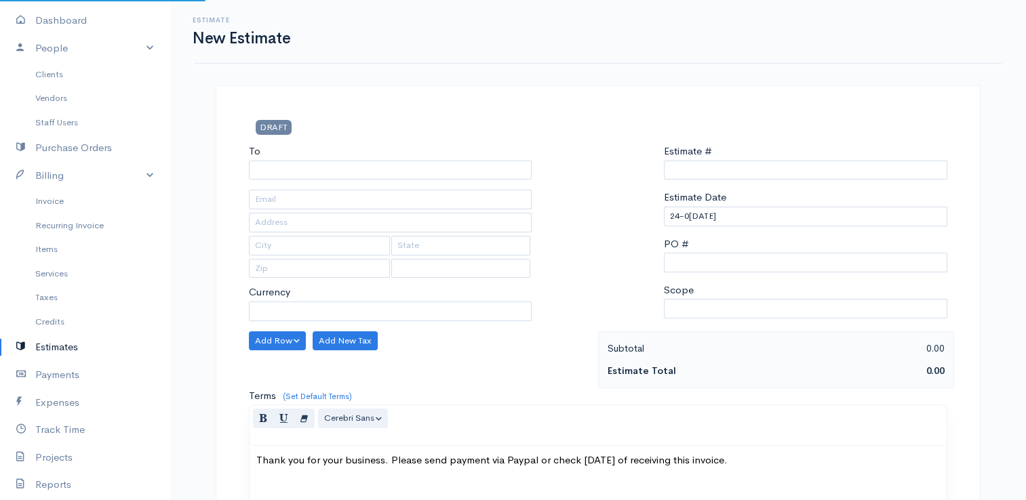
select select "[GEOGRAPHIC_DATA]"
select select "EUR"
type input "0000000001"
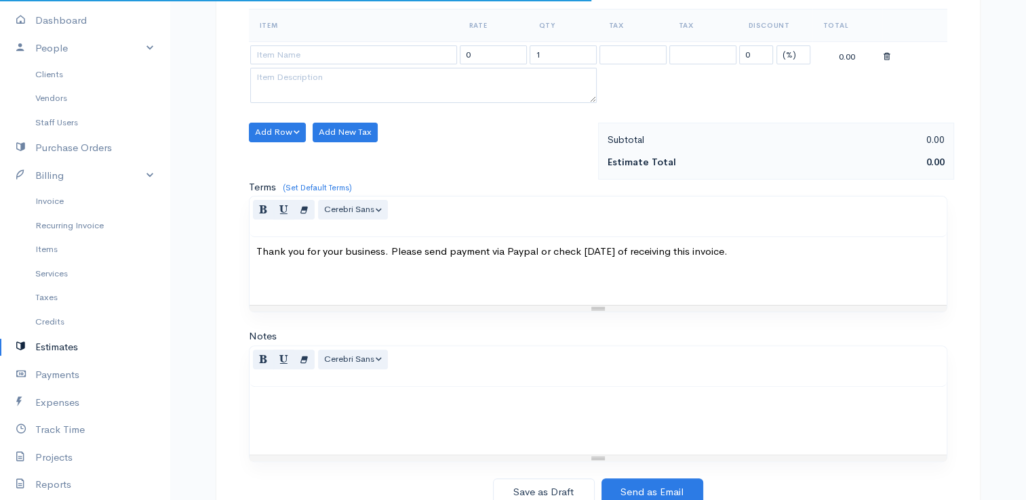
scroll to position [339, 0]
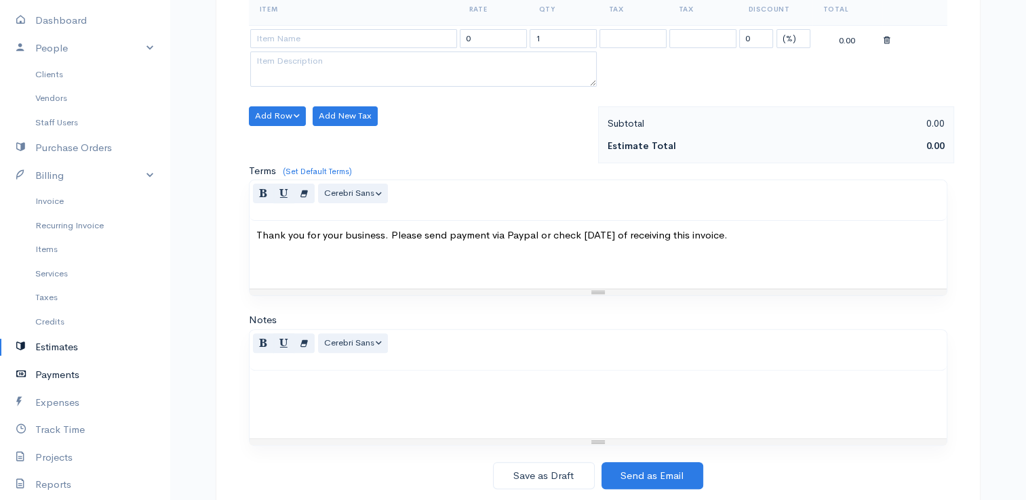
click at [41, 371] on link "Payments" at bounding box center [84, 375] width 169 height 28
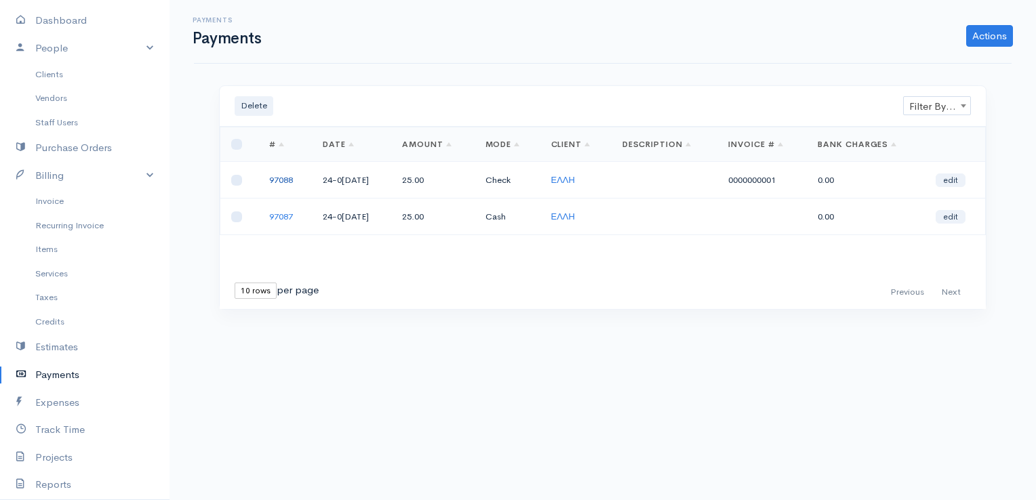
click at [287, 182] on link "97088" at bounding box center [281, 180] width 24 height 12
click at [281, 213] on link "97087" at bounding box center [281, 217] width 24 height 12
click at [237, 216] on input "checkbox" at bounding box center [236, 217] width 11 height 11
checkbox input "true"
click at [258, 106] on button "Delete" at bounding box center [254, 106] width 39 height 20
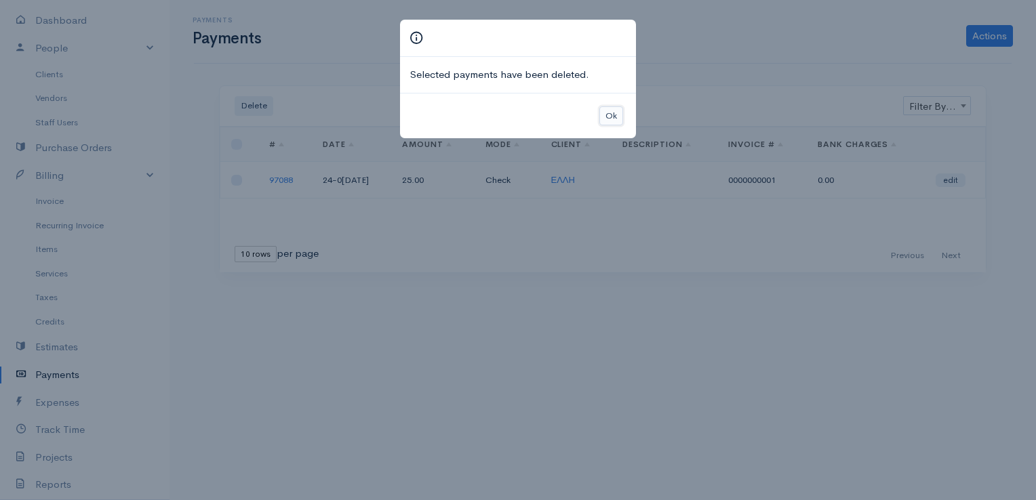
click at [602, 107] on button "Ok" at bounding box center [611, 116] width 24 height 20
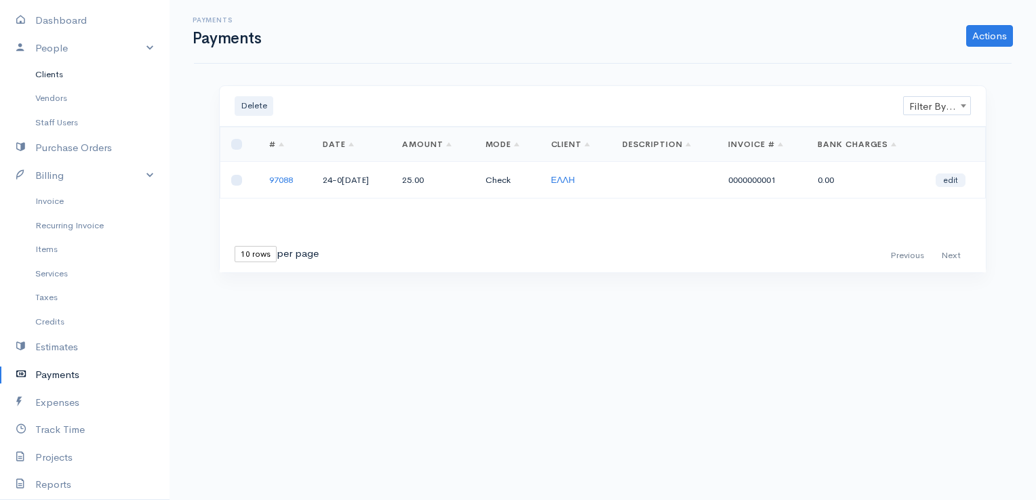
click at [49, 77] on link "Clients" at bounding box center [84, 74] width 169 height 24
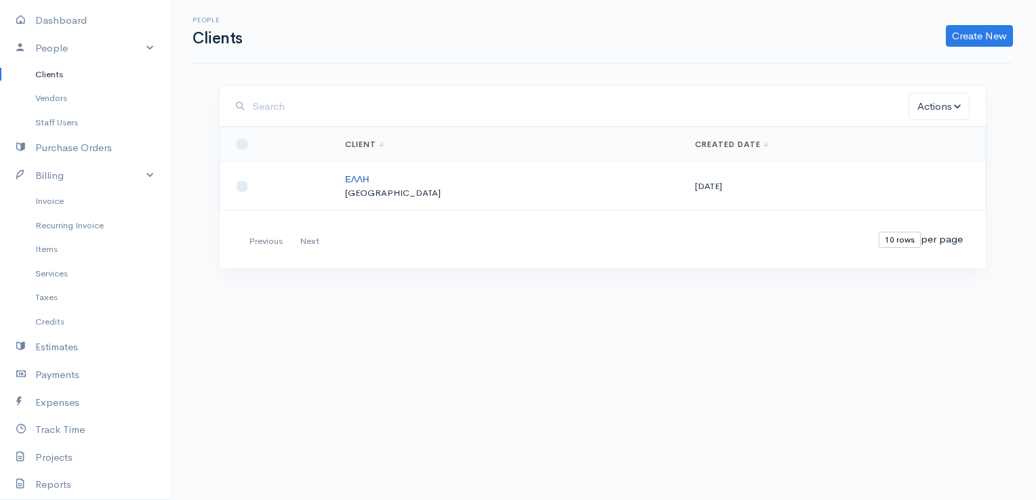
click at [369, 179] on link "ΕΛΛΗ" at bounding box center [357, 180] width 24 height 12
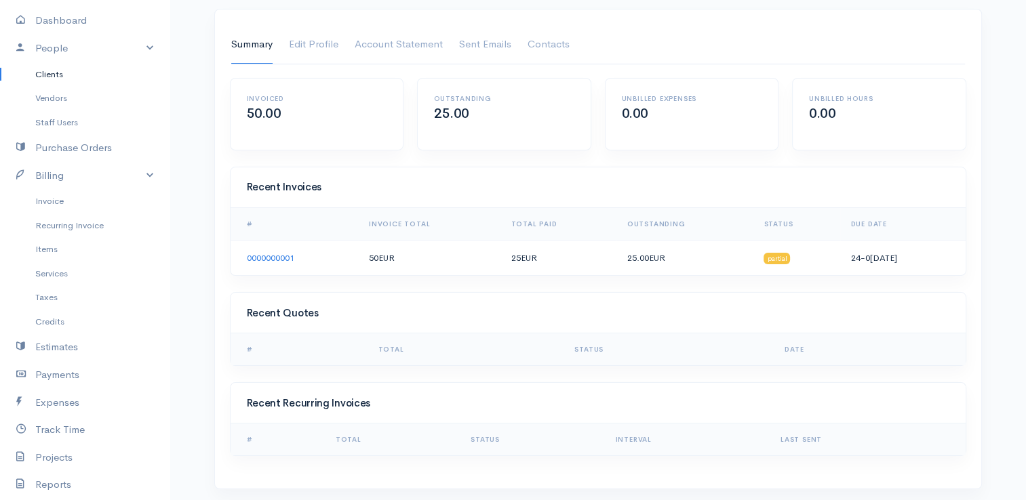
scroll to position [80, 0]
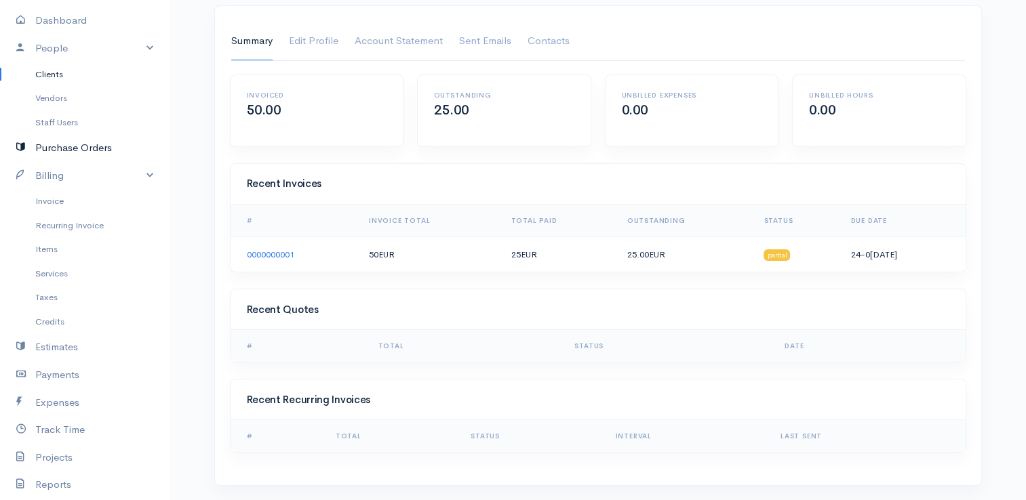
click at [54, 148] on link "Purchase Orders" at bounding box center [84, 148] width 169 height 28
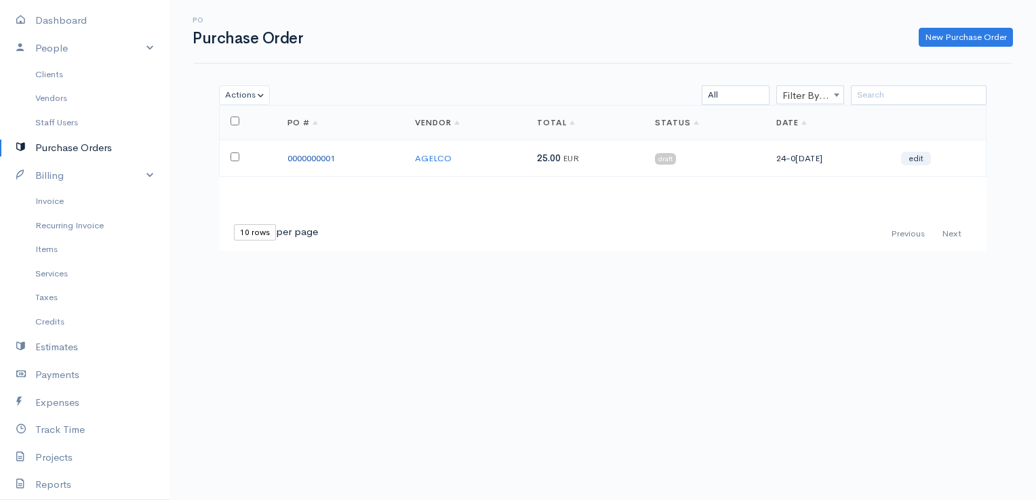
click at [304, 155] on link "0000000001" at bounding box center [310, 159] width 47 height 12
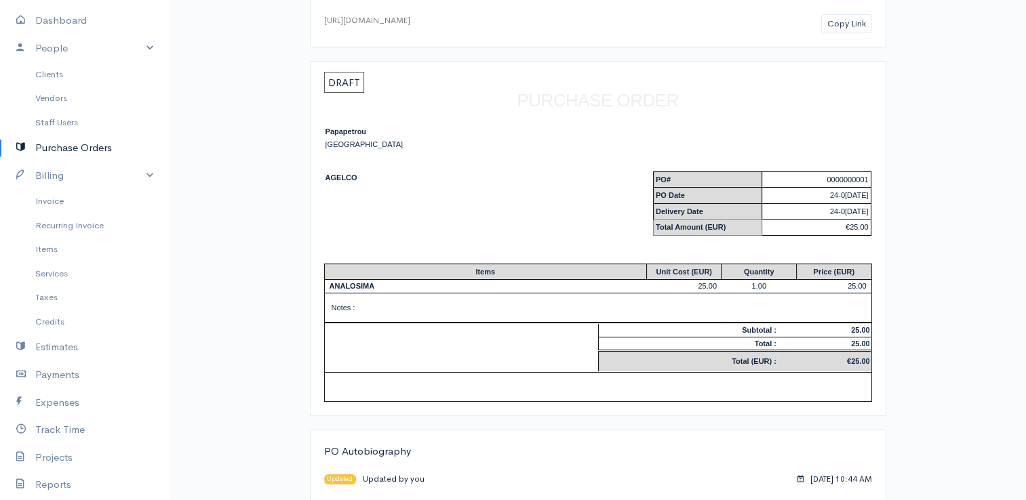
scroll to position [108, 0]
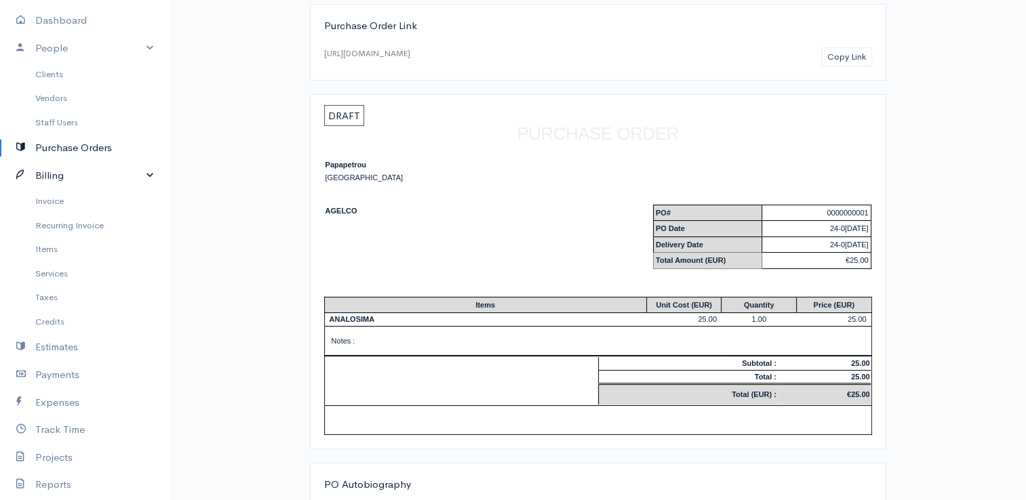
click at [54, 176] on link "Billing" at bounding box center [84, 176] width 169 height 28
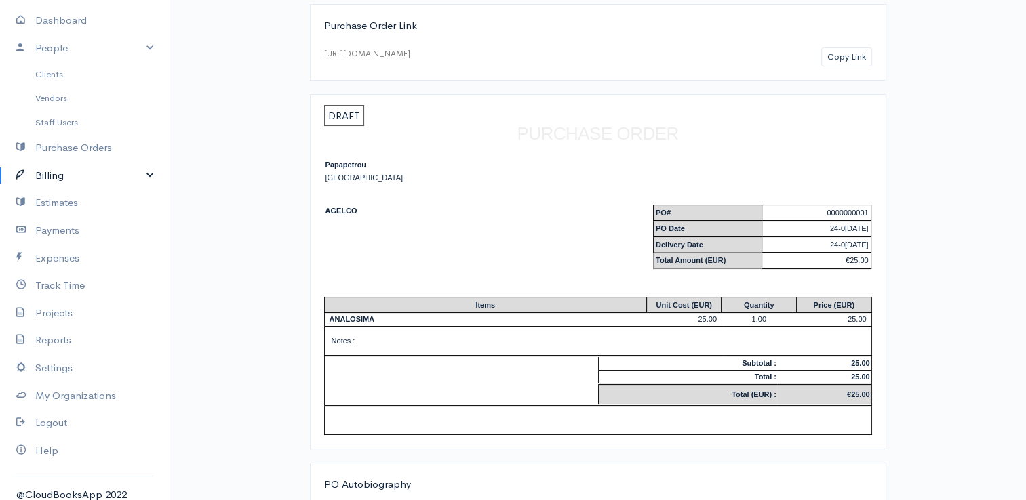
click at [54, 176] on link "Billing" at bounding box center [84, 176] width 169 height 28
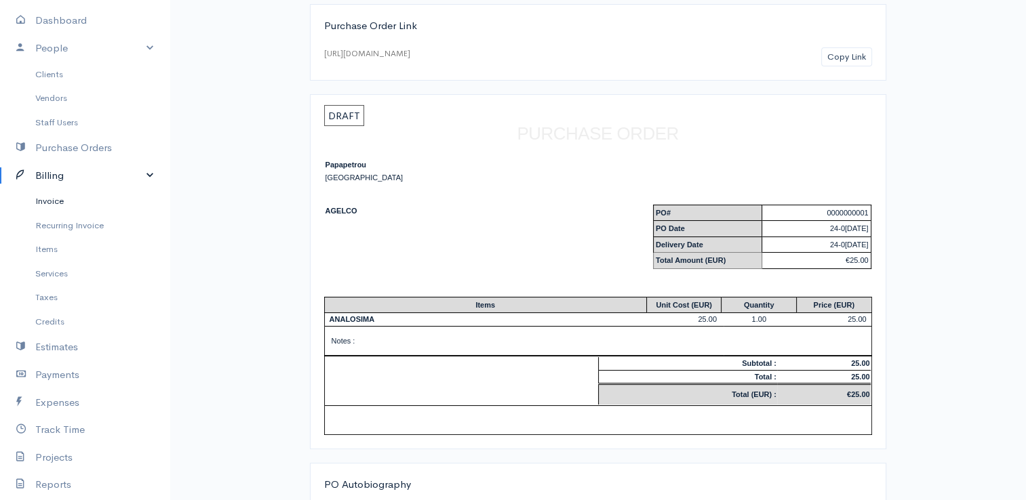
click at [62, 197] on link "Invoice" at bounding box center [84, 201] width 169 height 24
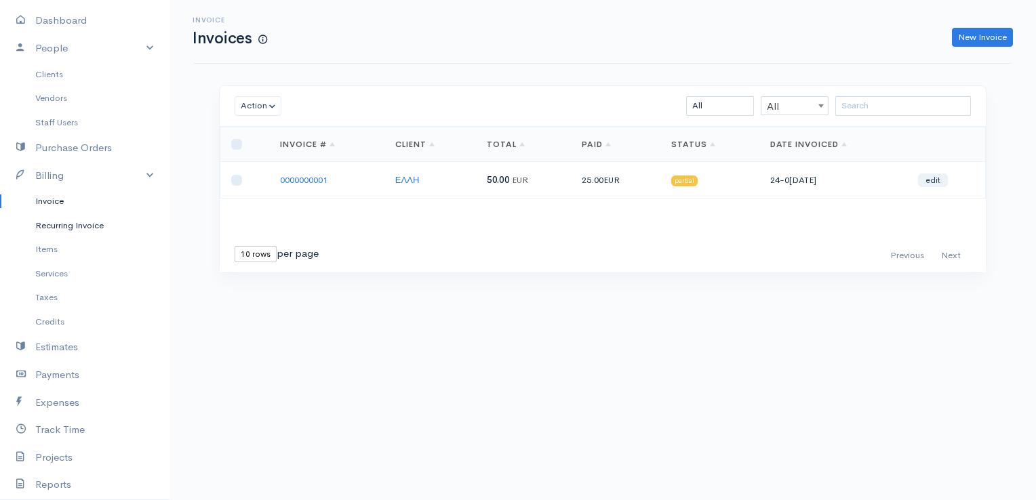
click at [64, 228] on link "Recurring Invoice" at bounding box center [84, 226] width 169 height 24
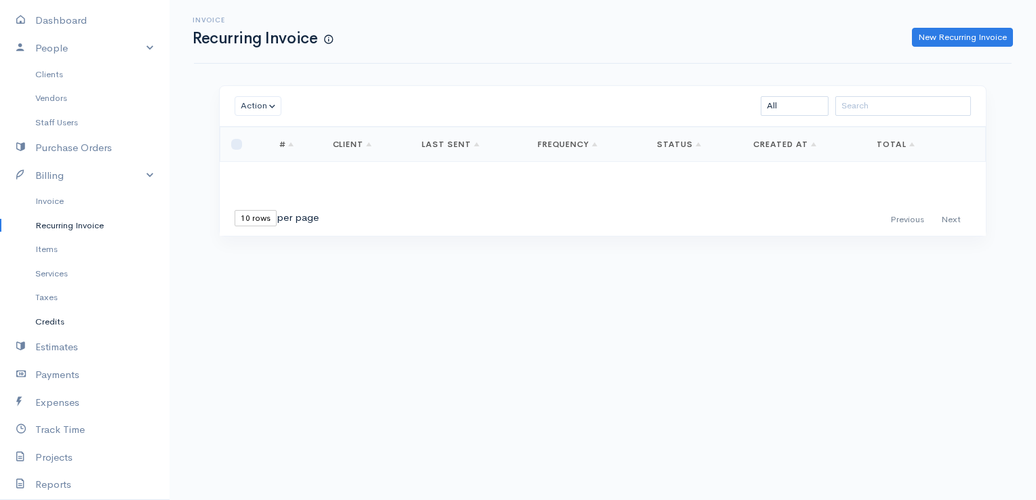
click at [56, 321] on link "Credits" at bounding box center [84, 322] width 169 height 24
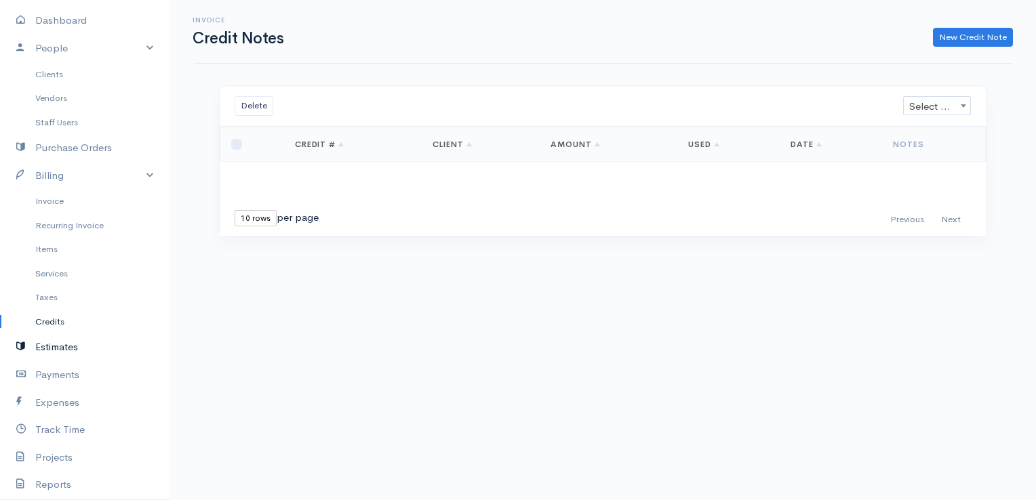
click at [56, 342] on link "Estimates" at bounding box center [84, 348] width 169 height 28
click at [64, 382] on link "Payments" at bounding box center [84, 375] width 169 height 28
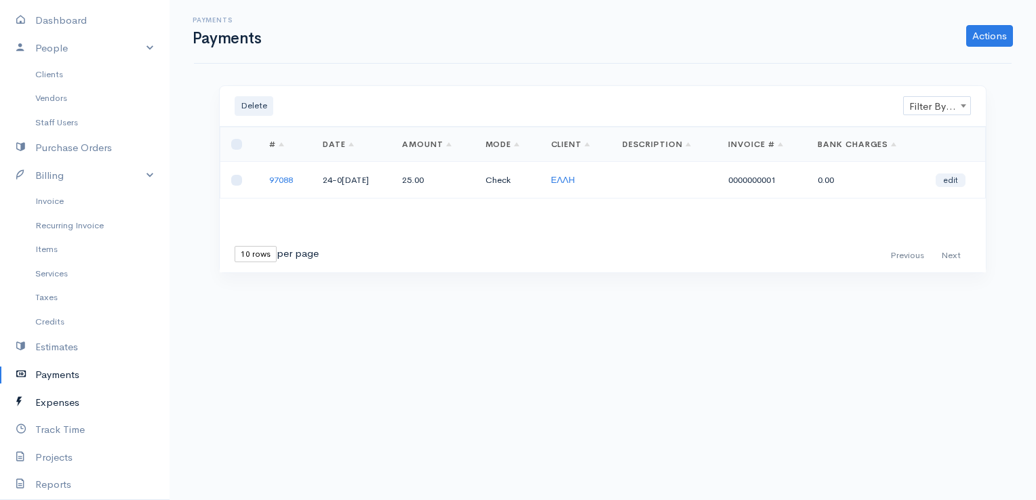
click at [67, 400] on link "Expenses" at bounding box center [84, 403] width 169 height 28
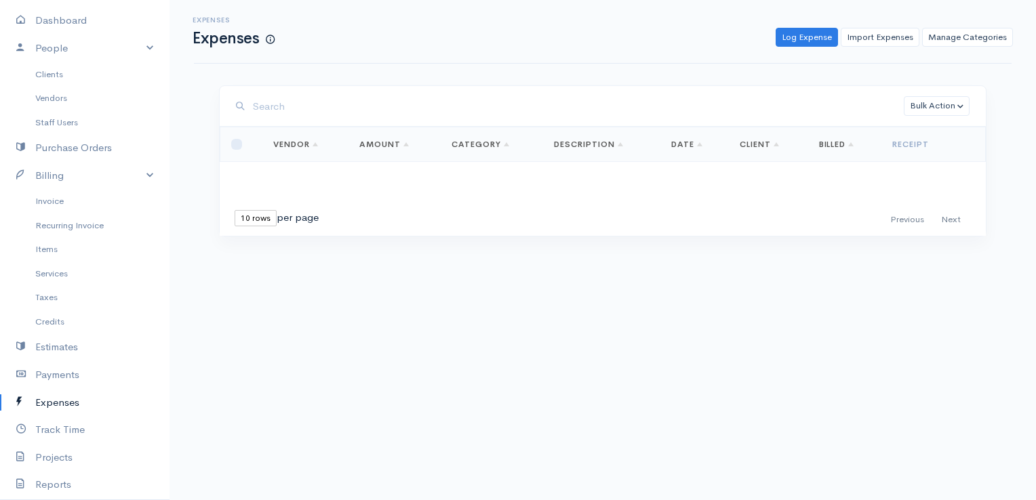
click at [872, 24] on div "Expenses Expenses Log Expense Import Expenses Manage Categories Action New Expe…" at bounding box center [603, 31] width 834 height 31
click at [872, 37] on link "Import Expenses" at bounding box center [880, 38] width 79 height 20
click at [805, 41] on link "Log Expense" at bounding box center [807, 38] width 62 height 20
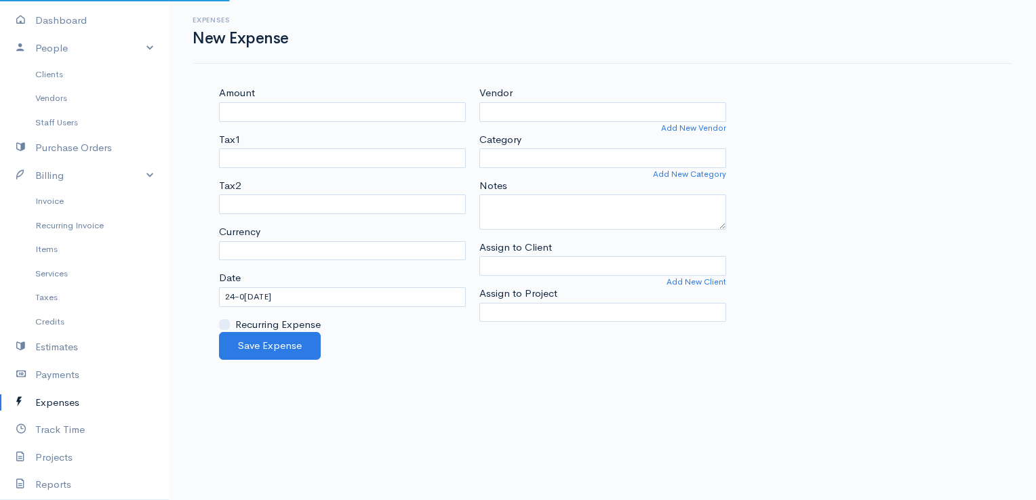
select select "EUR"
click at [498, 108] on input "Vendor" at bounding box center [602, 112] width 247 height 20
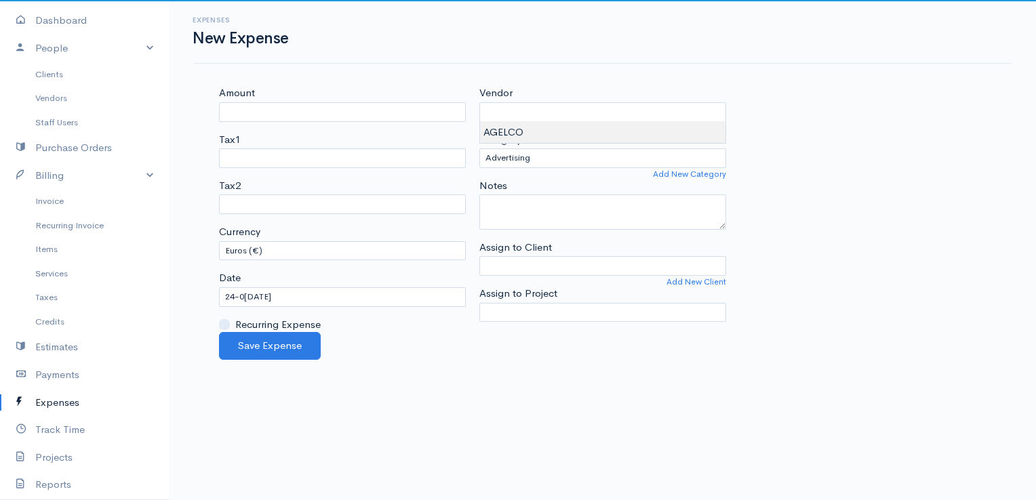
type input "AGELCO"
click at [508, 134] on body "Papapetrou Upgrade Dashboard People Clients Vendors Staff Users Purchase Orders…" at bounding box center [518, 250] width 1036 height 500
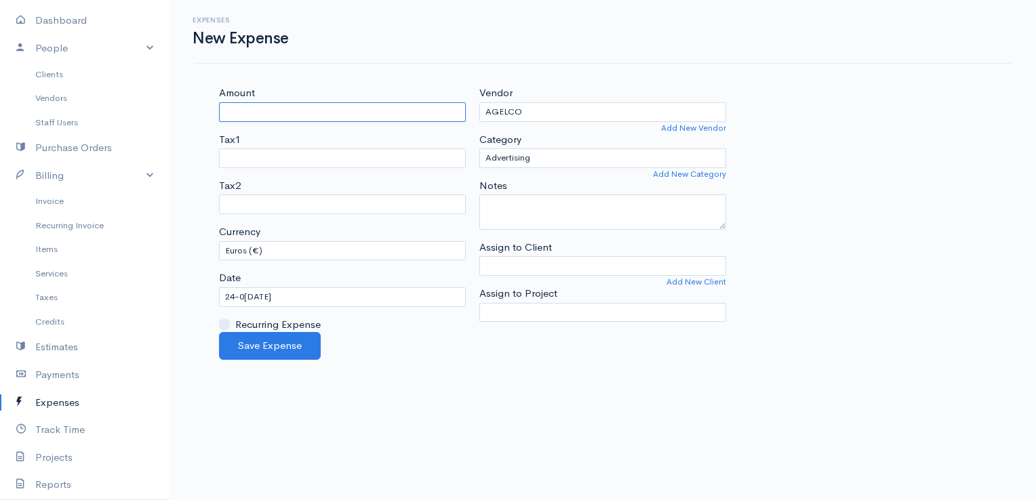
click at [361, 104] on input "Amount" at bounding box center [342, 112] width 247 height 20
type input "80"
click at [274, 346] on button "Save Expense" at bounding box center [270, 346] width 102 height 28
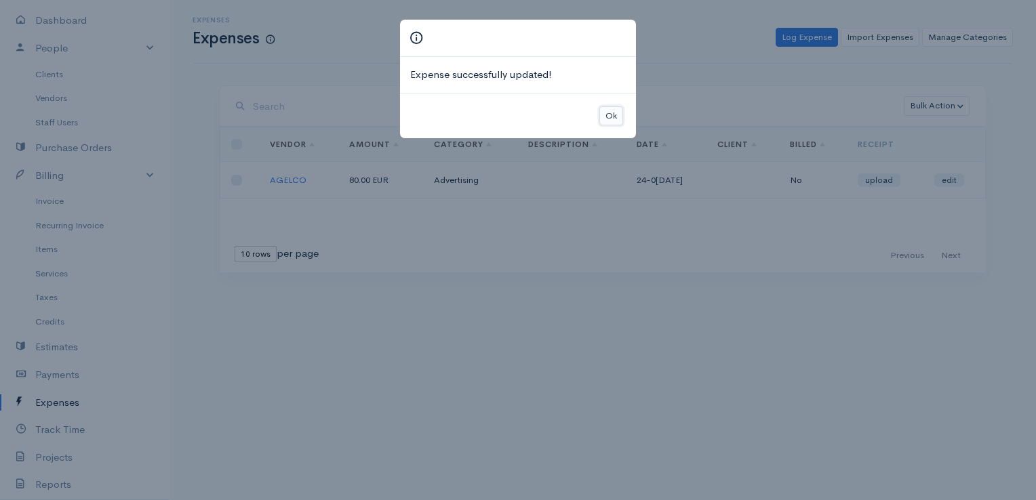
click at [602, 115] on button "Ok" at bounding box center [611, 116] width 24 height 20
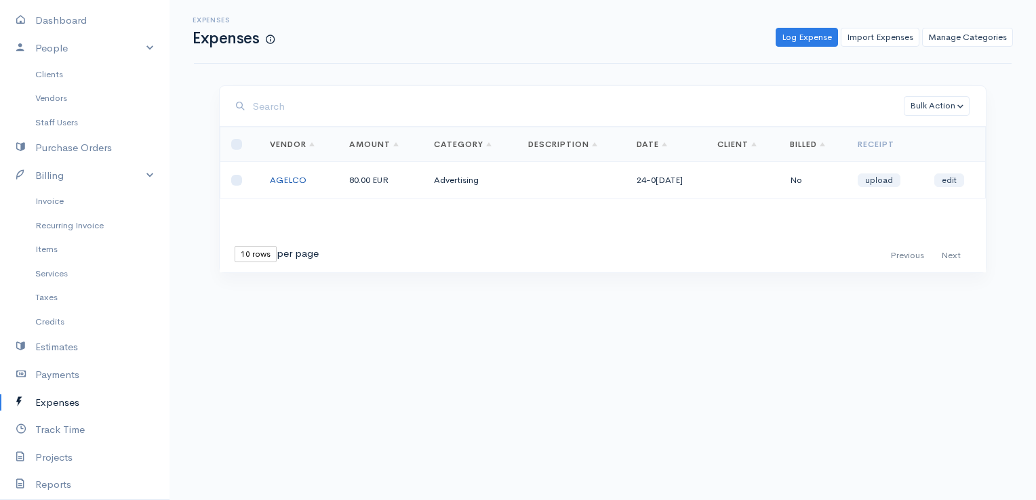
click at [290, 182] on link "AGELCO" at bounding box center [288, 180] width 37 height 12
click at [236, 180] on input "checkbox" at bounding box center [236, 180] width 11 height 11
checkbox input "true"
click at [811, 37] on link "Log Expense" at bounding box center [807, 38] width 62 height 20
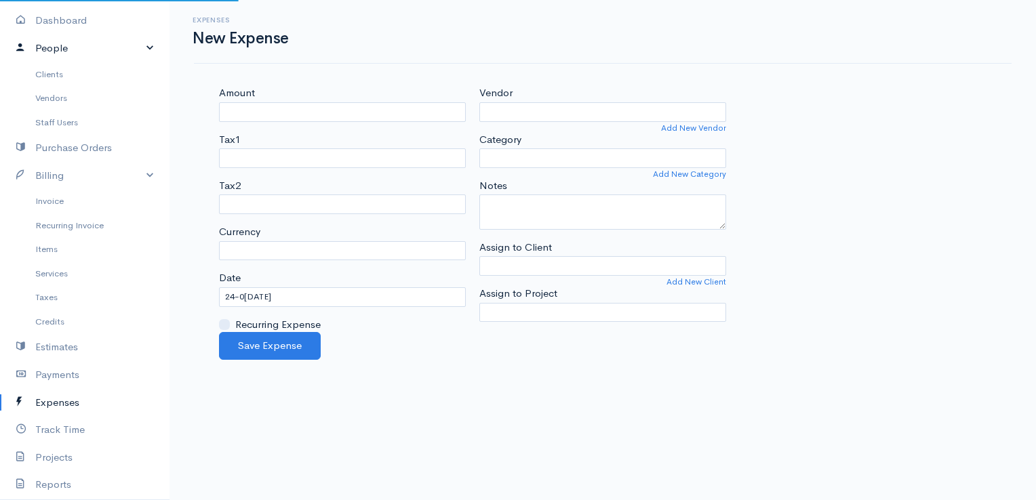
select select "EUR"
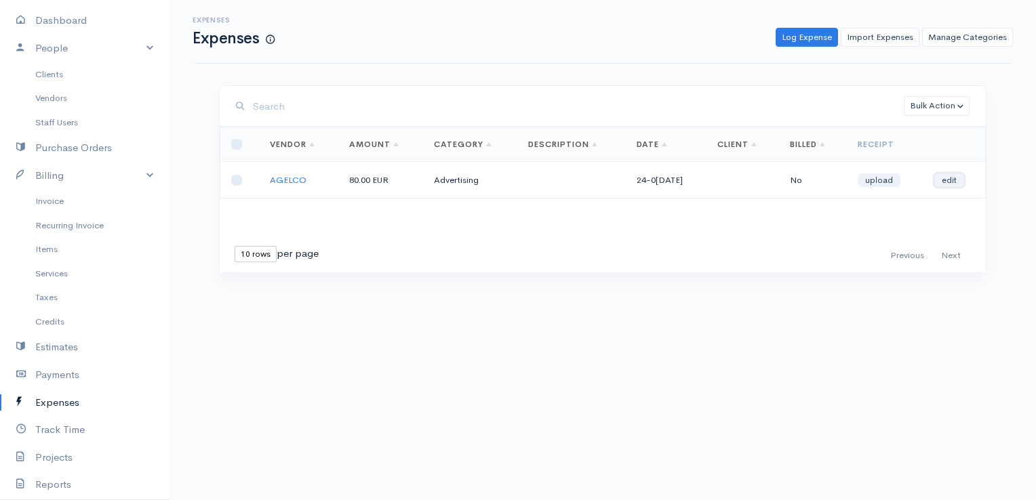
click at [952, 184] on link "edit" at bounding box center [949, 181] width 30 height 14
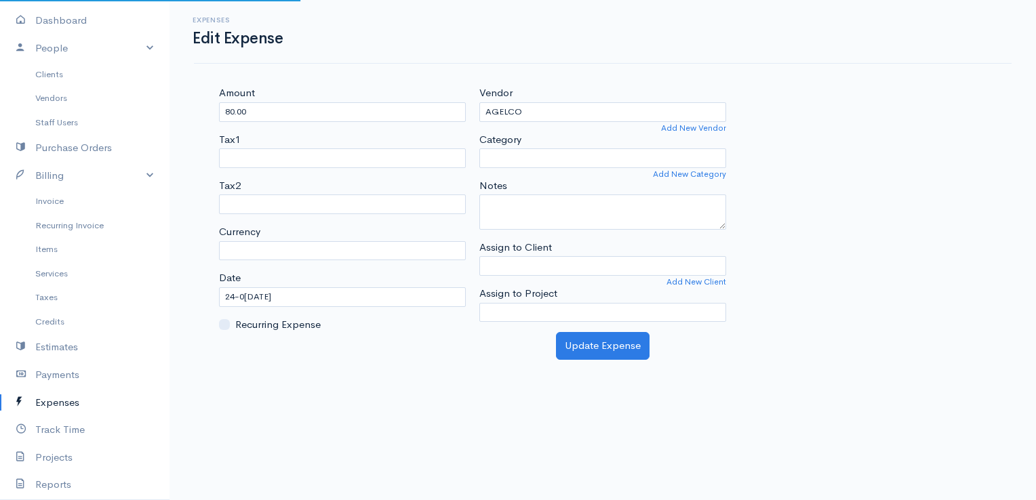
select select "EUR"
select select "Advertising"
select select
click at [52, 427] on link "Track Time" at bounding box center [84, 430] width 169 height 28
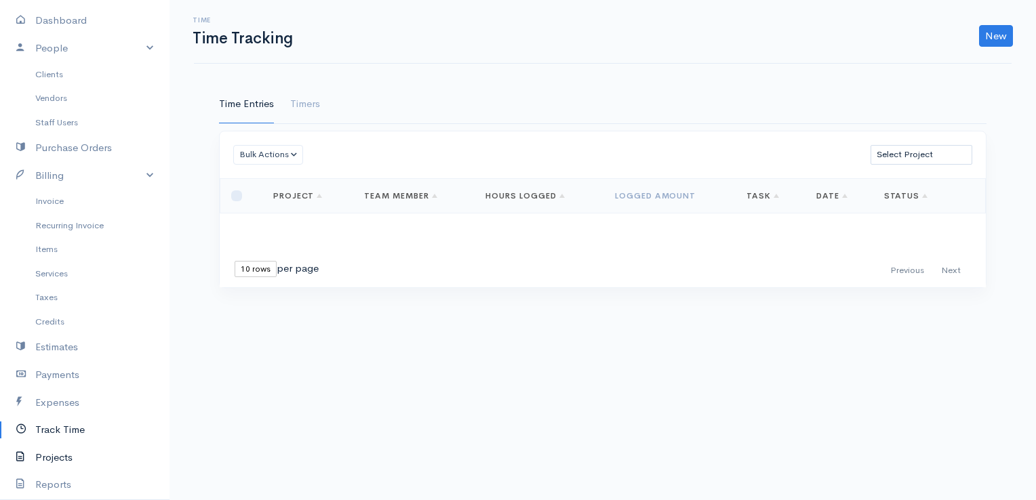
click at [61, 451] on link "Projects" at bounding box center [84, 458] width 169 height 28
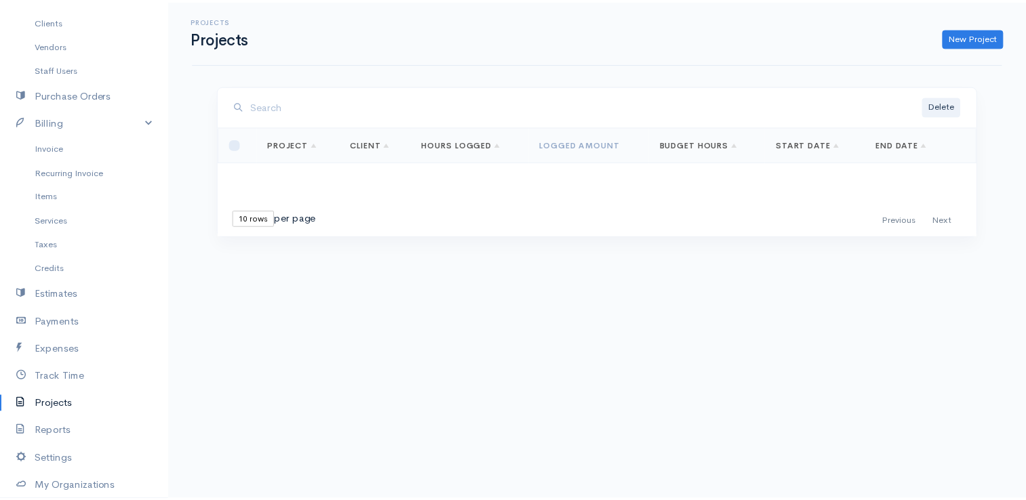
scroll to position [203, 0]
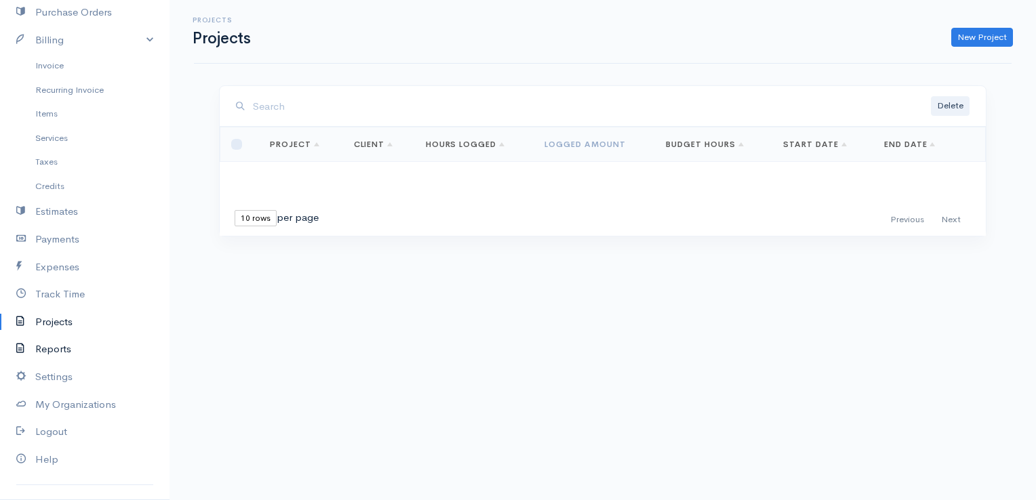
click at [52, 350] on link "Reports" at bounding box center [84, 350] width 169 height 28
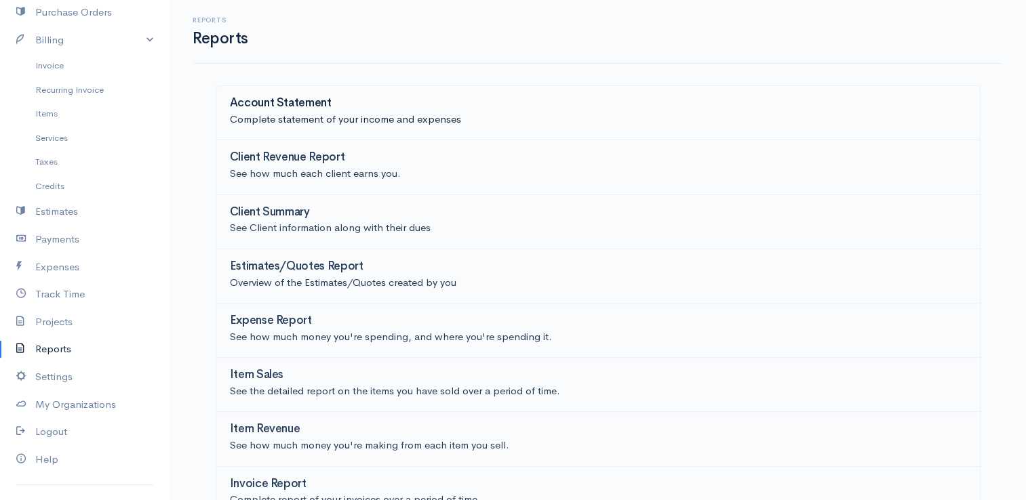
click at [298, 98] on h3 "Account Statement" at bounding box center [281, 103] width 102 height 13
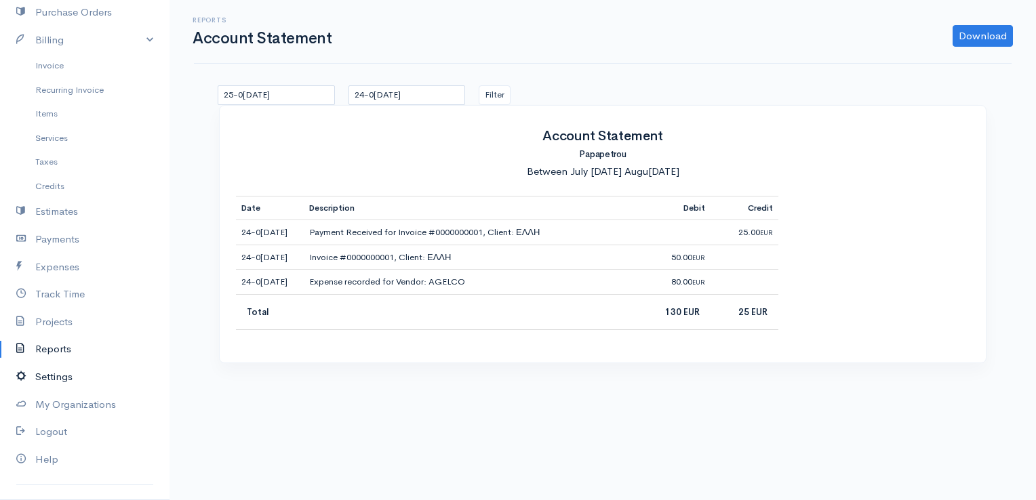
click at [45, 381] on link "Settings" at bounding box center [84, 377] width 169 height 28
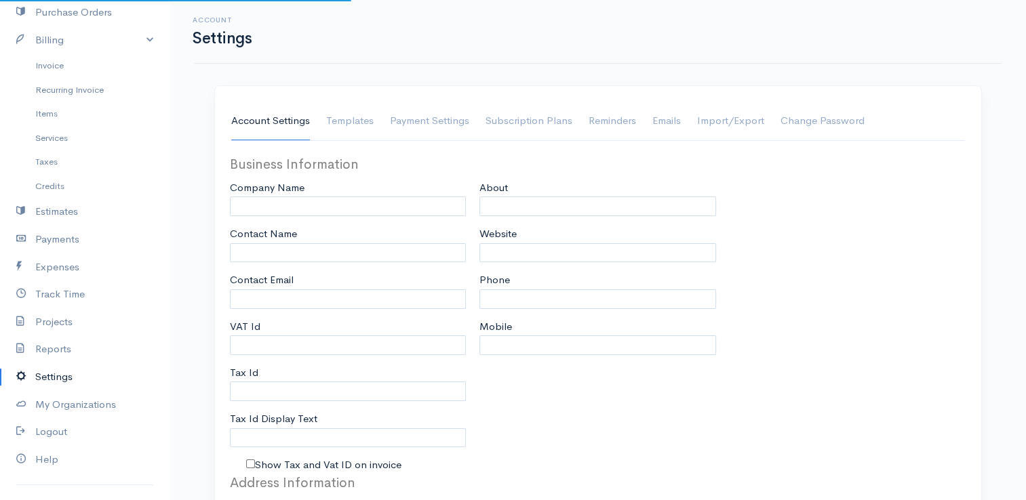
type input "Papapetrou"
type input "[EMAIL_ADDRESS][DOMAIN_NAME]"
type input "Tax Id"
select select
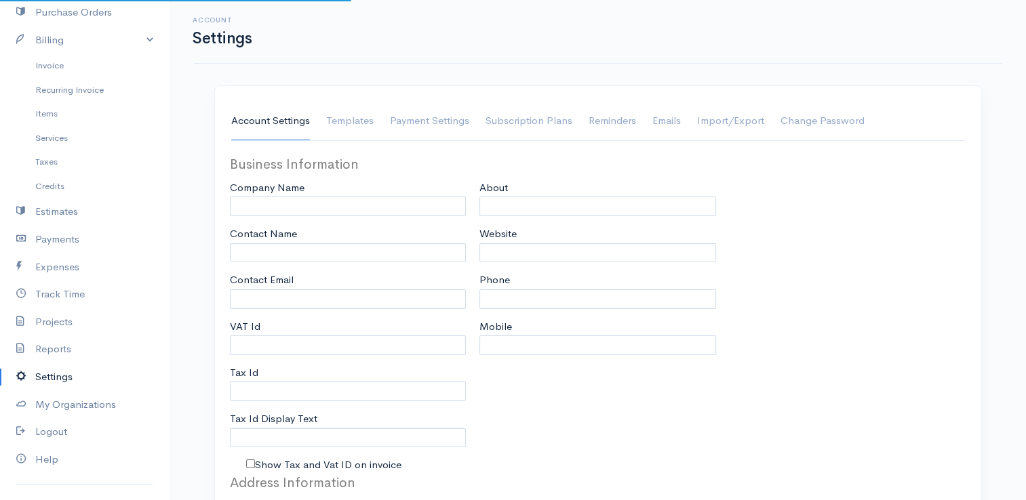
select select "dd-mm-yyyy"
select select
type input "INVOICE"
type input "1"
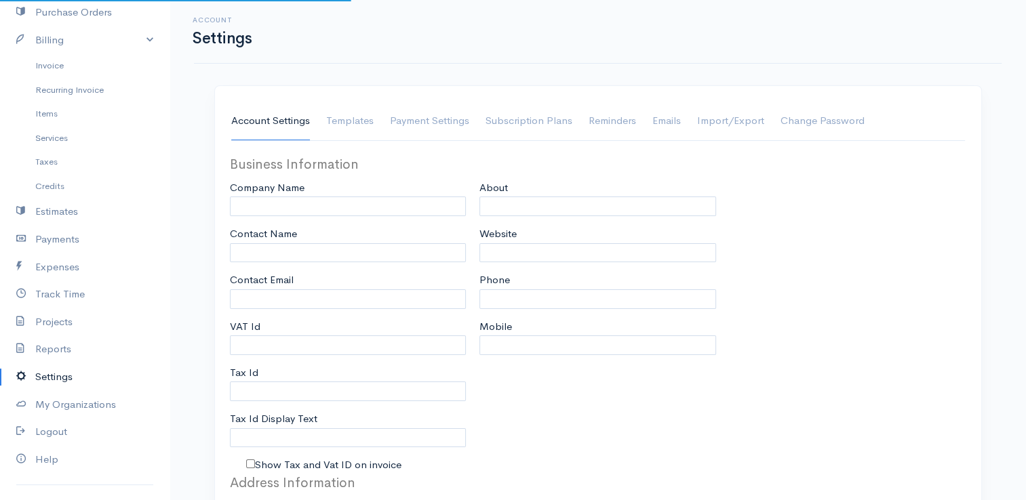
select select "3"
select select "[GEOGRAPHIC_DATA]"
select select "EUR"
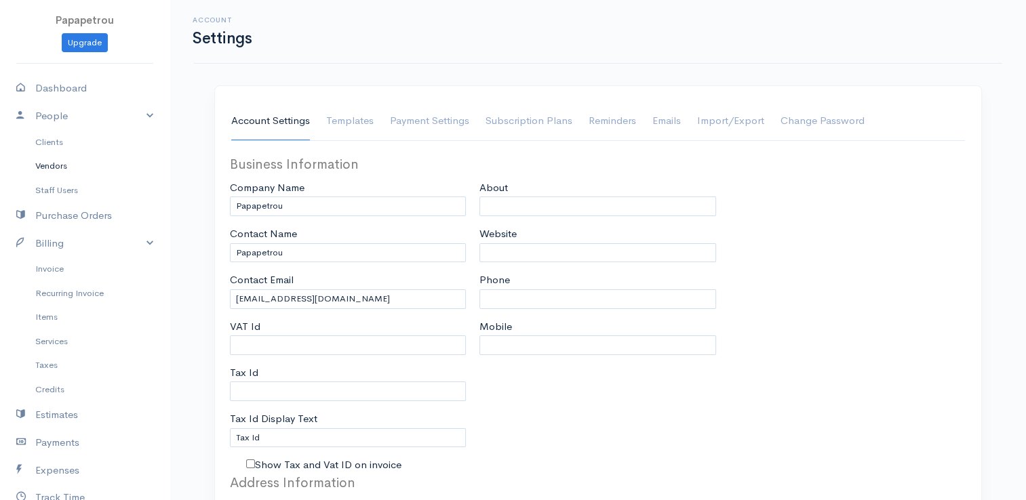
click at [47, 163] on link "Vendors" at bounding box center [84, 166] width 169 height 24
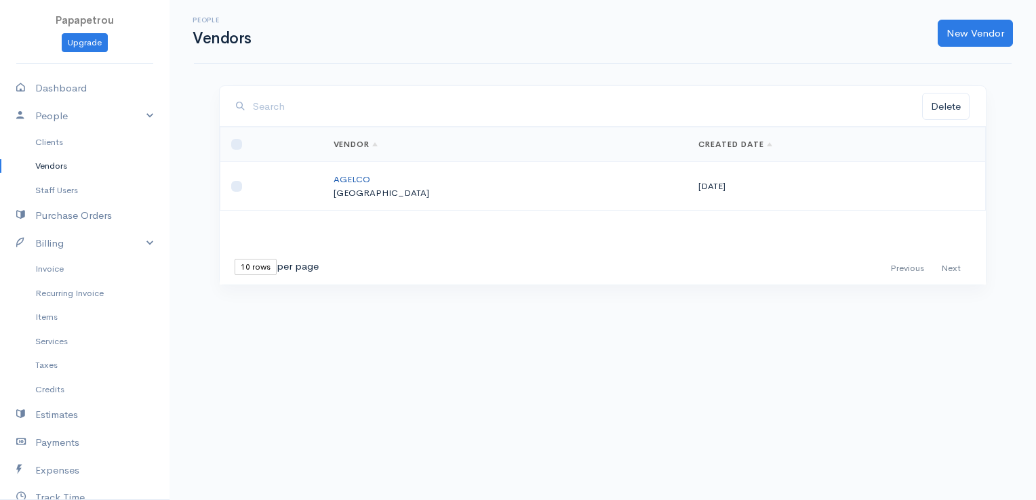
click at [370, 183] on link "AGELCO" at bounding box center [352, 180] width 37 height 12
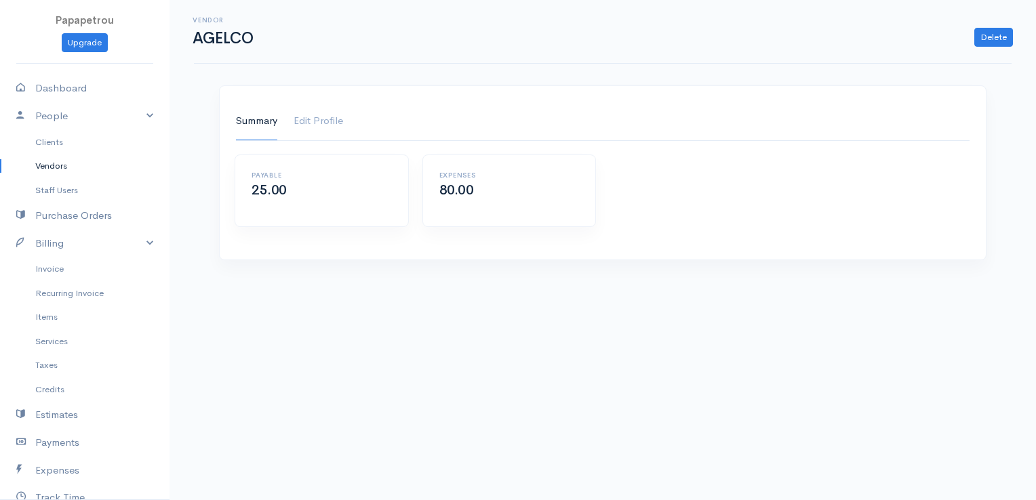
click at [54, 161] on link "Vendors" at bounding box center [84, 166] width 169 height 24
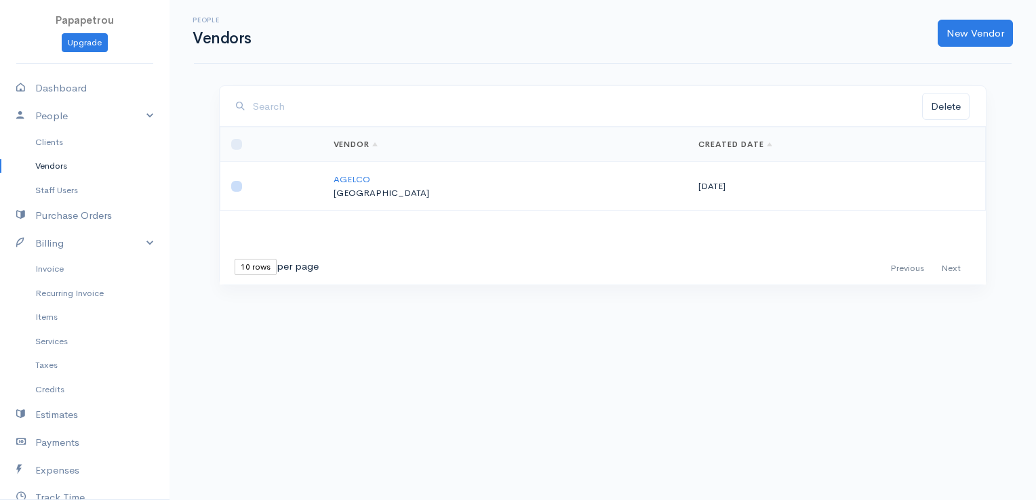
click at [237, 187] on input "checkbox" at bounding box center [236, 186] width 11 height 11
checkbox input "true"
click at [81, 217] on link "Purchase Orders" at bounding box center [84, 216] width 169 height 28
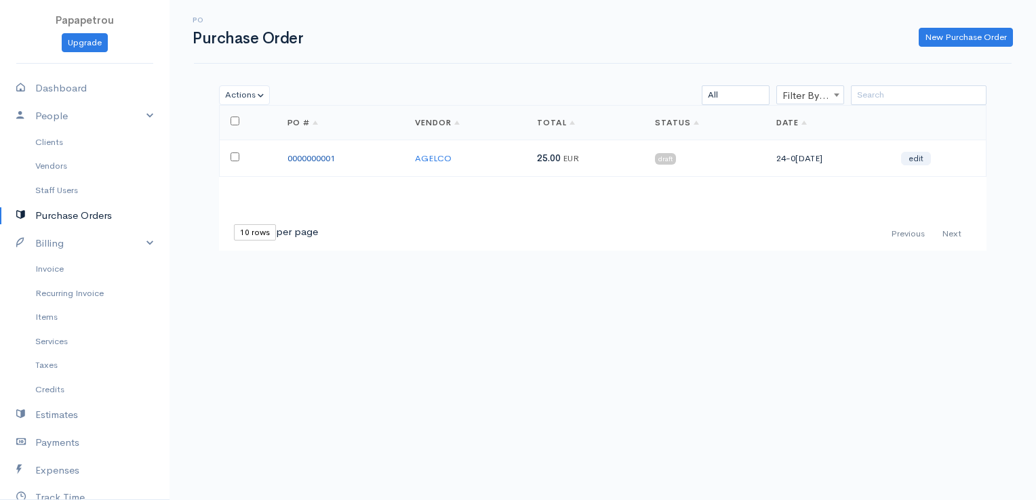
click at [303, 157] on link "0000000001" at bounding box center [310, 159] width 47 height 12
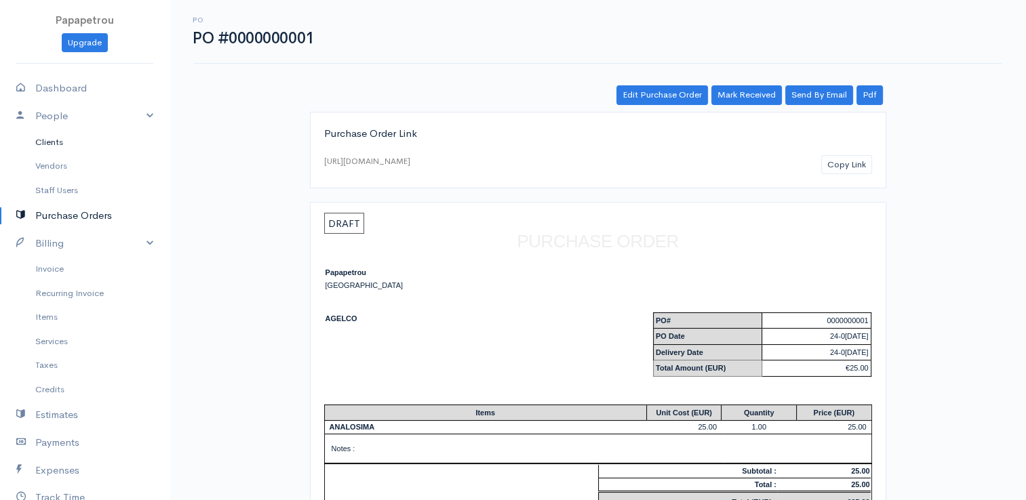
click at [52, 142] on link "Clients" at bounding box center [84, 142] width 169 height 24
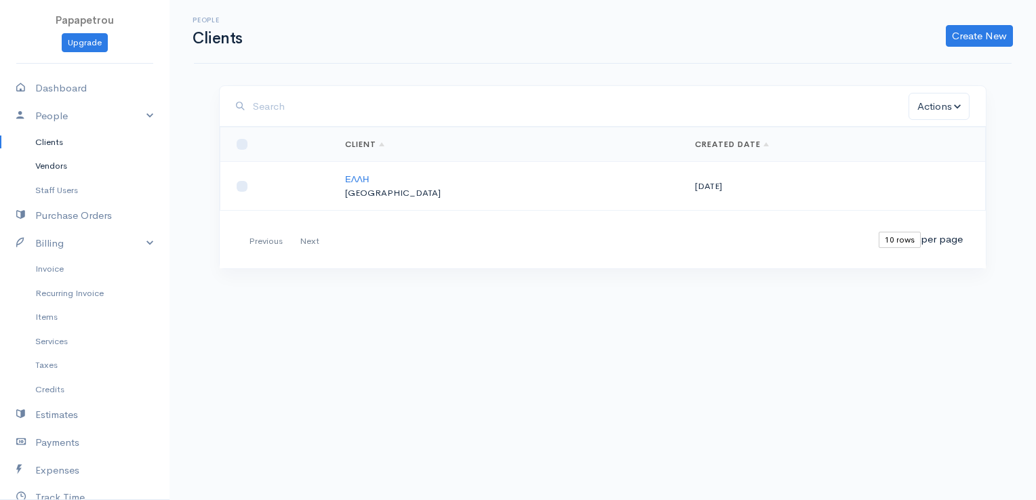
click at [61, 169] on link "Vendors" at bounding box center [84, 166] width 169 height 24
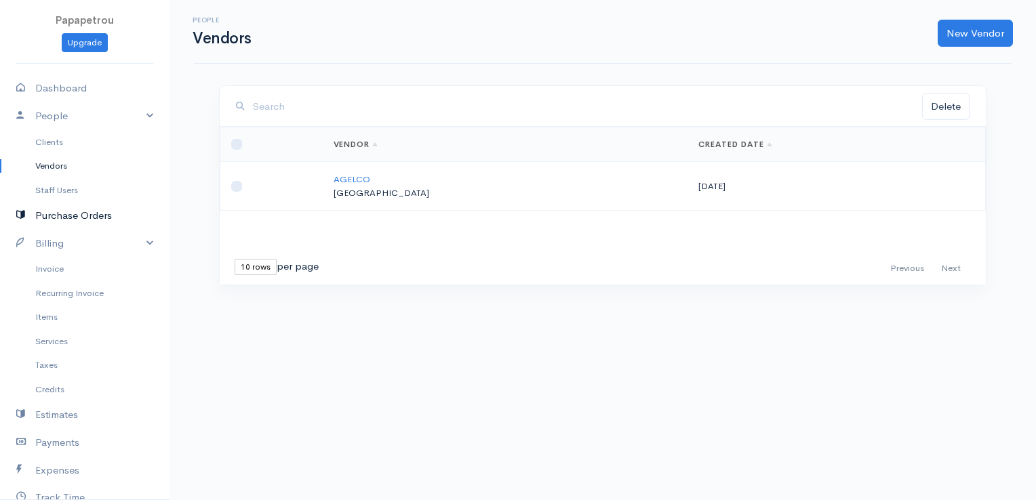
click at [66, 214] on link "Purchase Orders" at bounding box center [84, 216] width 169 height 28
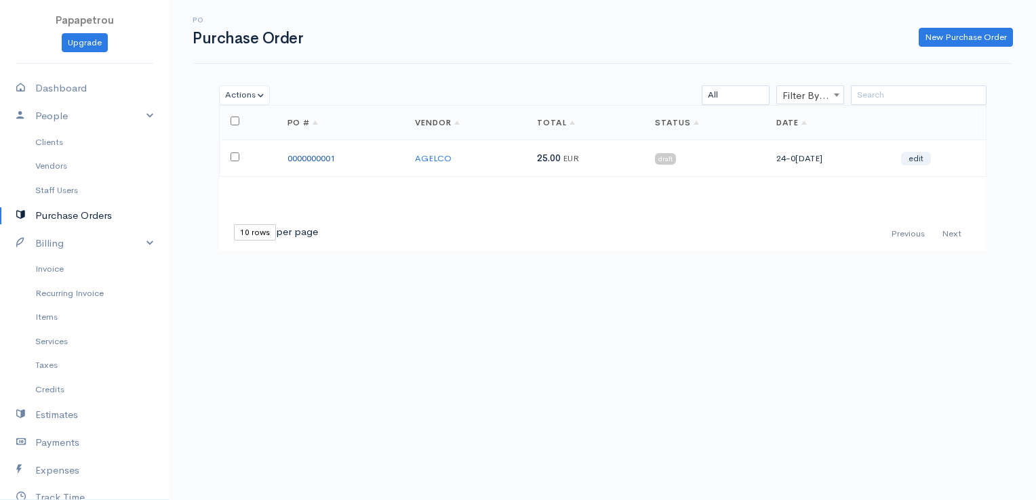
click at [294, 160] on link "0000000001" at bounding box center [310, 159] width 47 height 12
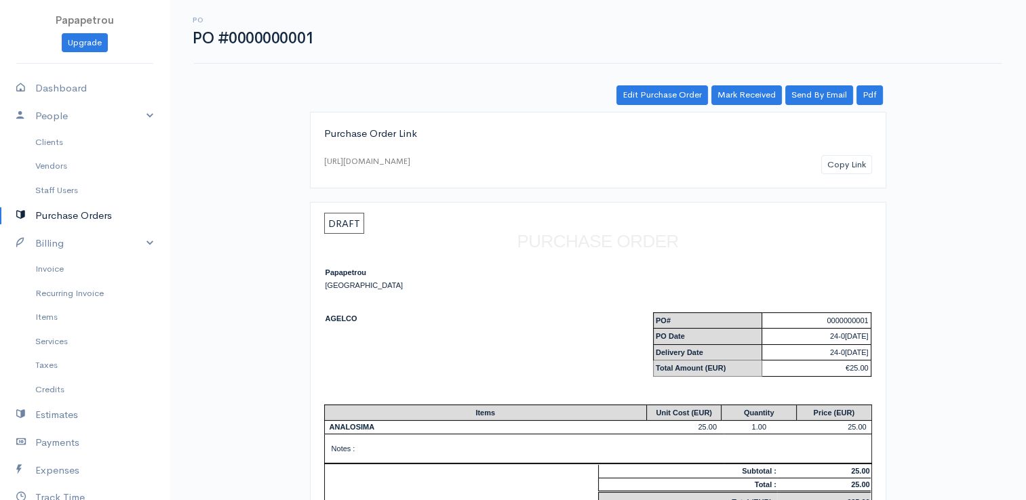
scroll to position [176, 0]
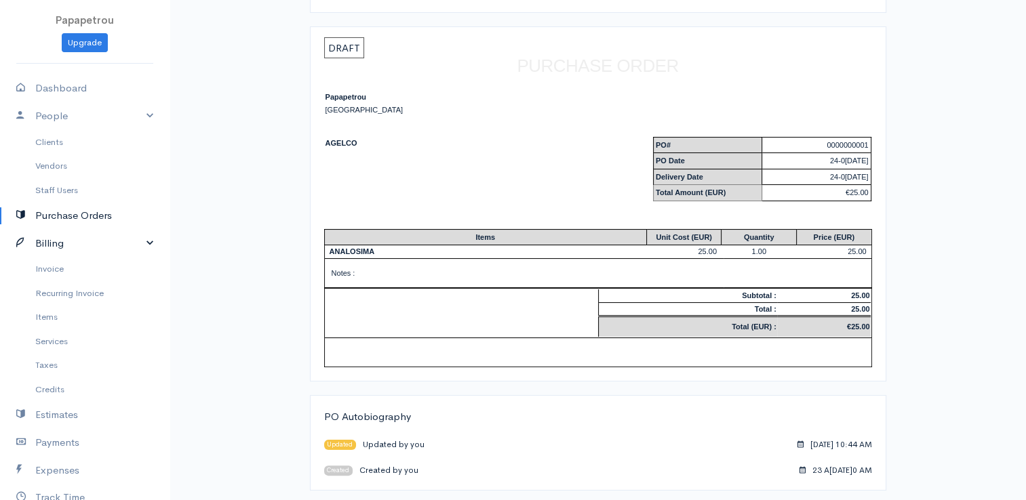
click at [62, 245] on link "Billing" at bounding box center [84, 244] width 169 height 28
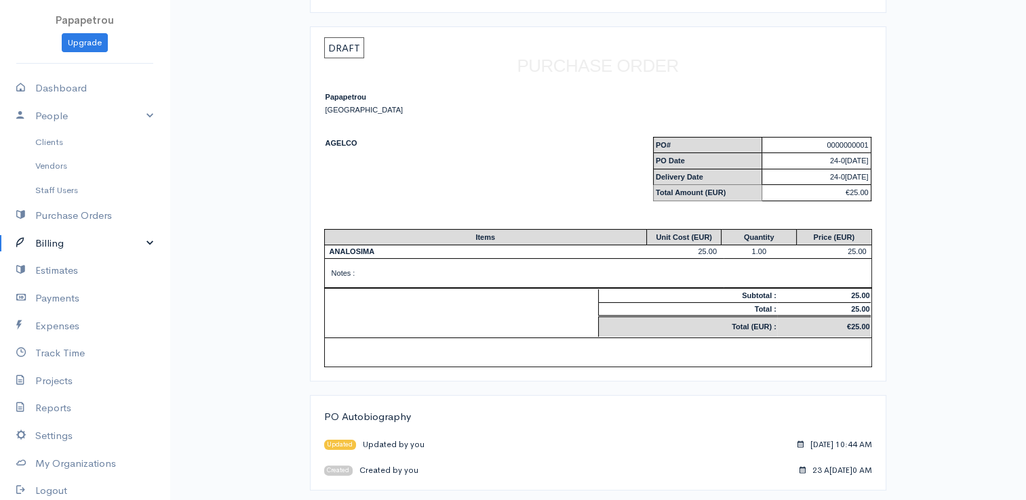
click at [62, 245] on link "Billing" at bounding box center [84, 244] width 169 height 28
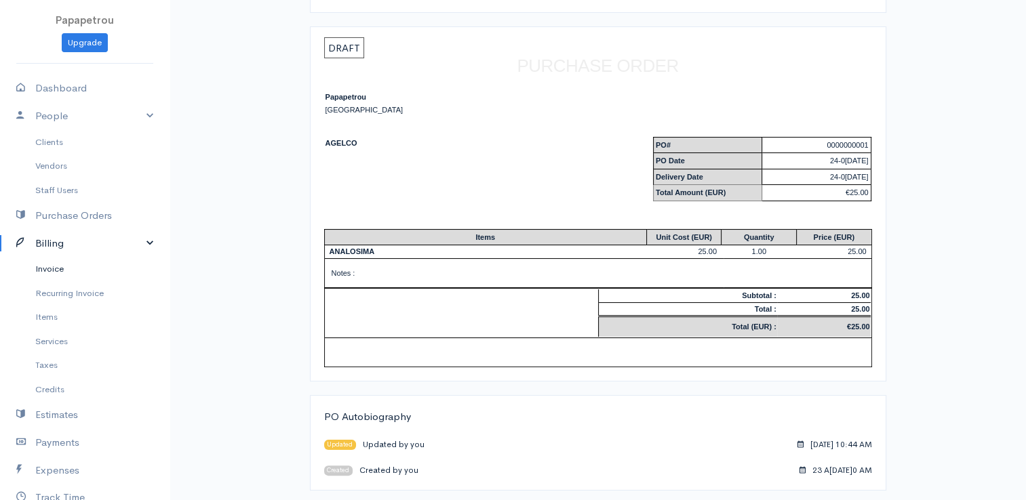
click at [62, 262] on link "Invoice" at bounding box center [84, 269] width 169 height 24
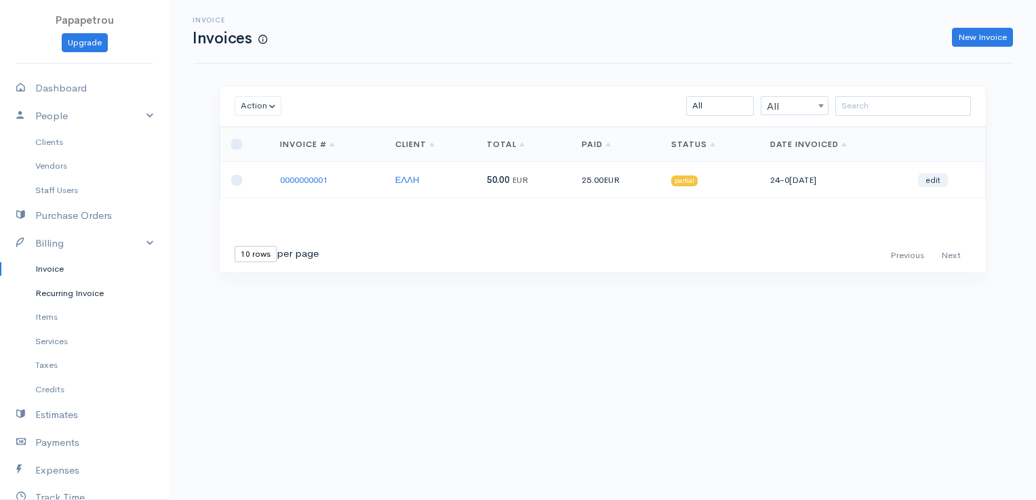
click at [63, 292] on link "Recurring Invoice" at bounding box center [84, 293] width 169 height 24
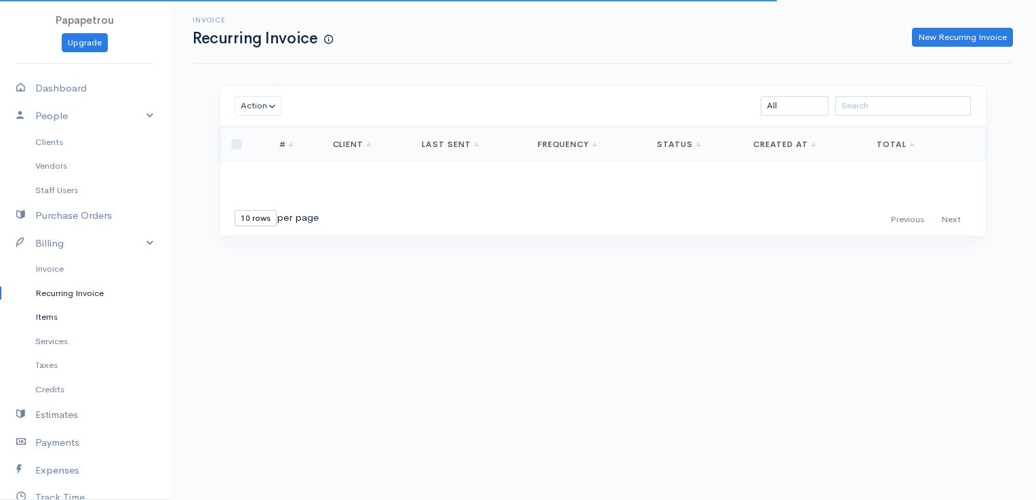
click at [55, 308] on link "Items" at bounding box center [84, 317] width 169 height 24
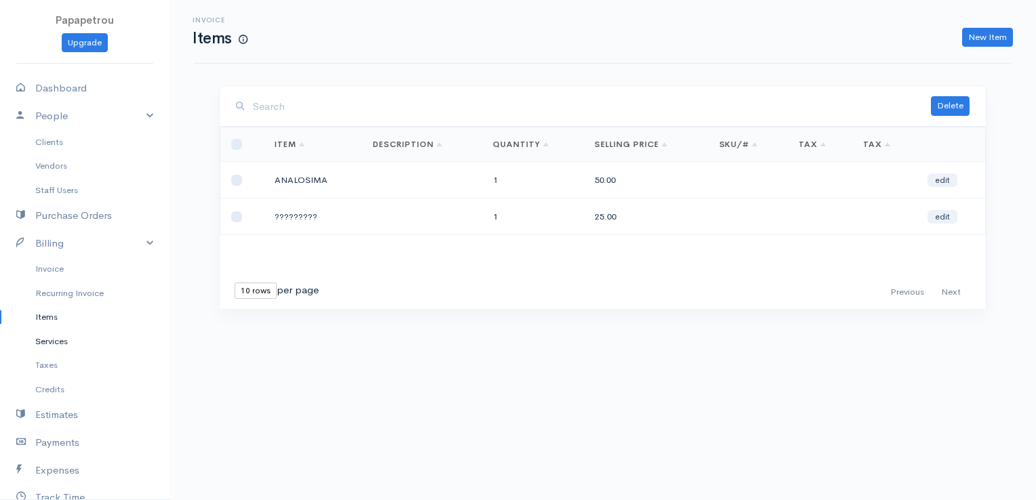
click at [53, 337] on link "Services" at bounding box center [84, 341] width 169 height 24
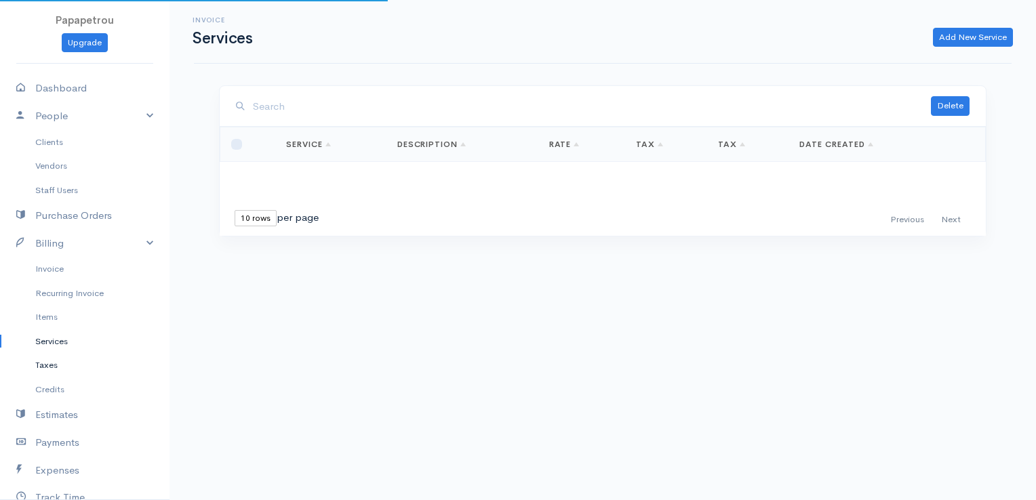
click at [53, 367] on link "Taxes" at bounding box center [84, 365] width 169 height 24
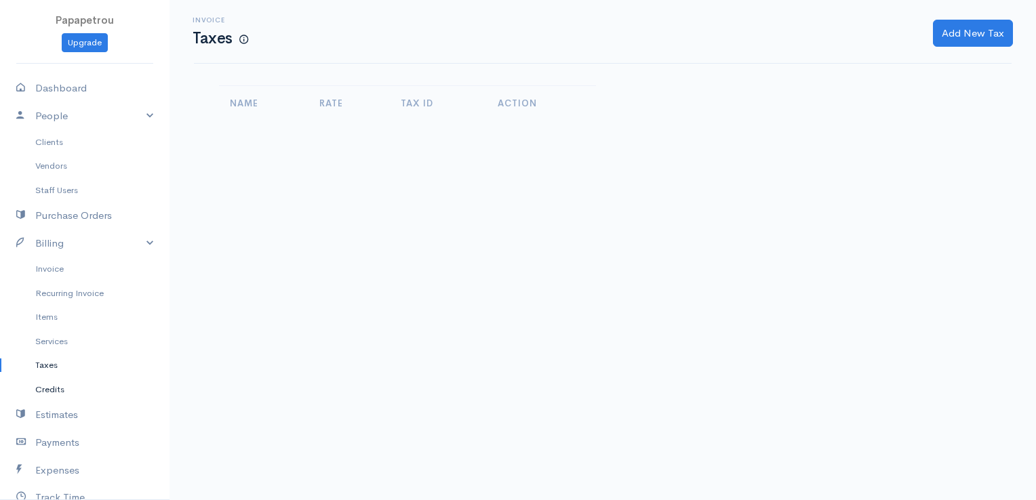
click at [53, 390] on link "Credits" at bounding box center [84, 390] width 169 height 24
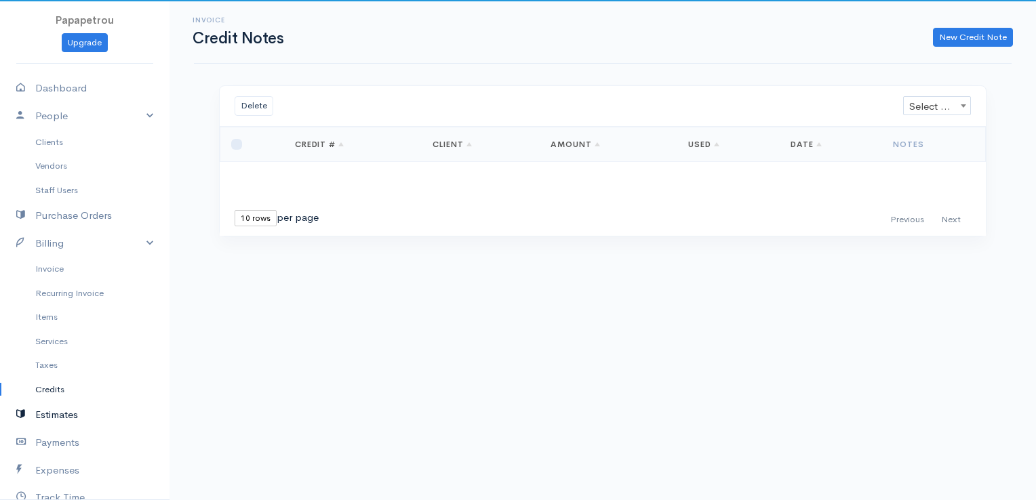
click at [53, 413] on link "Estimates" at bounding box center [84, 415] width 169 height 28
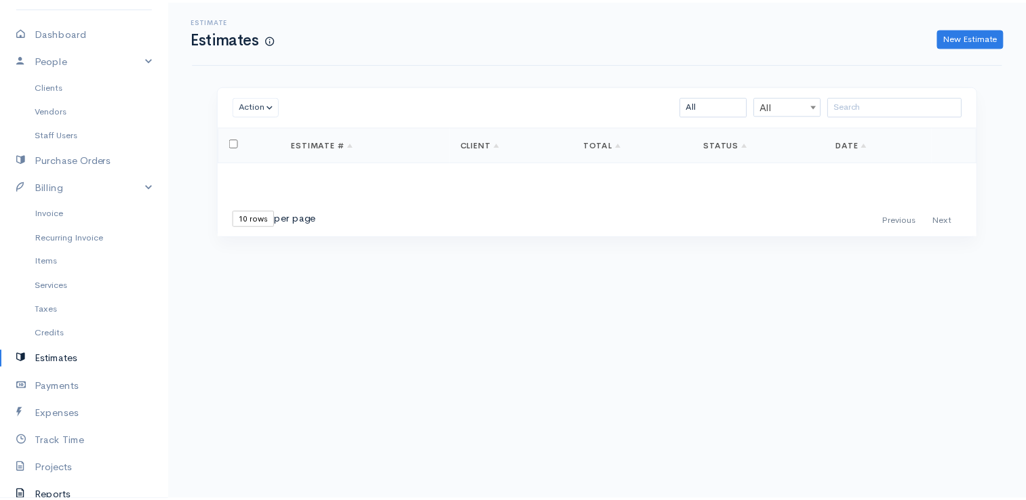
scroll to position [136, 0]
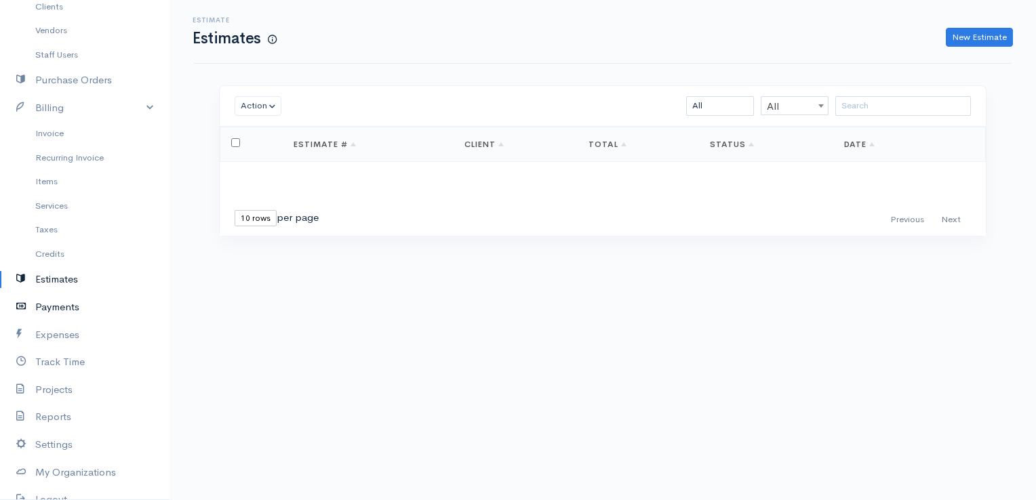
click at [50, 298] on link "Payments" at bounding box center [84, 308] width 169 height 28
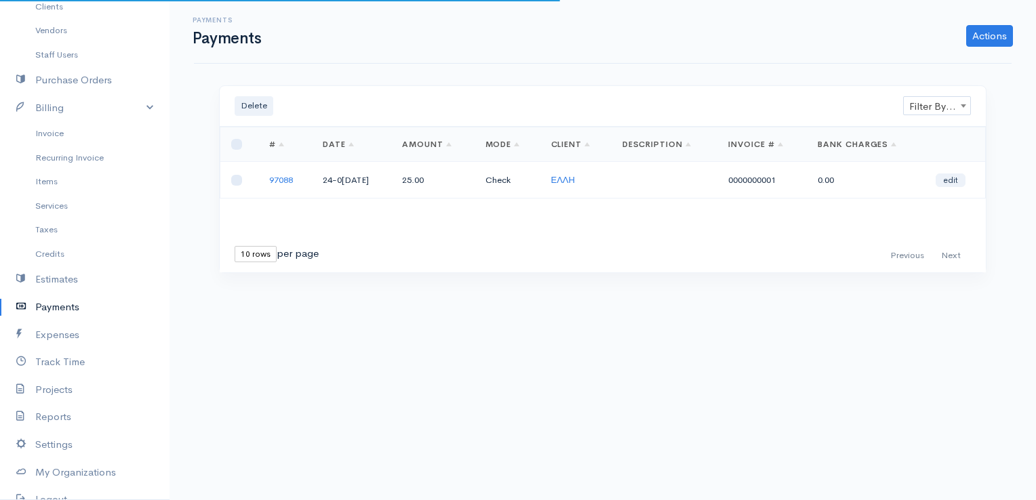
click at [50, 308] on link "Payments" at bounding box center [84, 308] width 169 height 28
click at [282, 179] on link "97088" at bounding box center [281, 180] width 24 height 12
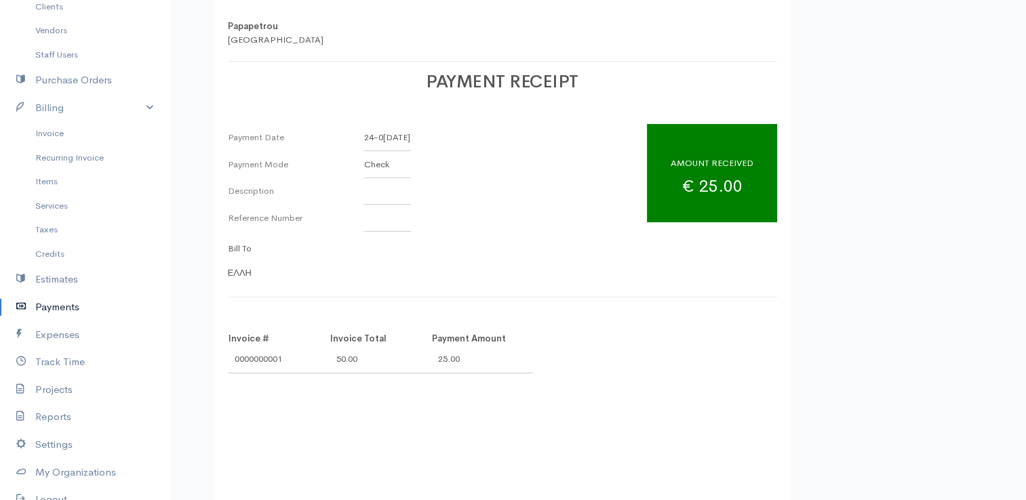
scroll to position [153, 0]
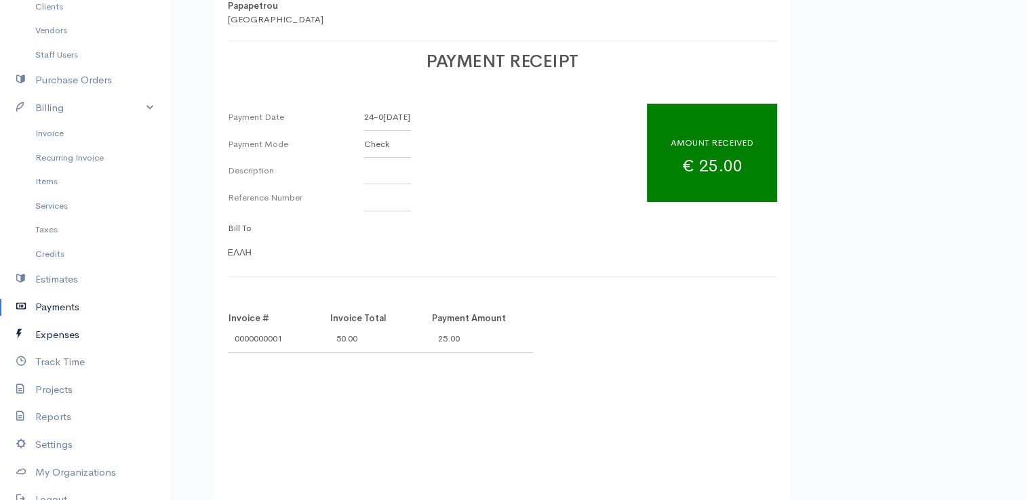
click at [45, 331] on link "Expenses" at bounding box center [84, 335] width 169 height 28
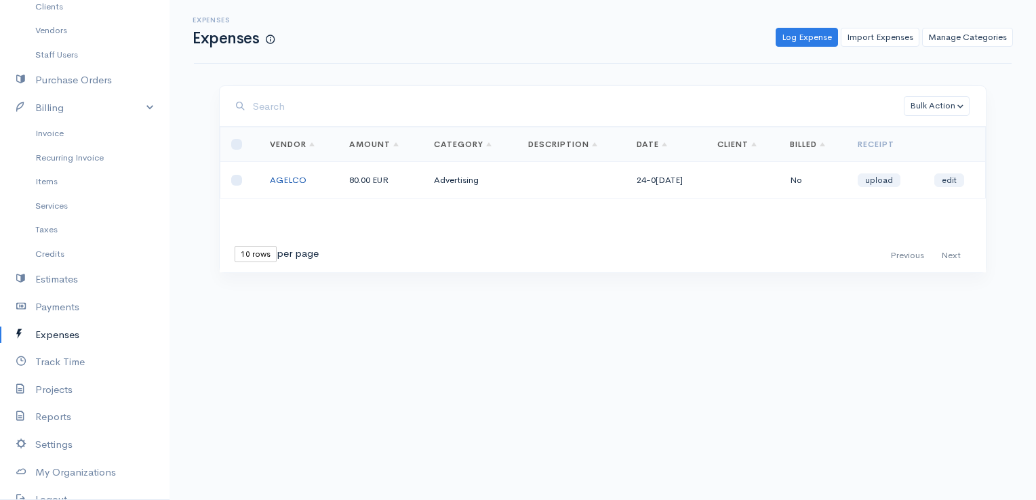
click at [292, 178] on link "AGELCO" at bounding box center [288, 180] width 37 height 12
click at [63, 308] on link "Payments" at bounding box center [84, 308] width 169 height 28
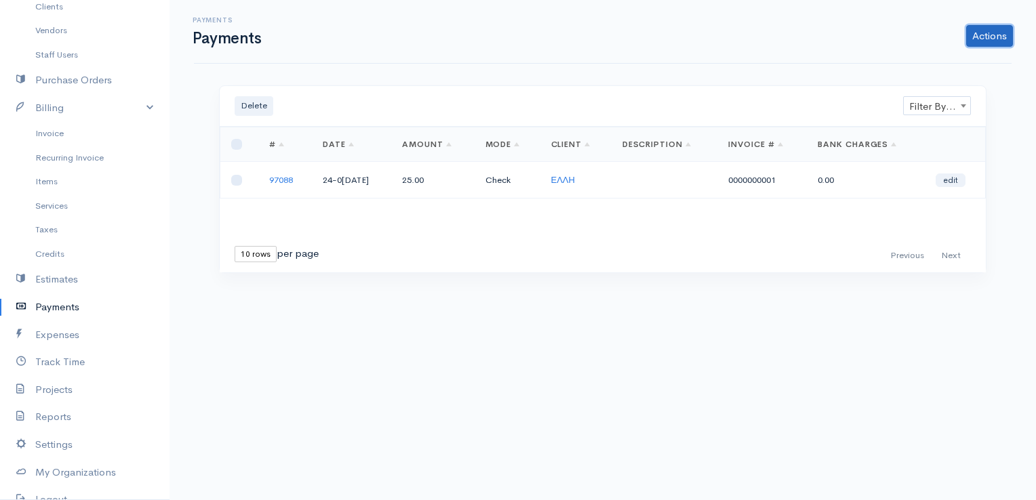
click at [994, 39] on link "Actions" at bounding box center [989, 36] width 47 height 22
click at [914, 69] on link "Enter Payment" at bounding box center [944, 64] width 140 height 24
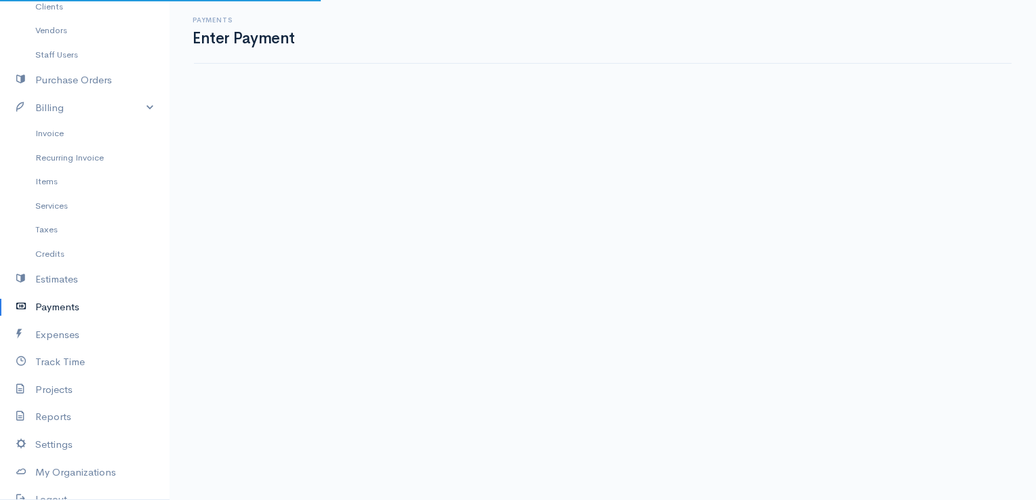
select select "2"
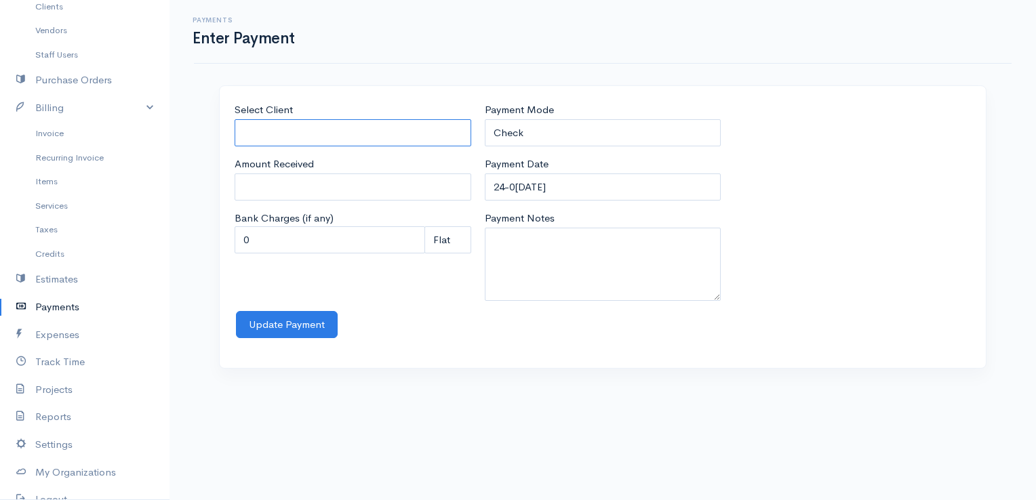
click at [380, 136] on input "Select Client" at bounding box center [353, 133] width 237 height 28
click at [60, 329] on link "Expenses" at bounding box center [84, 335] width 169 height 28
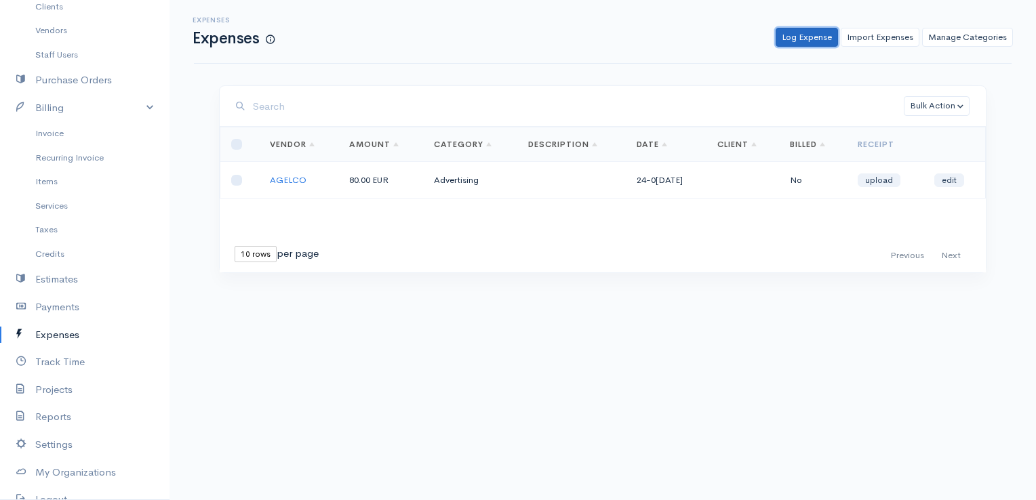
click at [809, 42] on link "Log Expense" at bounding box center [807, 38] width 62 height 20
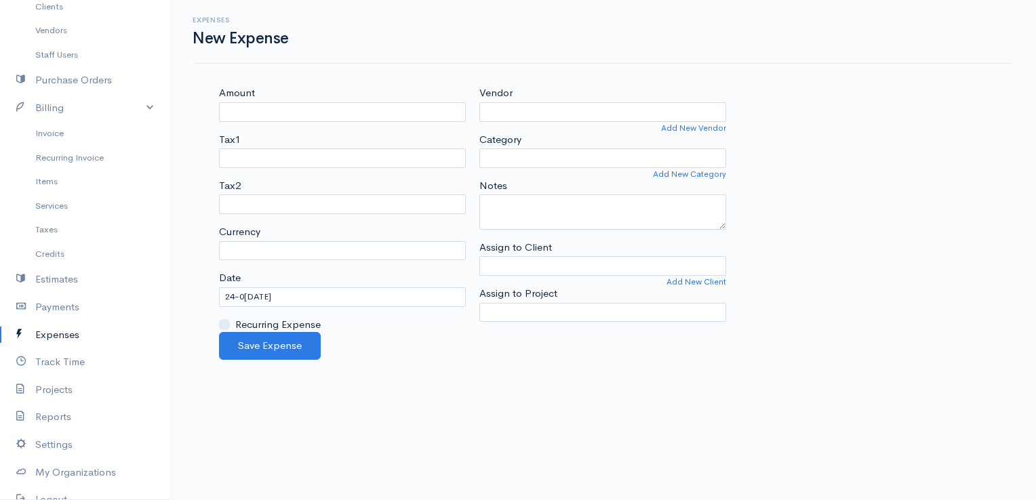
select select "EUR"
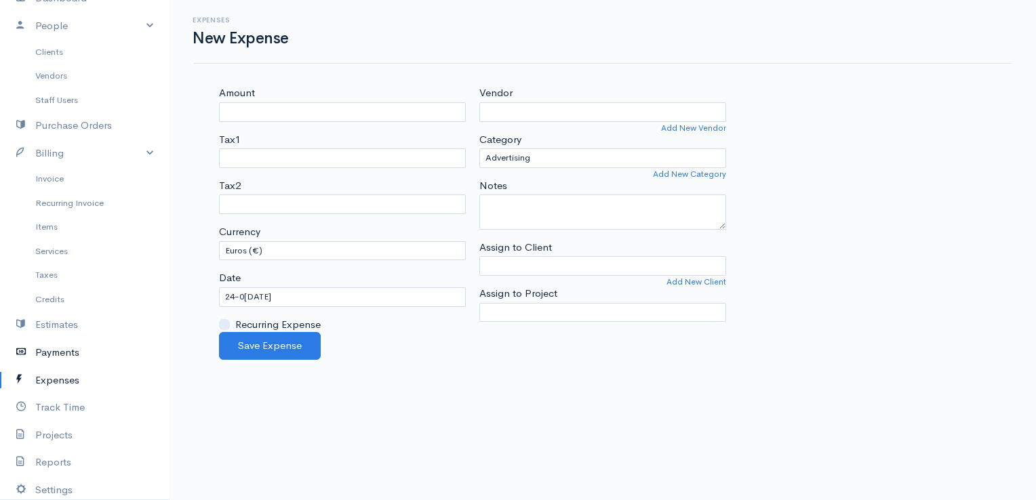
scroll to position [68, 0]
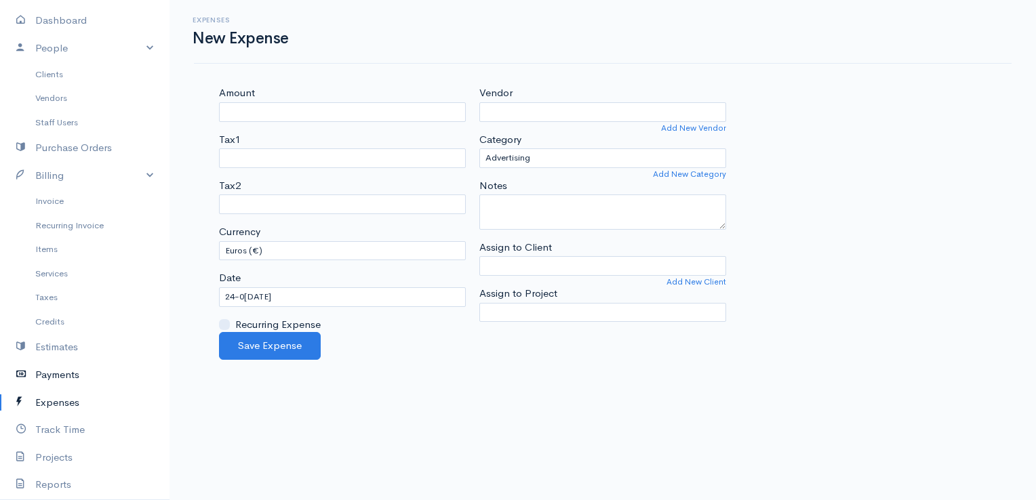
click at [40, 373] on link "Payments" at bounding box center [84, 375] width 169 height 28
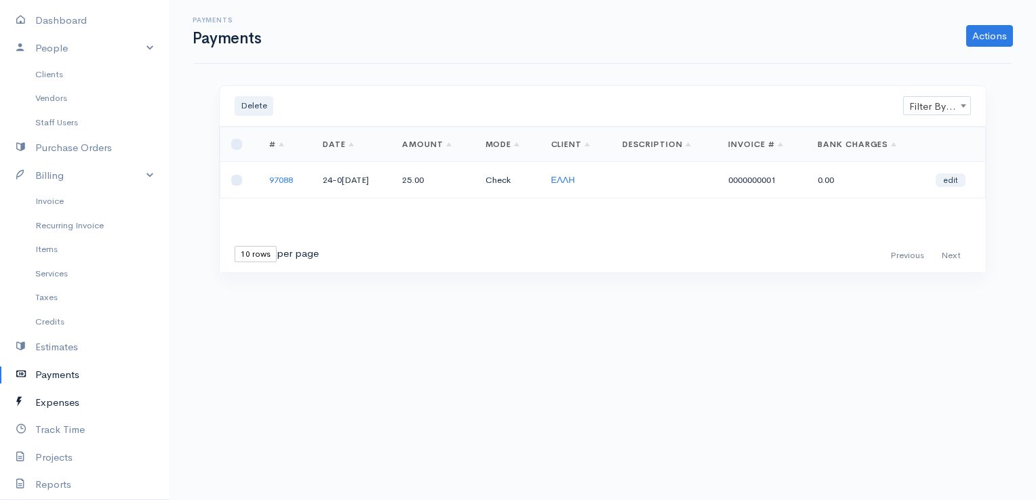
click at [52, 401] on link "Expenses" at bounding box center [84, 403] width 169 height 28
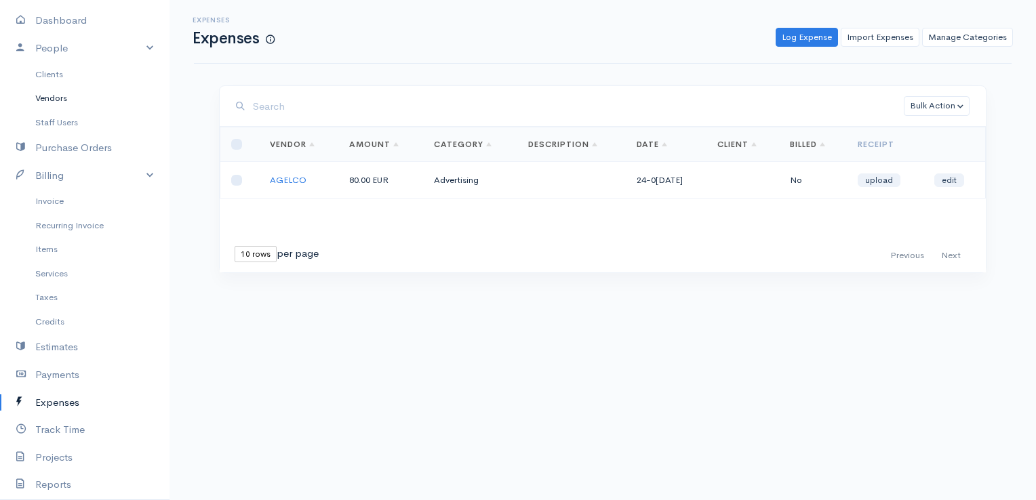
click at [49, 100] on link "Vendors" at bounding box center [84, 98] width 169 height 24
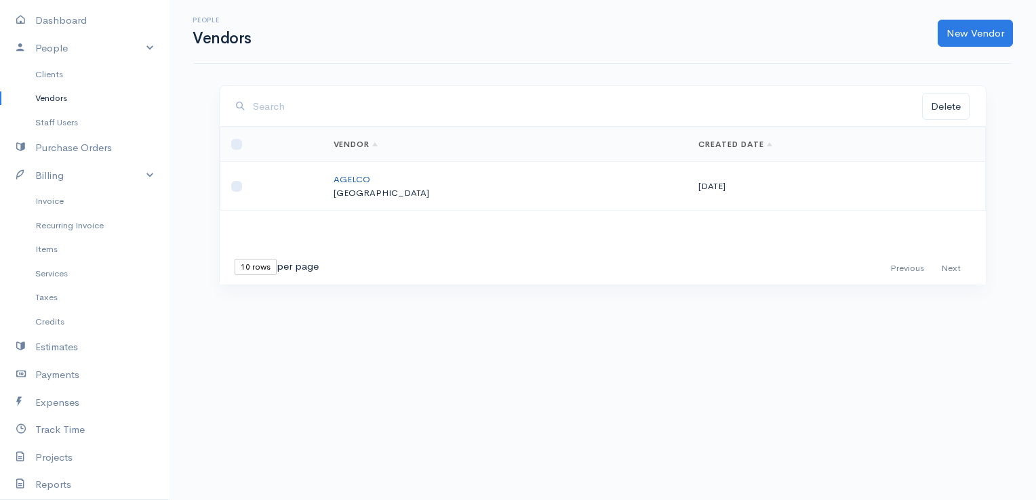
click at [370, 183] on link "AGELCO" at bounding box center [352, 180] width 37 height 12
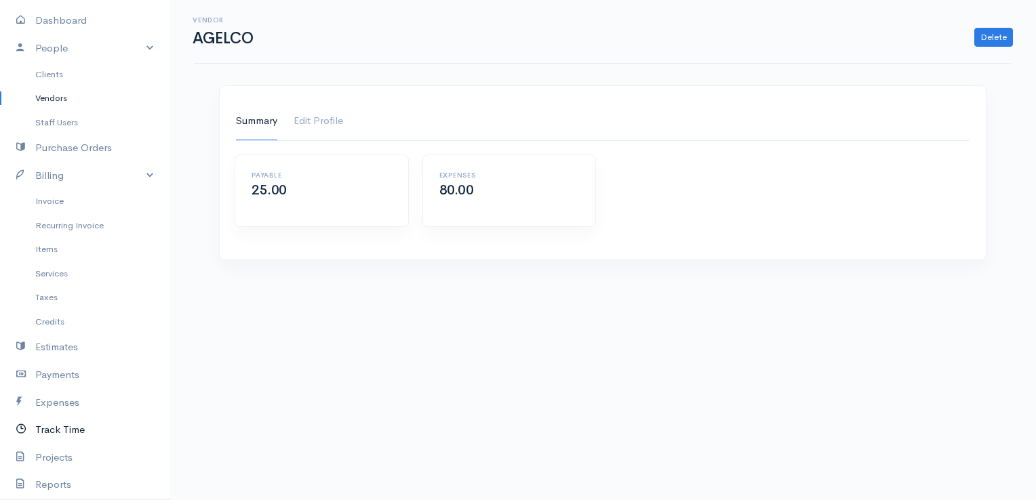
click at [54, 428] on link "Track Time" at bounding box center [84, 430] width 169 height 28
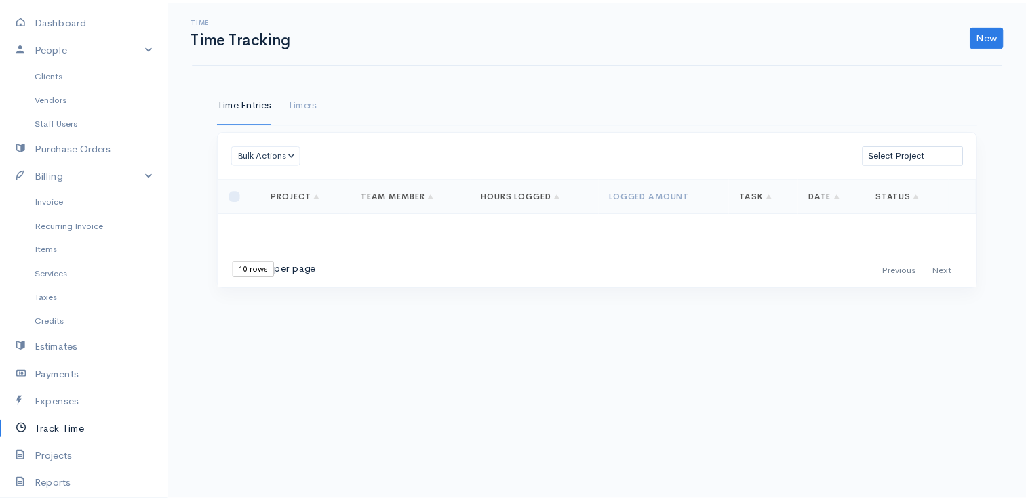
scroll to position [136, 0]
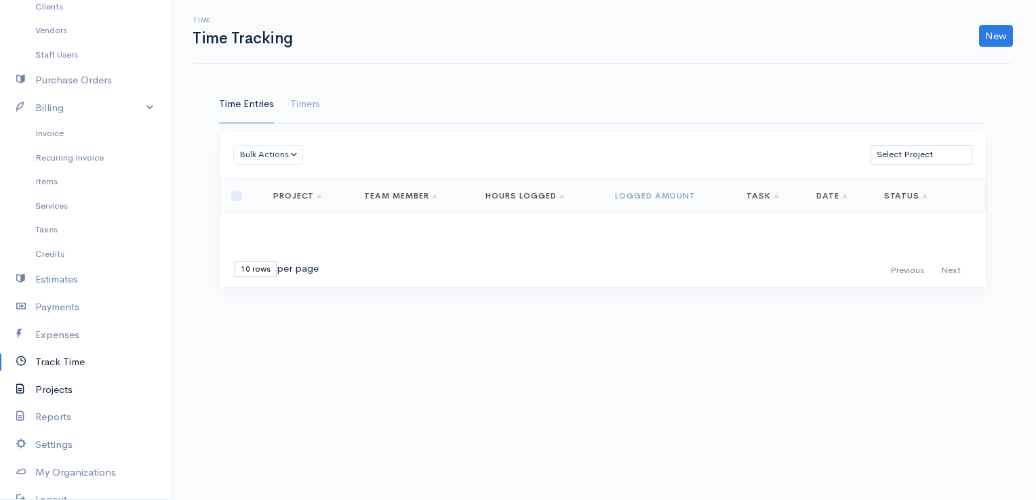
click at [54, 395] on link "Projects" at bounding box center [84, 390] width 169 height 28
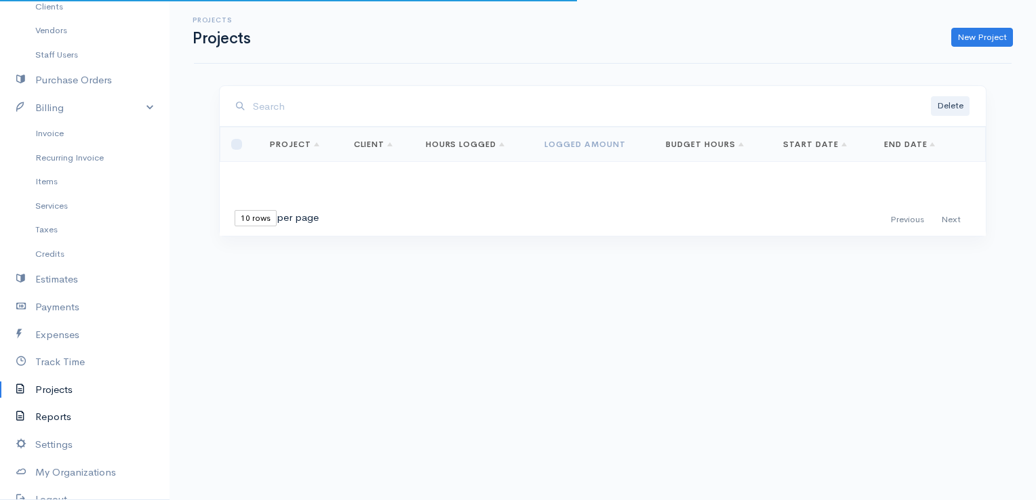
click at [58, 424] on link "Reports" at bounding box center [84, 417] width 169 height 28
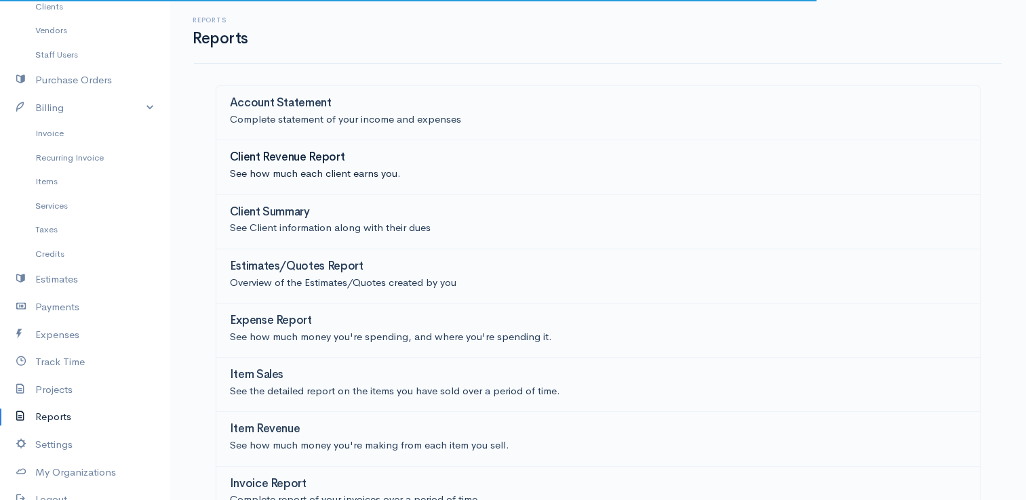
click at [319, 166] on p "See how much each client earns you." at bounding box center [598, 174] width 736 height 16
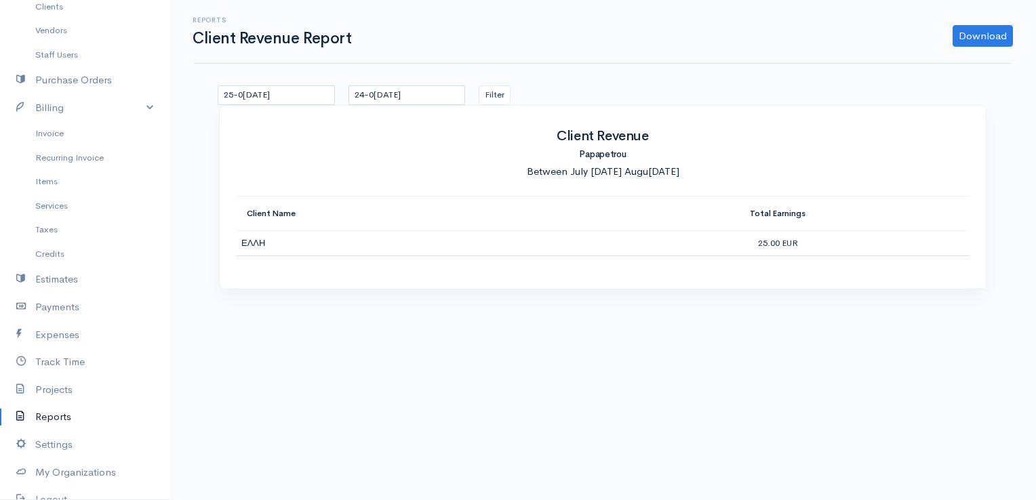
click at [68, 415] on link "Reports" at bounding box center [84, 417] width 169 height 28
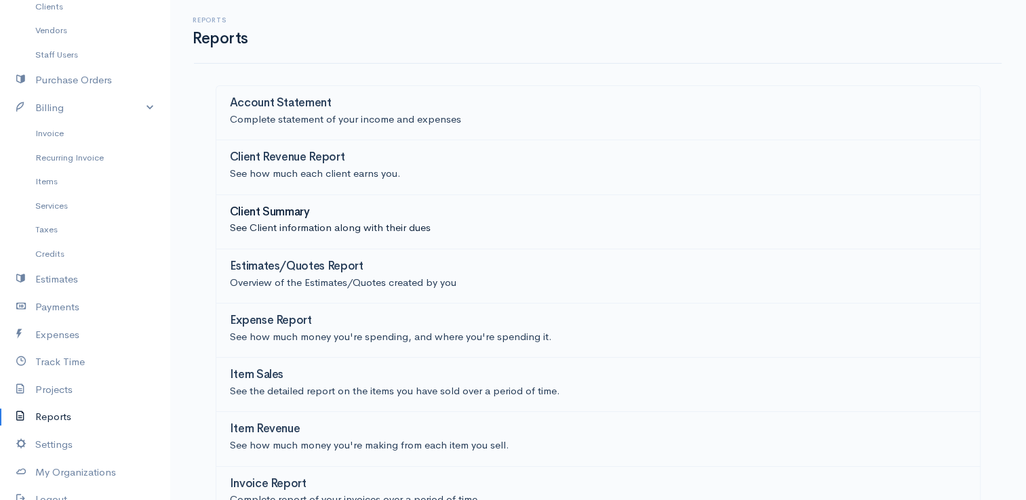
click at [264, 236] on link "Client Summary See Client information along with their dues" at bounding box center [598, 222] width 765 height 54
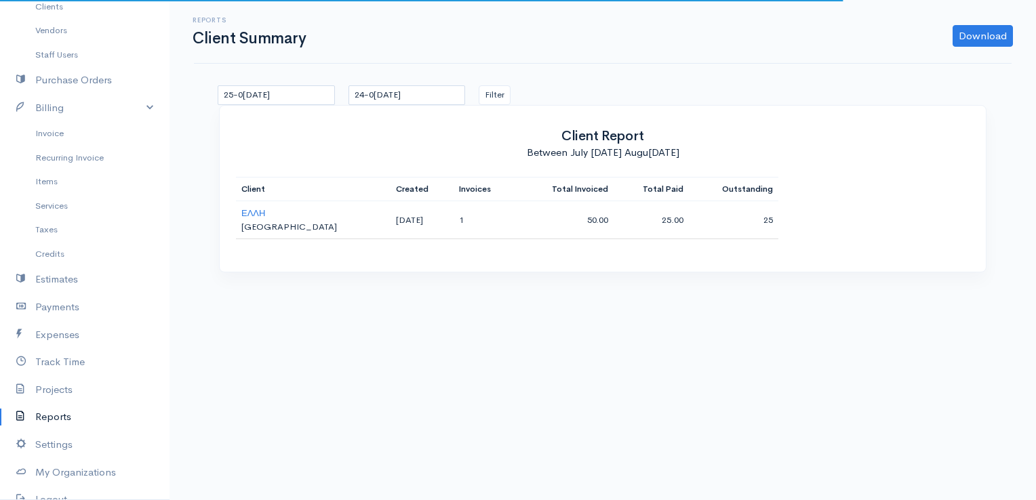
click at [54, 422] on link "Reports" at bounding box center [84, 417] width 169 height 28
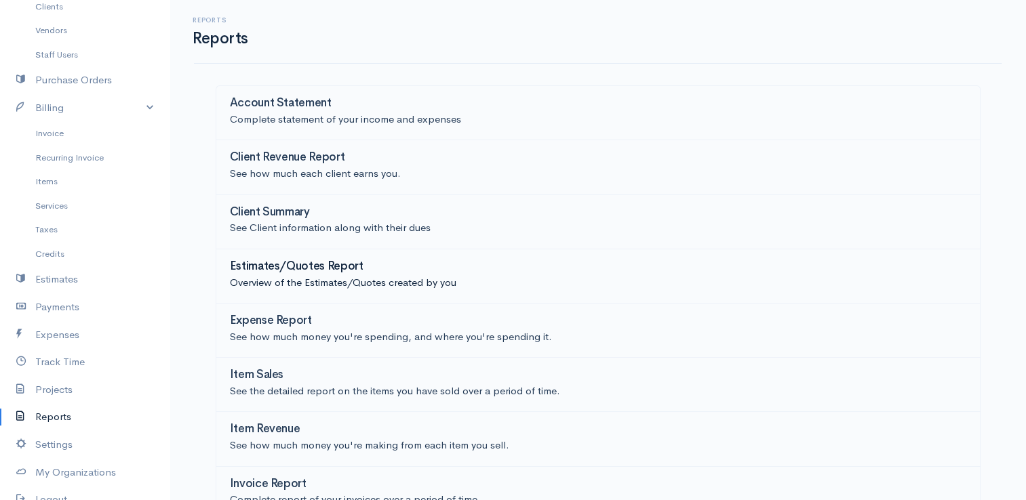
click at [326, 264] on h3 "Estimates/Quotes Report" at bounding box center [297, 266] width 134 height 13
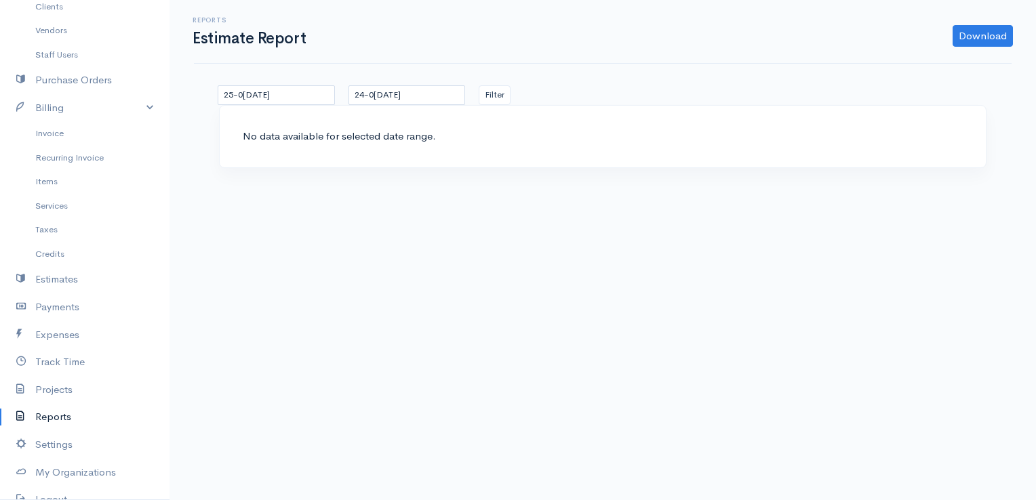
click at [62, 416] on link "Reports" at bounding box center [84, 417] width 169 height 28
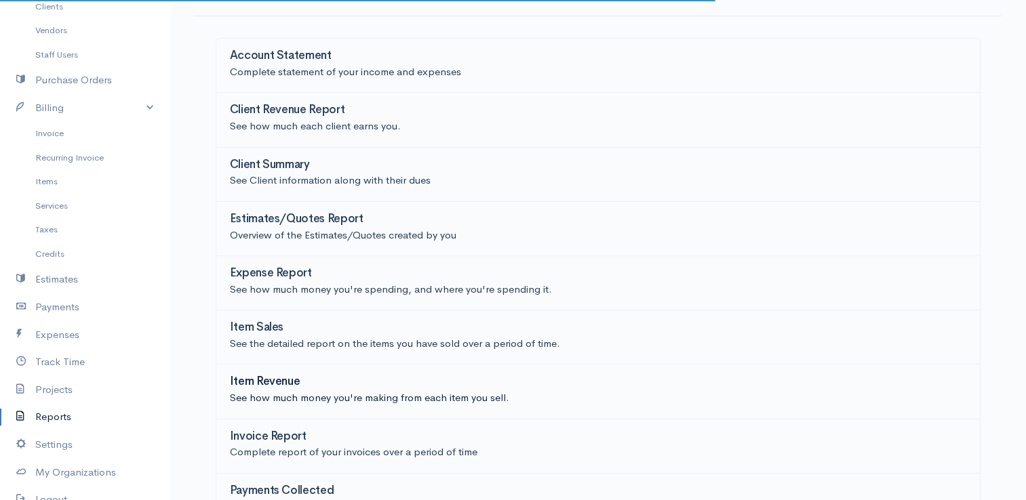
scroll to position [68, 0]
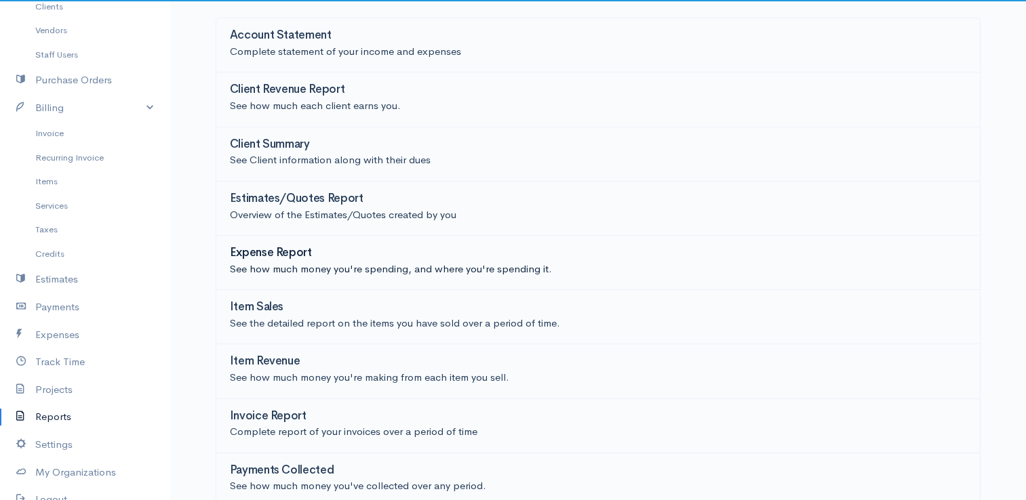
click at [283, 262] on p "See how much money you're spending, and where you're spending it." at bounding box center [598, 270] width 736 height 16
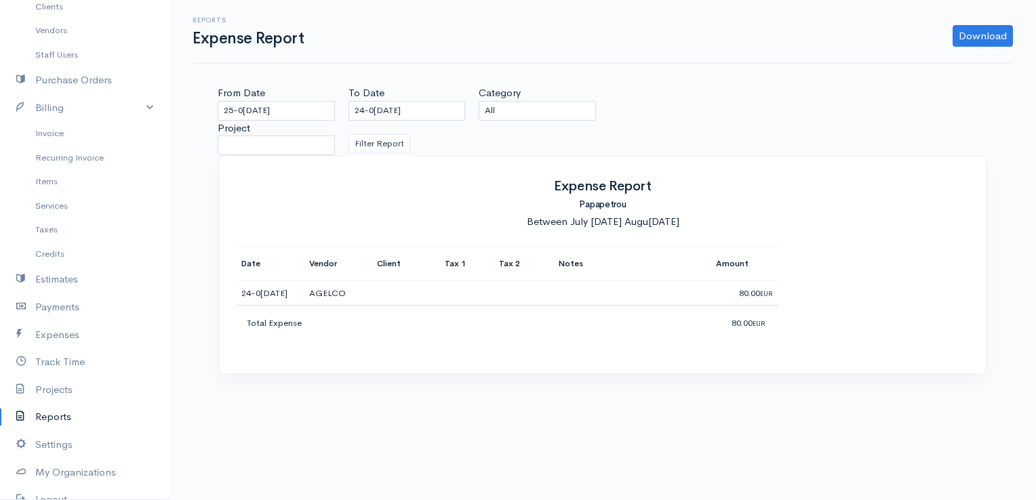
click at [73, 414] on link "Reports" at bounding box center [84, 417] width 169 height 28
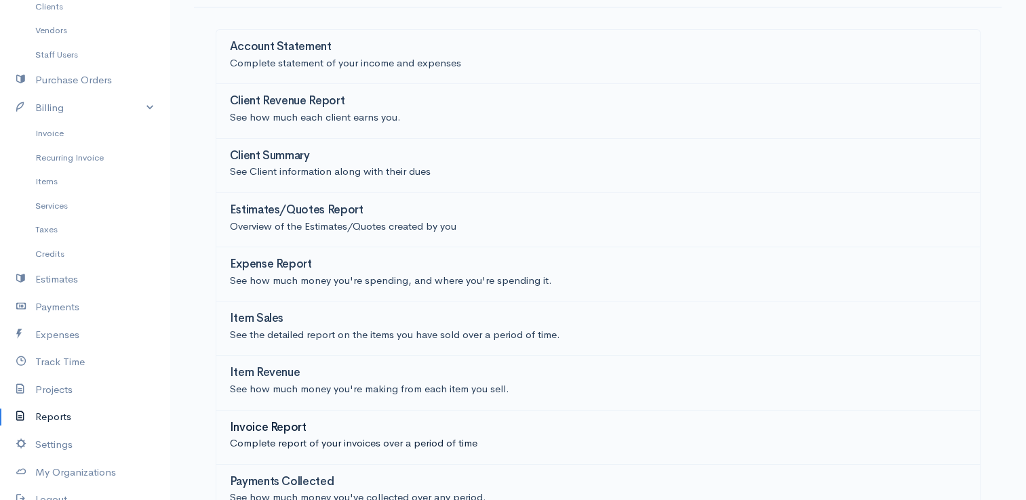
scroll to position [136, 0]
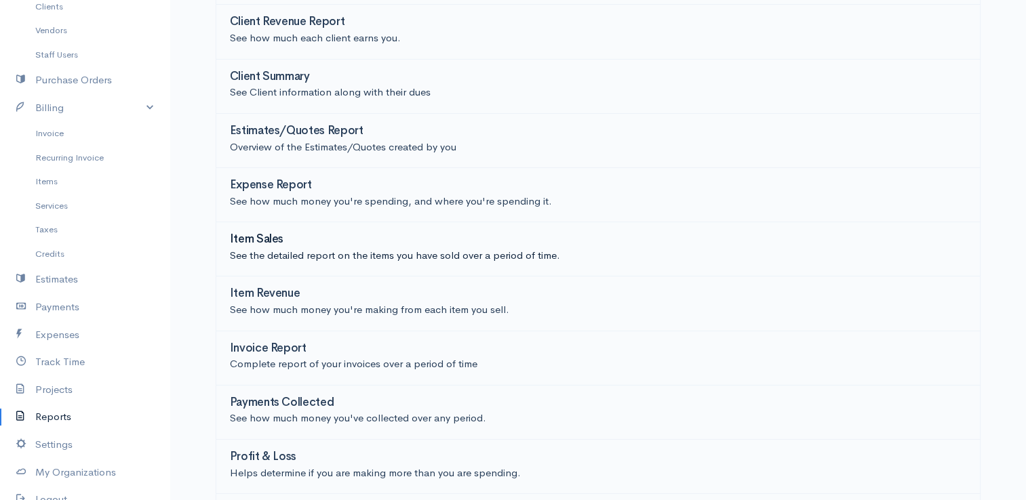
click at [284, 262] on p "See the detailed report on the items you have sold over a period of time." at bounding box center [598, 256] width 736 height 16
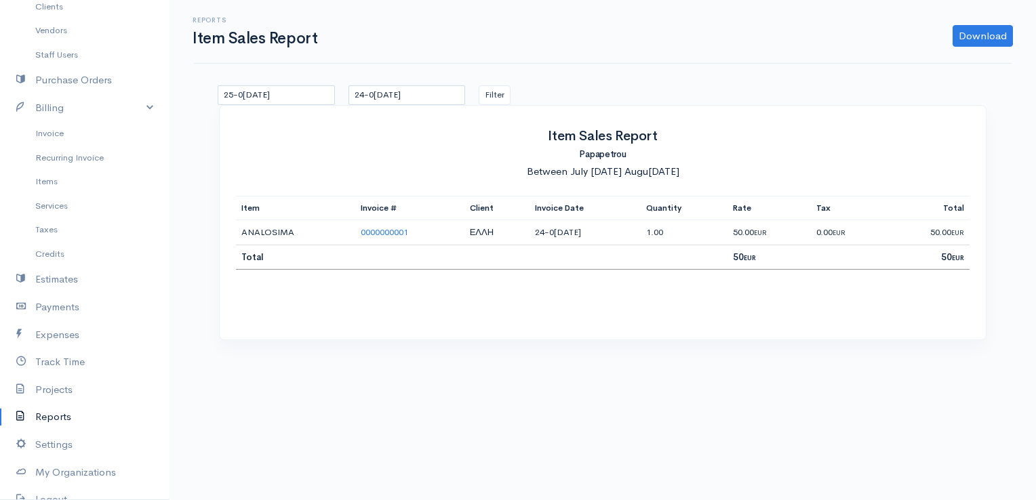
click at [47, 415] on link "Reports" at bounding box center [84, 417] width 169 height 28
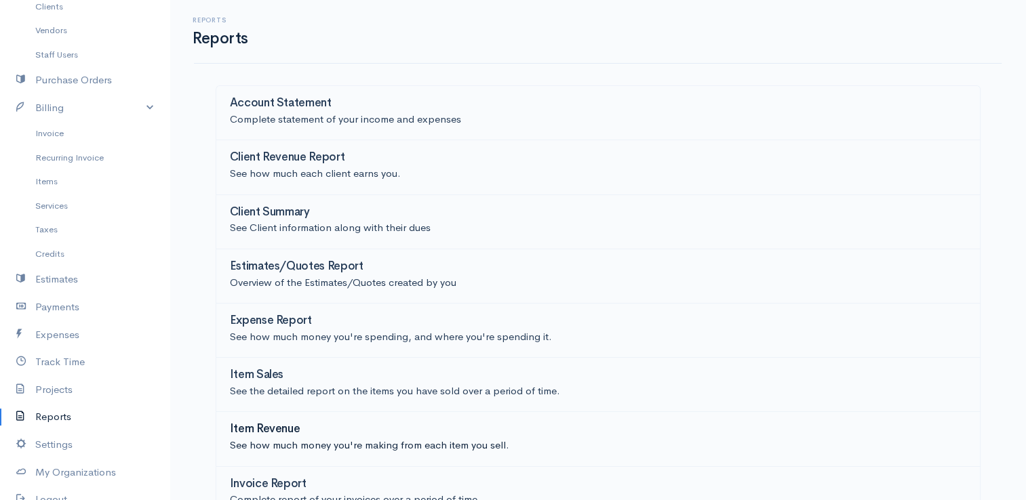
click at [274, 423] on h3 "Item Revenue" at bounding box center [265, 429] width 71 height 13
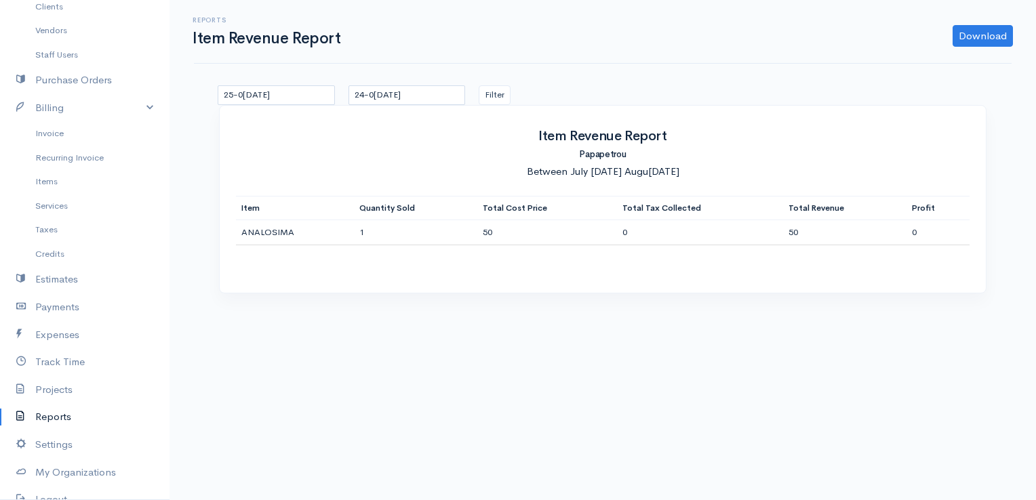
click at [62, 419] on link "Reports" at bounding box center [84, 417] width 169 height 28
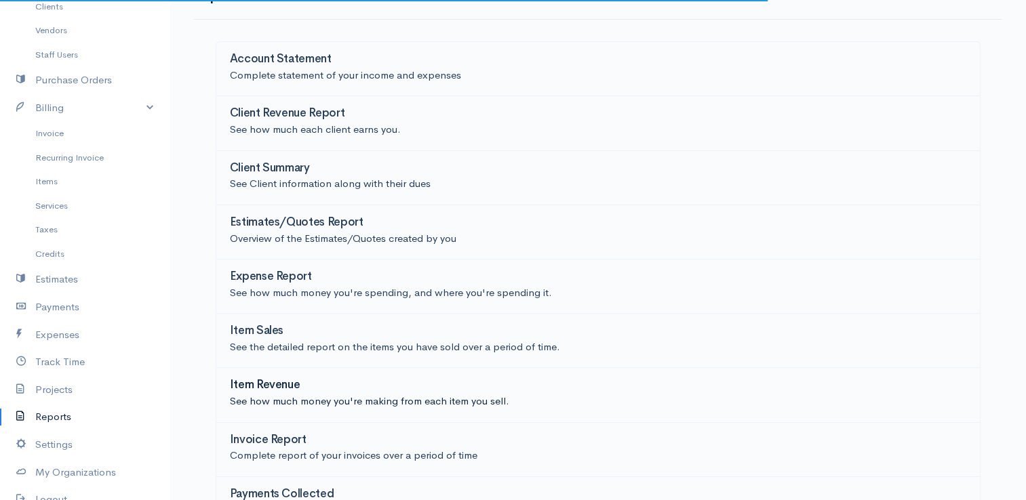
scroll to position [68, 0]
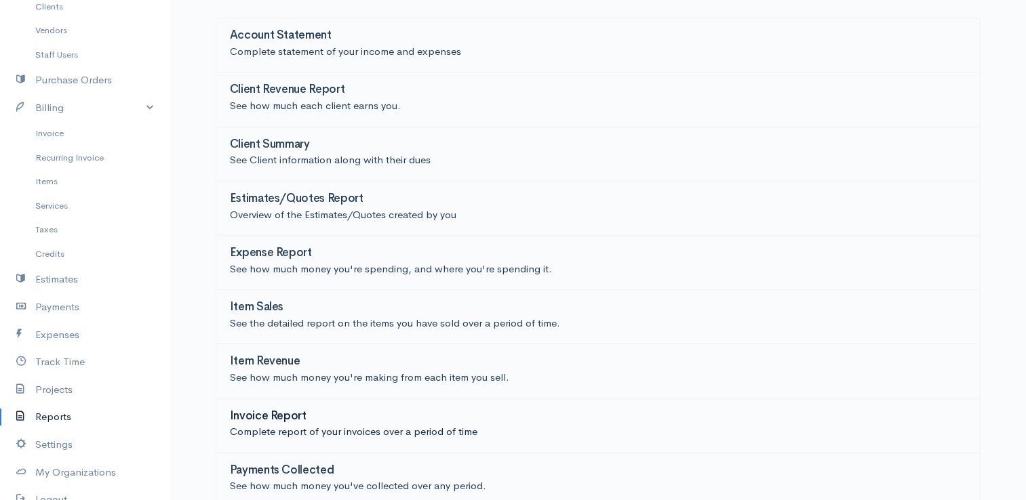
click at [254, 425] on p "Complete report of your invoices over a period of time" at bounding box center [598, 432] width 736 height 16
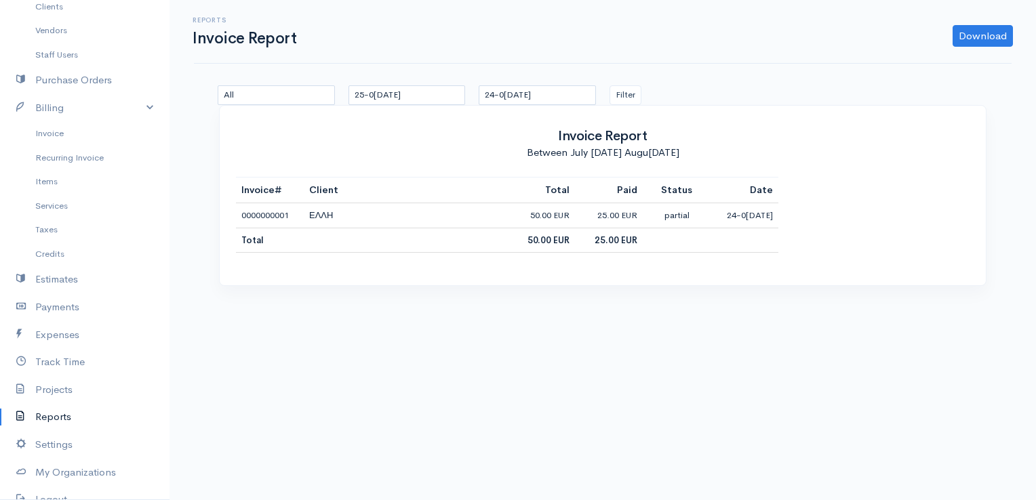
click at [55, 417] on link "Reports" at bounding box center [84, 417] width 169 height 28
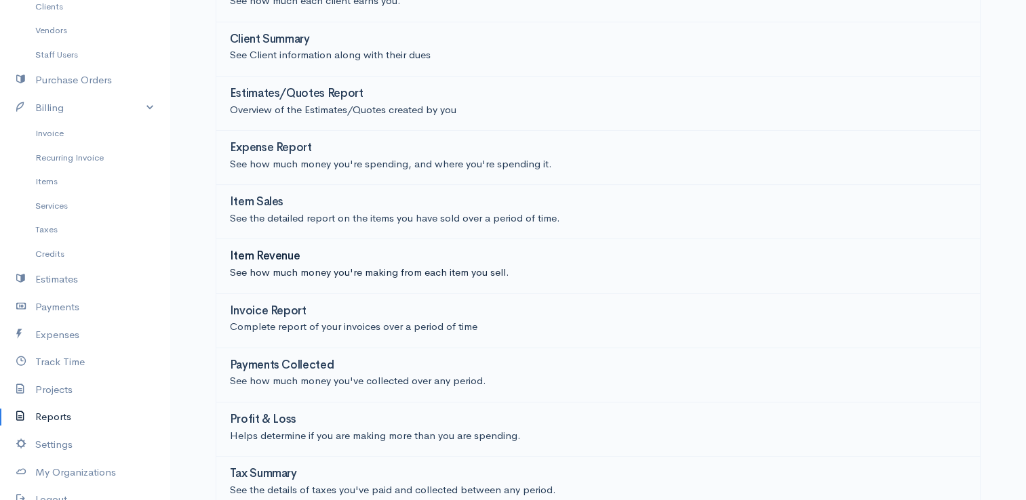
scroll to position [203, 0]
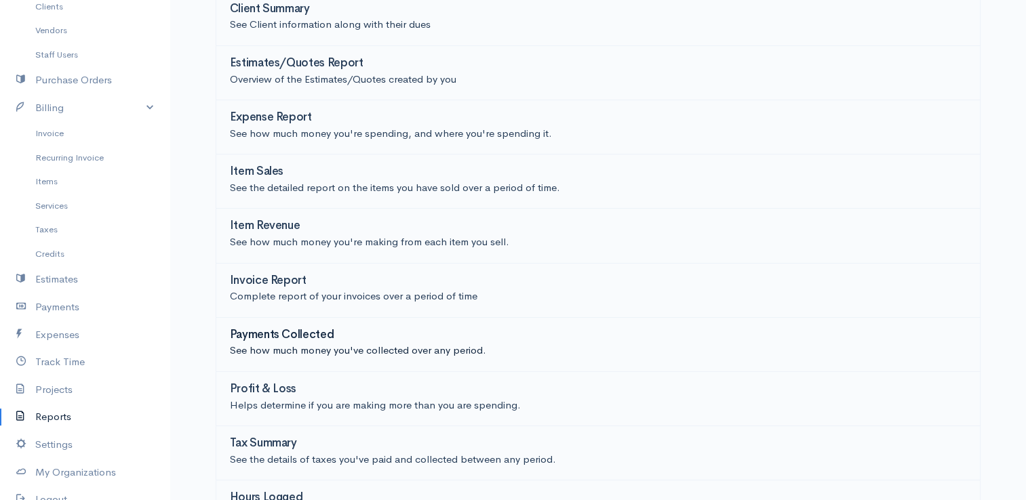
click at [289, 356] on p "See how much money you've collected over any period." at bounding box center [598, 351] width 736 height 16
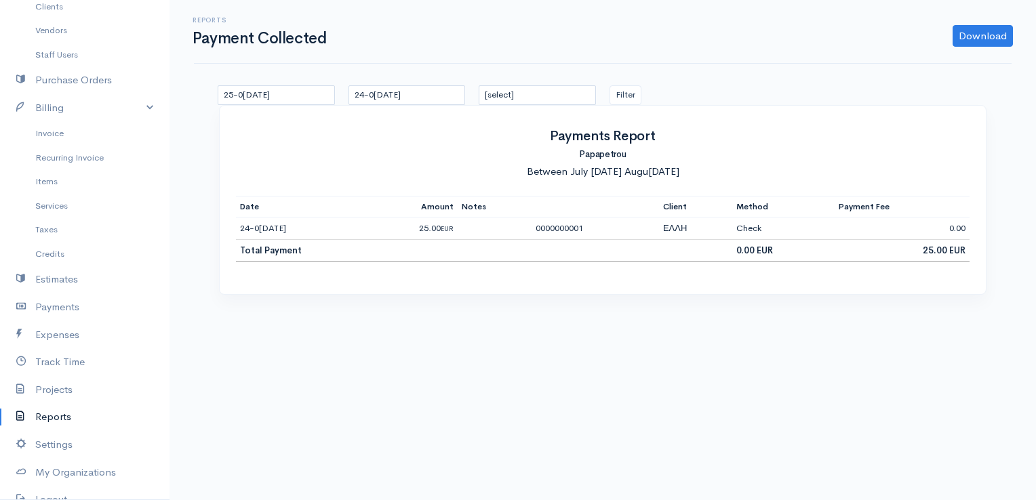
click at [41, 418] on link "Reports" at bounding box center [84, 417] width 169 height 28
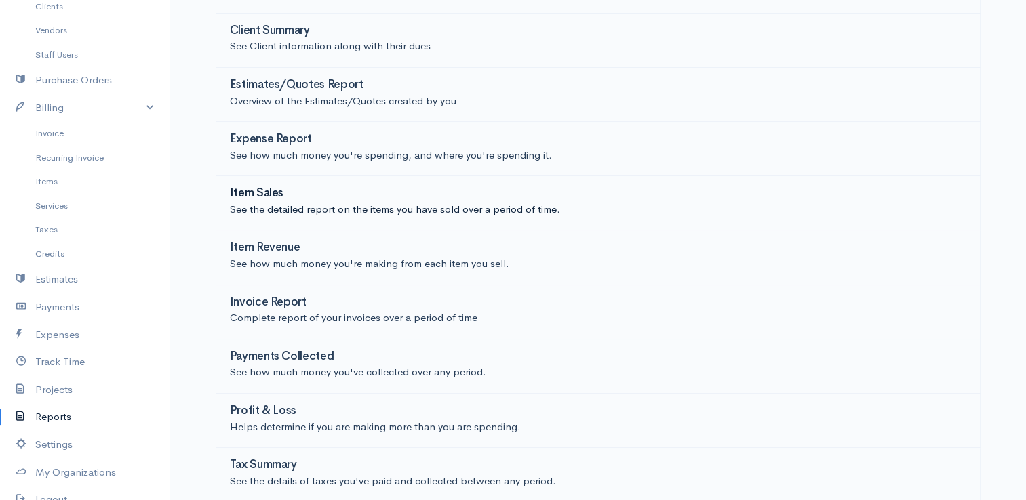
scroll to position [236, 0]
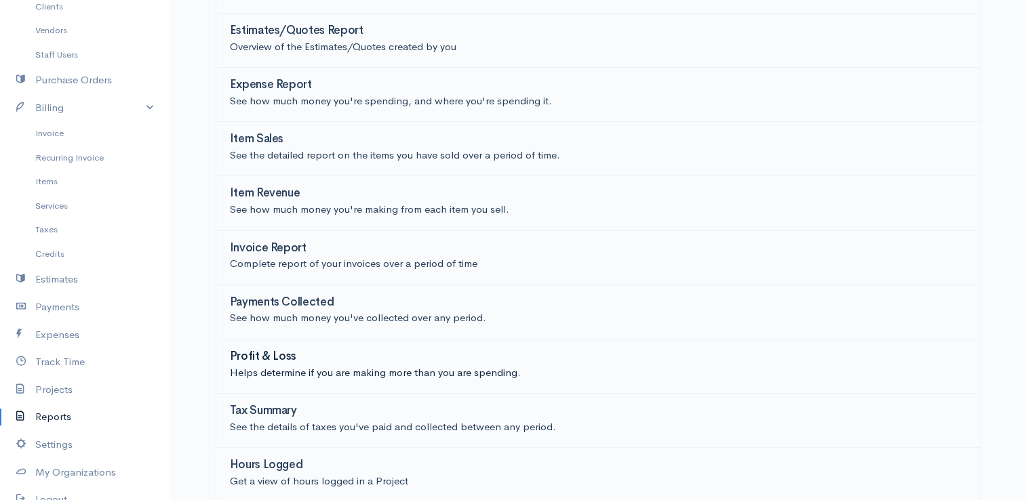
click at [268, 365] on p "Helps determine if you are making more than you are spending." at bounding box center [598, 373] width 736 height 16
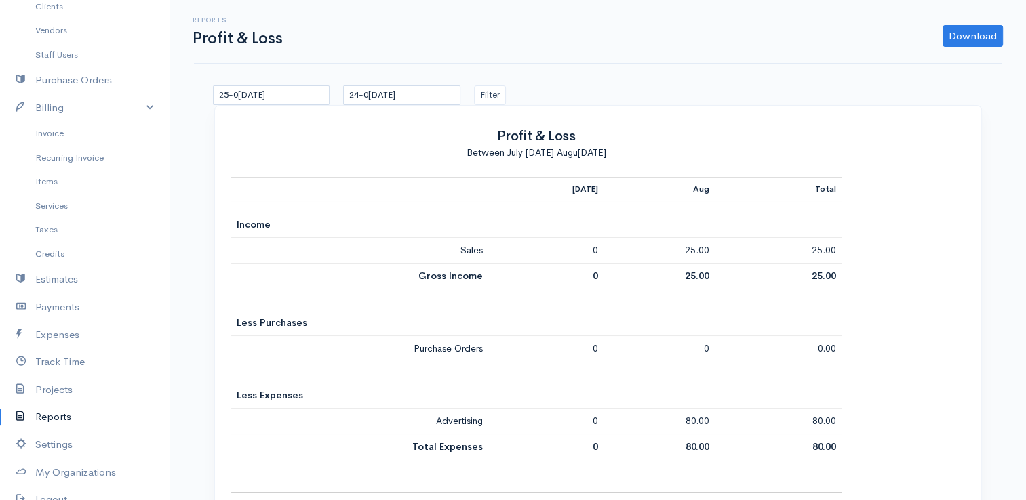
scroll to position [49, 0]
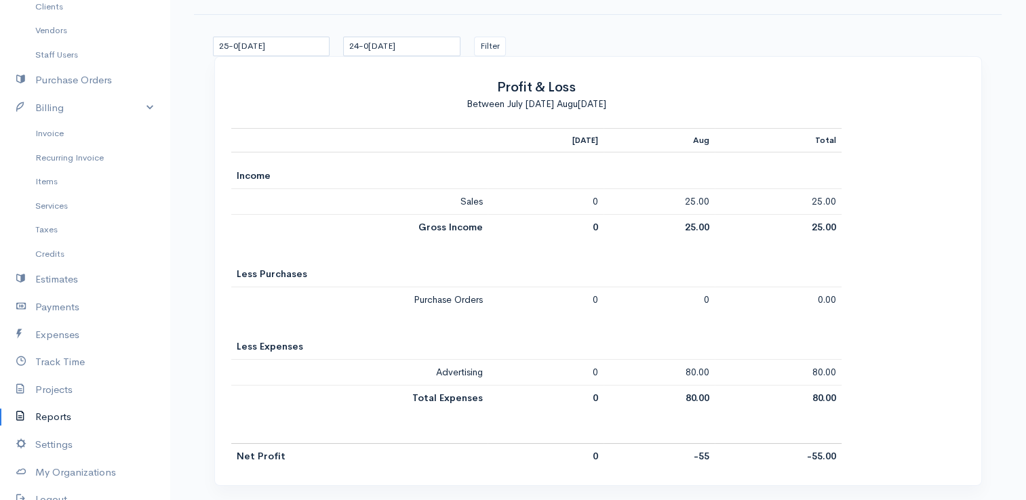
click at [46, 414] on link "Reports" at bounding box center [84, 417] width 169 height 28
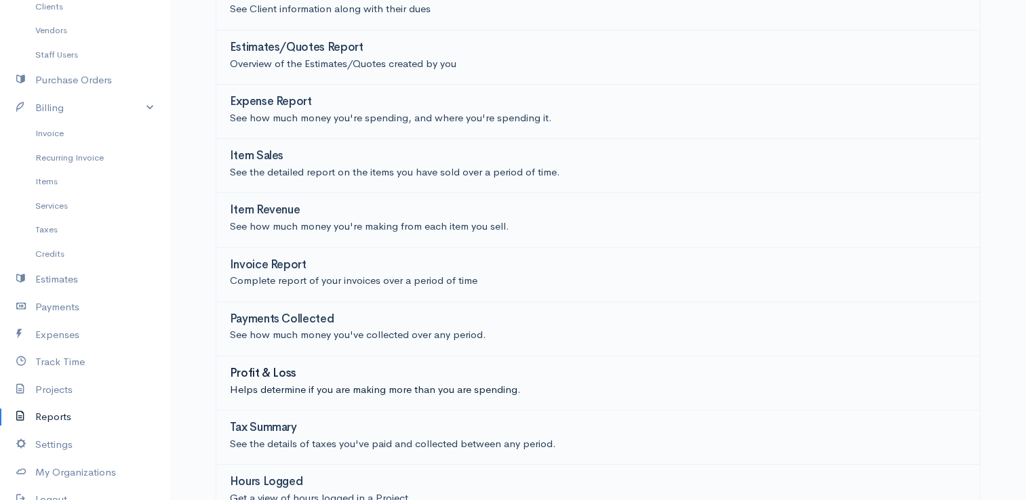
scroll to position [236, 0]
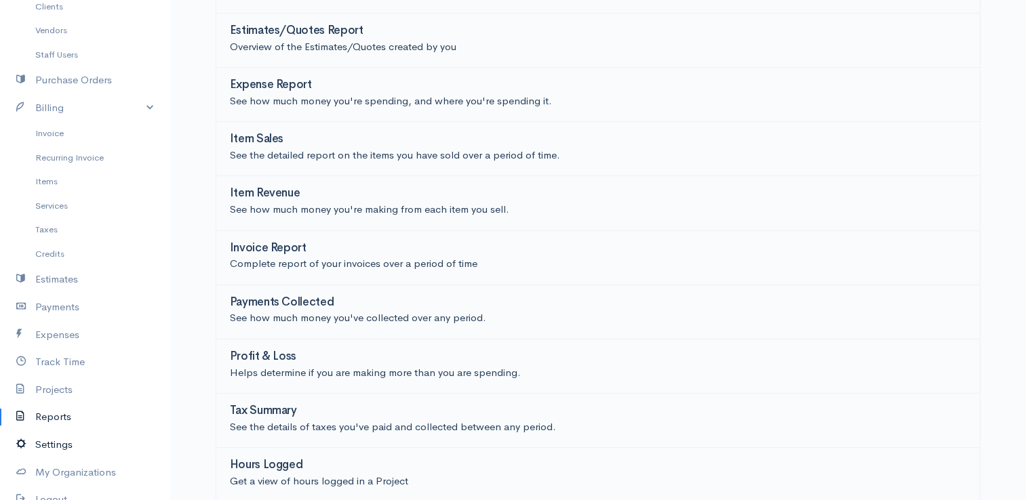
click at [28, 448] on icon at bounding box center [25, 445] width 19 height 17
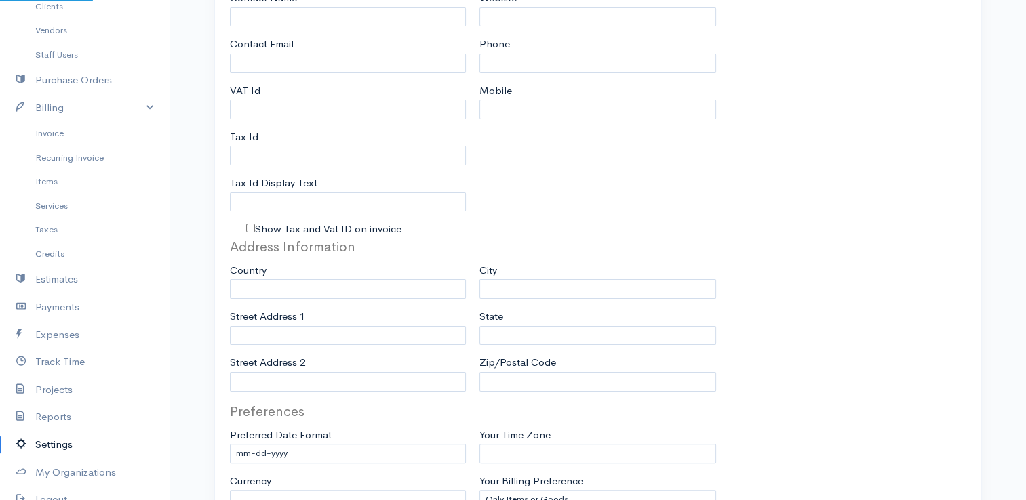
type input "Papapetrou"
type input "[EMAIL_ADDRESS][DOMAIN_NAME]"
type input "Tax Id"
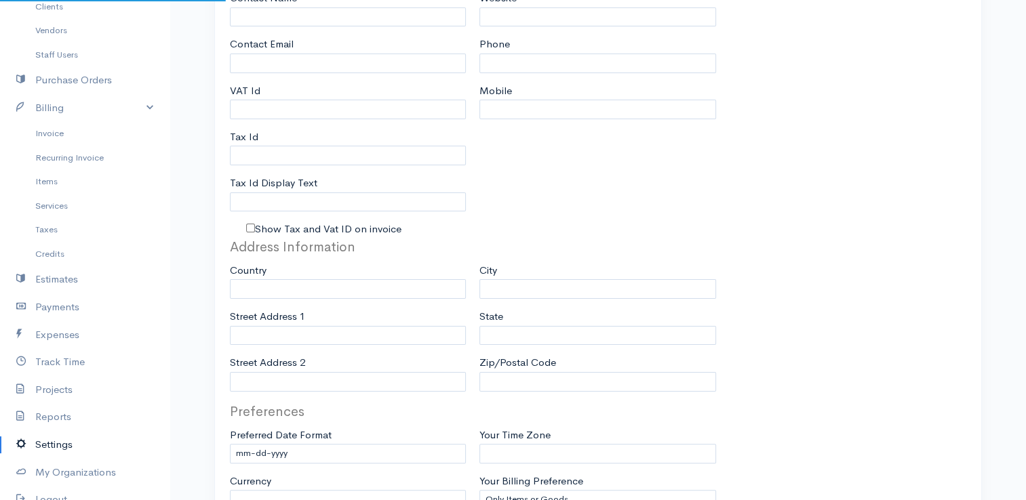
select select
select select "dd-mm-yyyy"
select select
type input "INVOICE"
type input "1"
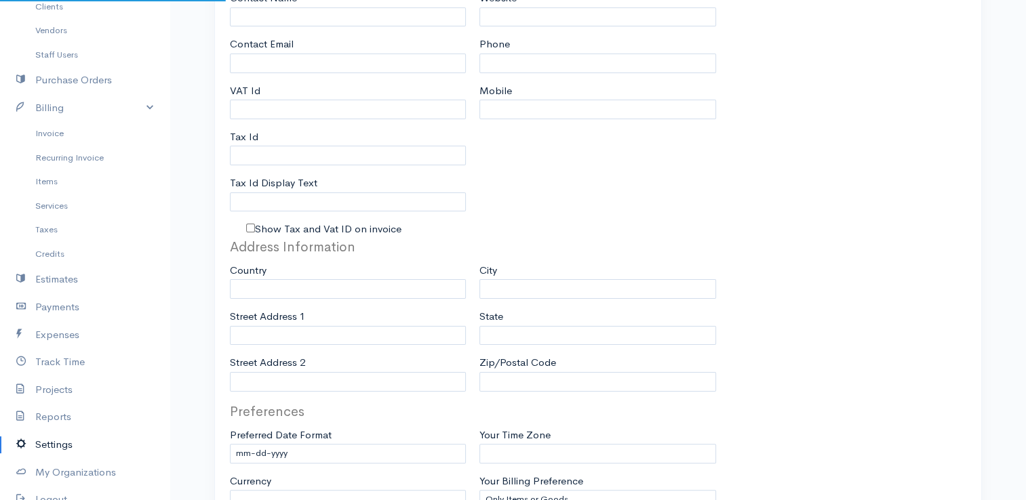
type input "1"
select select "3"
select select "[GEOGRAPHIC_DATA]"
select select "EUR"
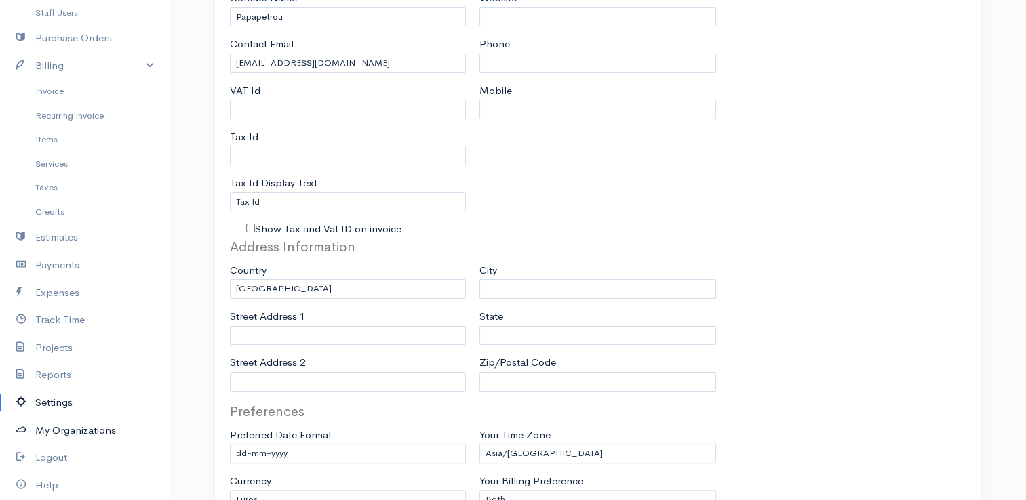
scroll to position [222, 0]
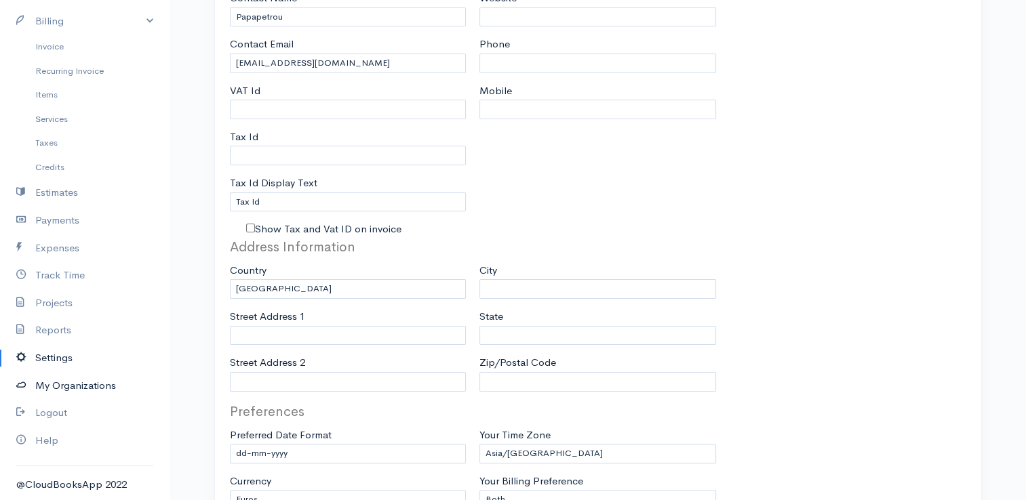
click at [64, 392] on link "My Organizations" at bounding box center [84, 386] width 169 height 28
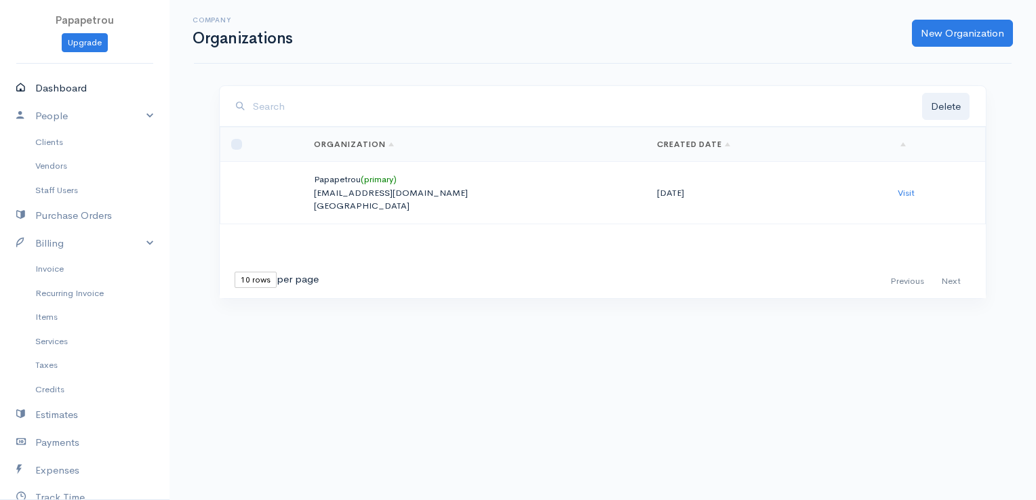
click at [55, 87] on link "Dashboard" at bounding box center [84, 89] width 169 height 28
select select "365"
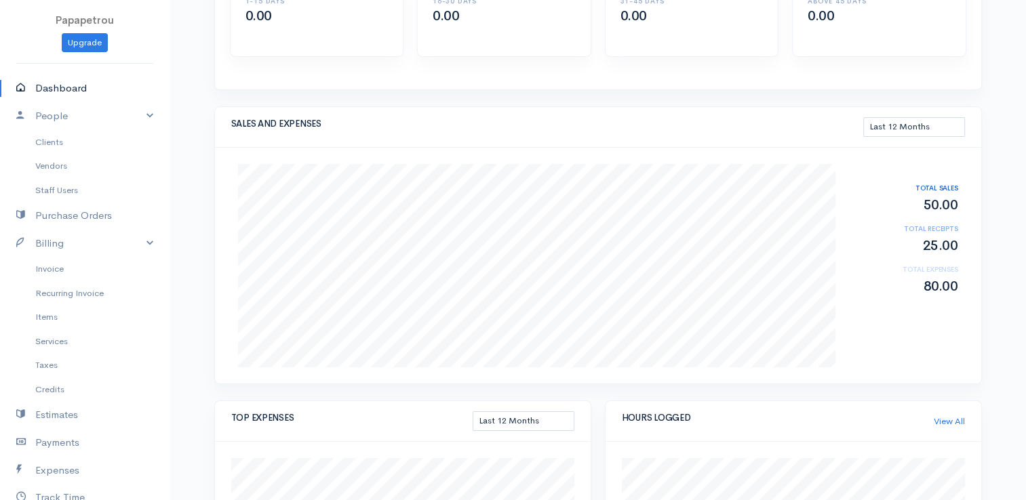
scroll to position [123, 0]
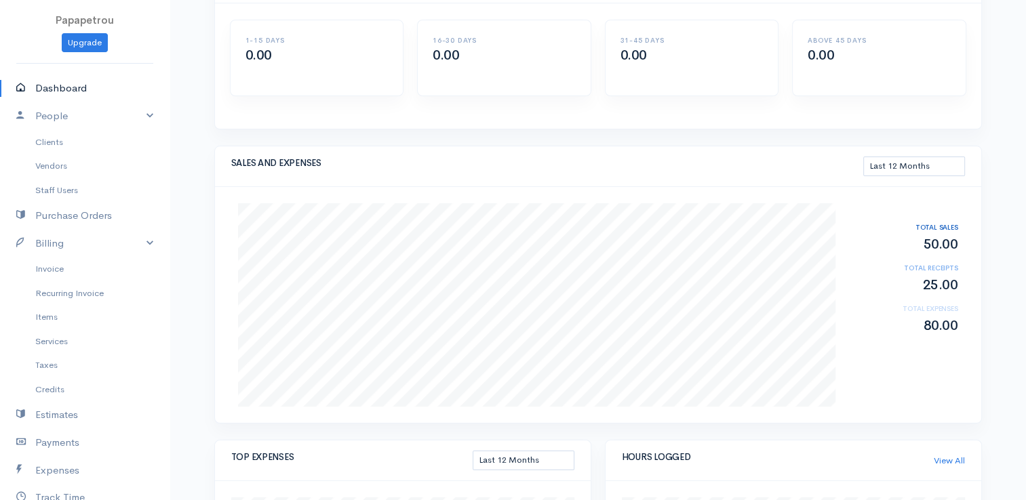
drag, startPoint x: 258, startPoint y: 0, endPoint x: 975, endPoint y: 20, distance: 717.5
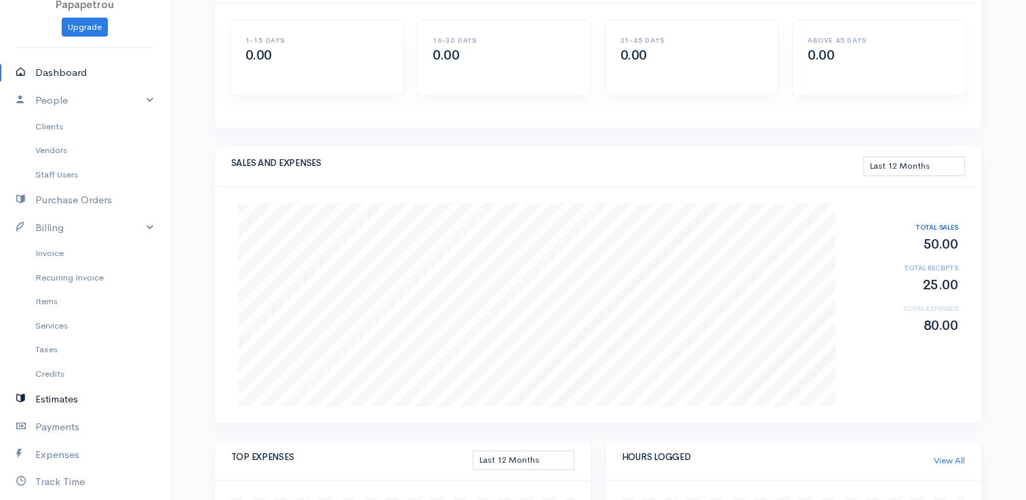
scroll to position [0, 0]
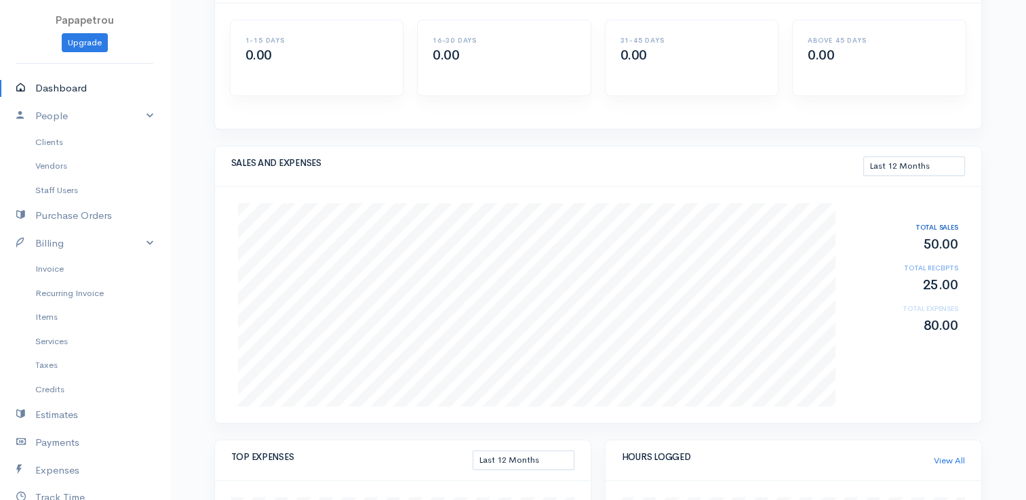
click at [68, 90] on link "Dashboard" at bounding box center [84, 89] width 169 height 28
click at [46, 142] on link "Clients" at bounding box center [84, 142] width 169 height 24
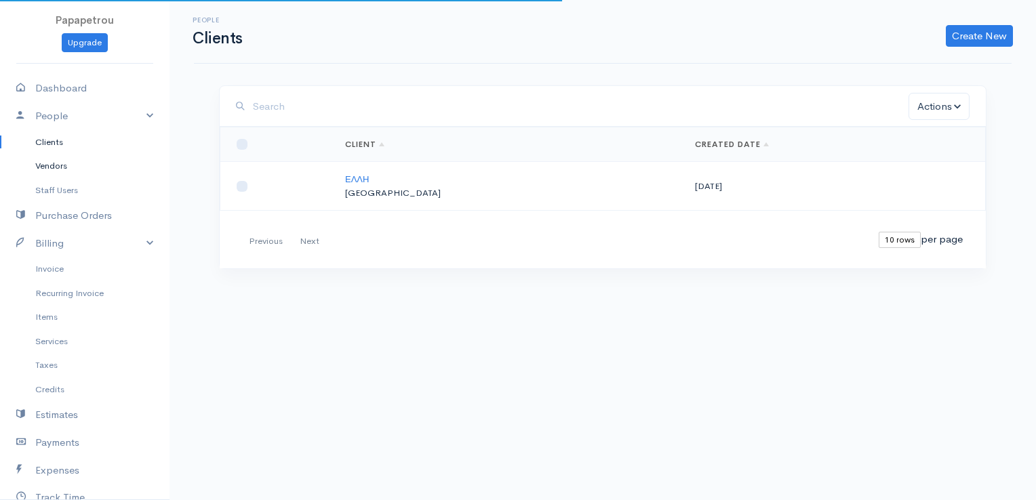
click at [47, 165] on link "Vendors" at bounding box center [84, 166] width 169 height 24
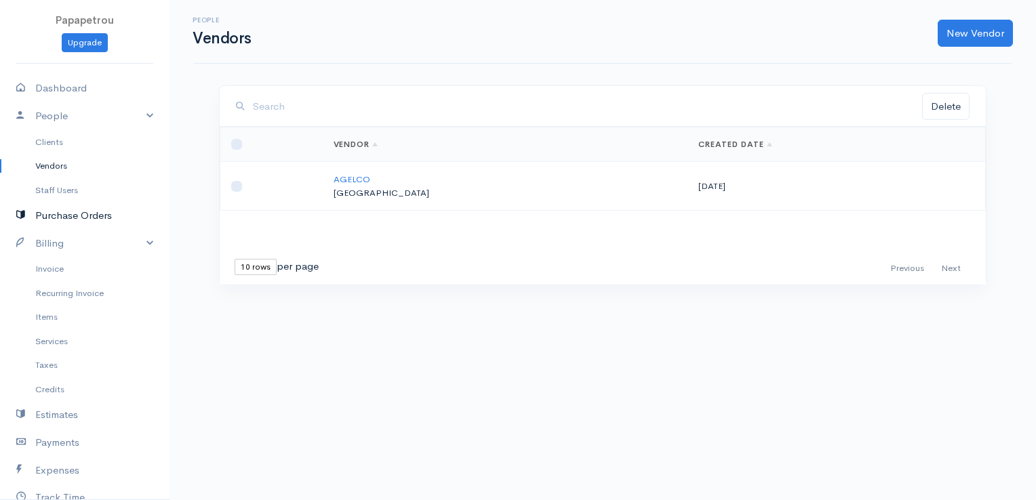
click at [46, 219] on link "Purchase Orders" at bounding box center [84, 216] width 169 height 28
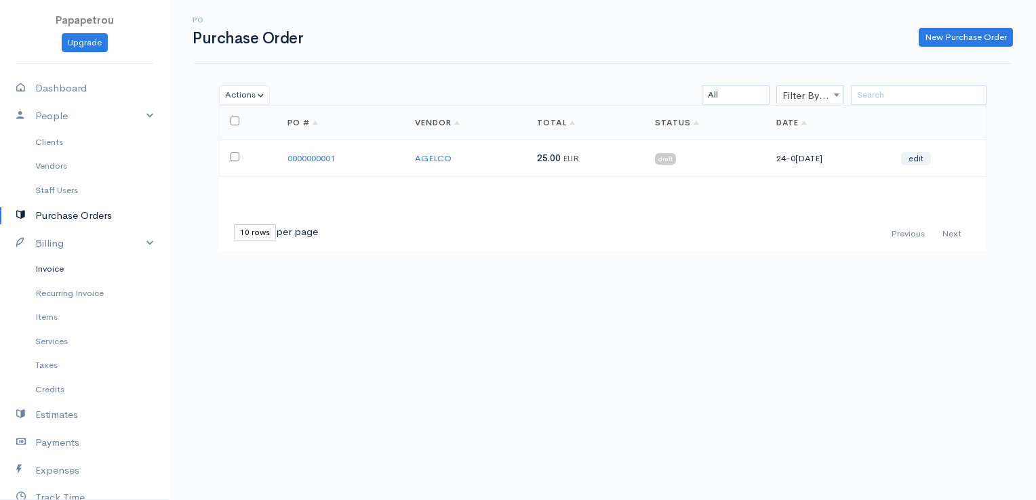
click at [56, 265] on link "Invoice" at bounding box center [84, 269] width 169 height 24
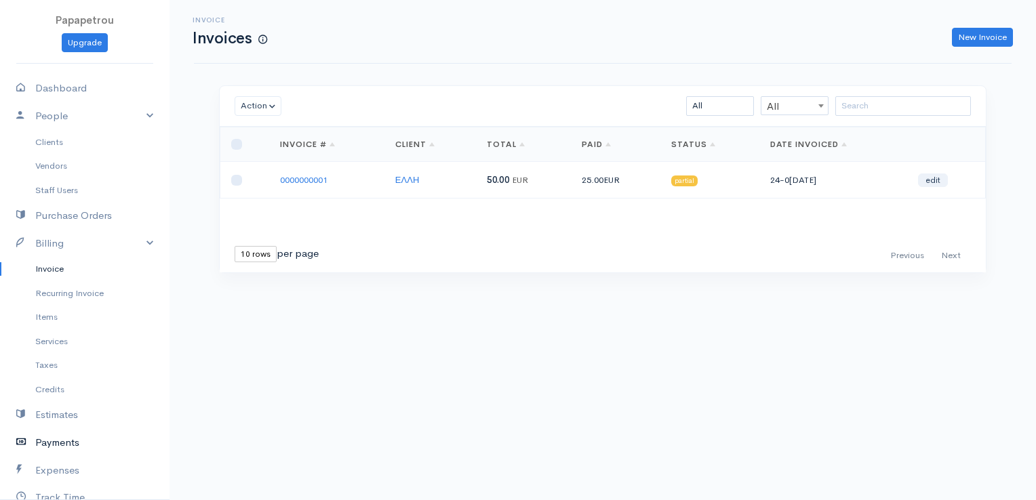
click at [56, 443] on link "Payments" at bounding box center [84, 443] width 169 height 28
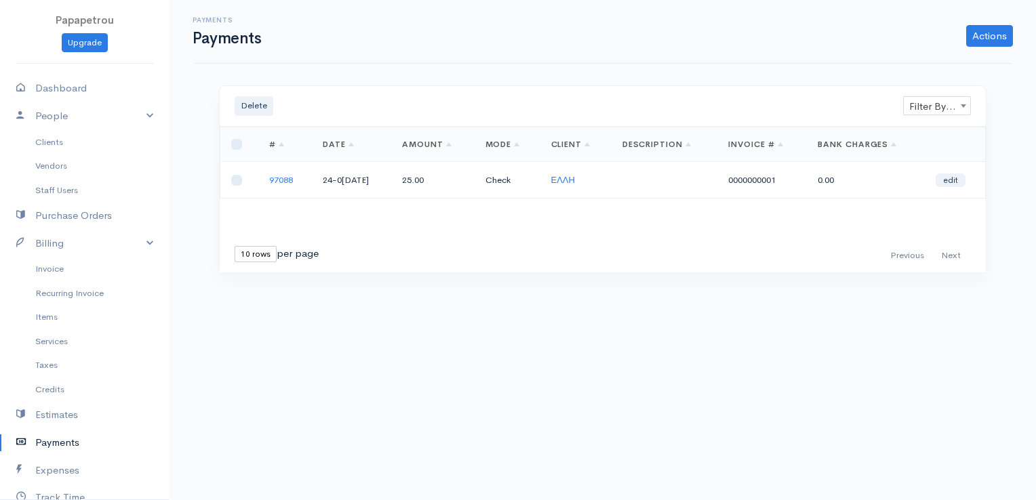
scroll to position [68, 0]
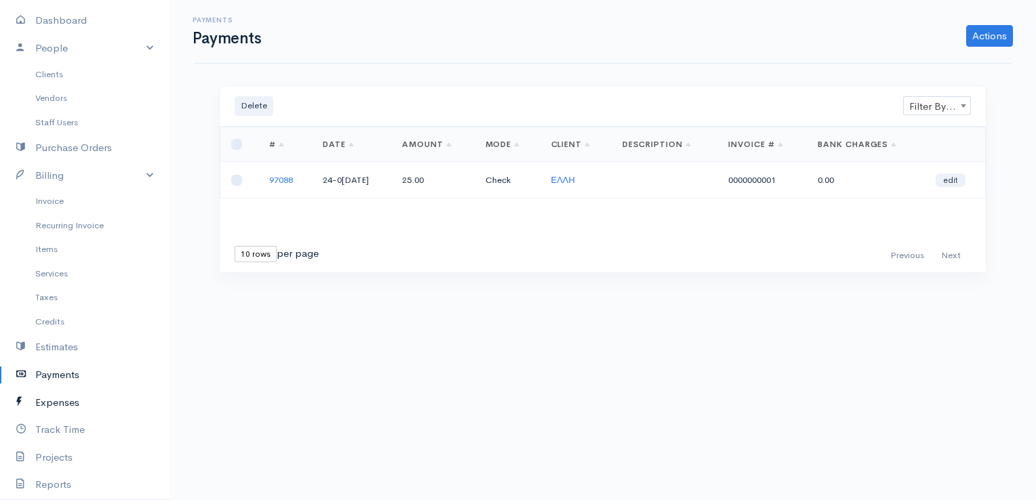
click at [43, 403] on link "Expenses" at bounding box center [84, 403] width 169 height 28
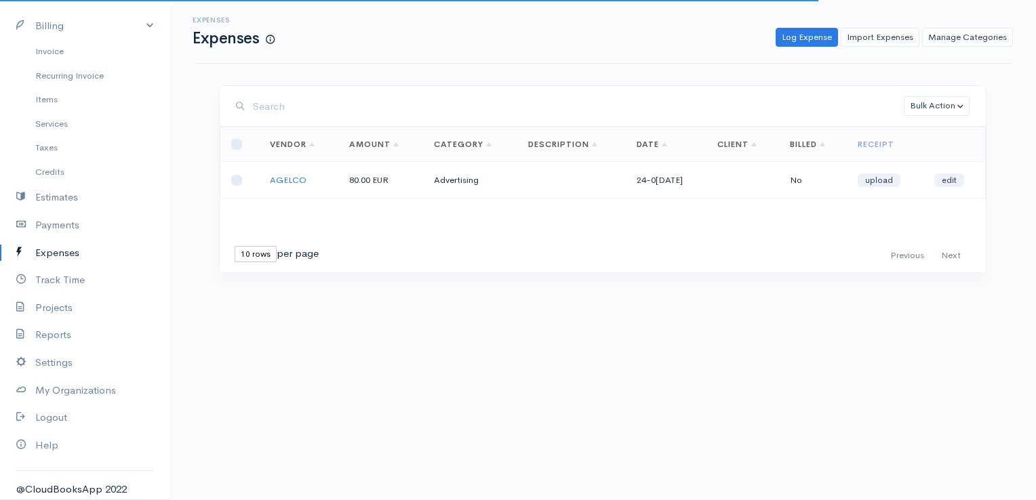
scroll to position [222, 0]
